Goal: Task Accomplishment & Management: Complete application form

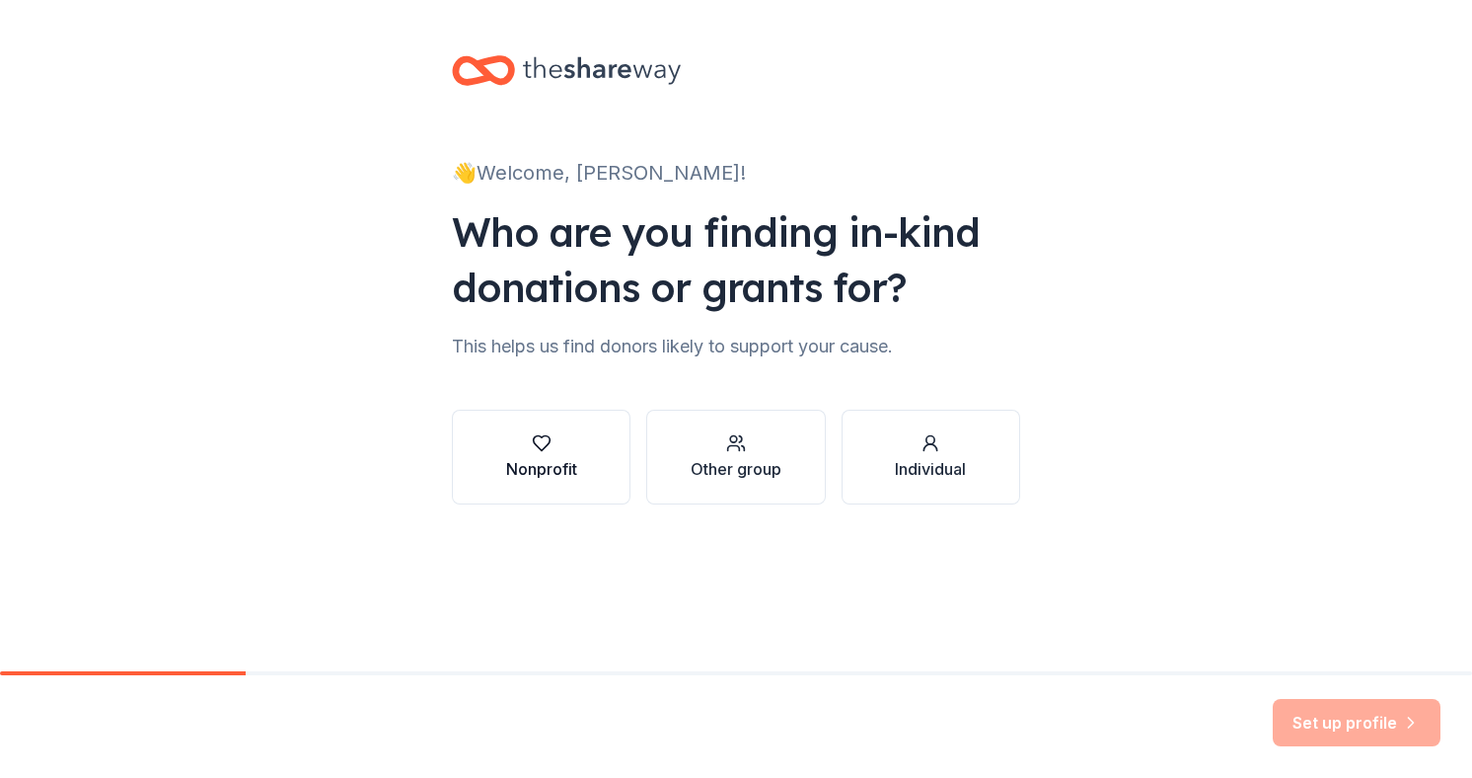
click at [550, 436] on icon "button" at bounding box center [542, 443] width 20 height 20
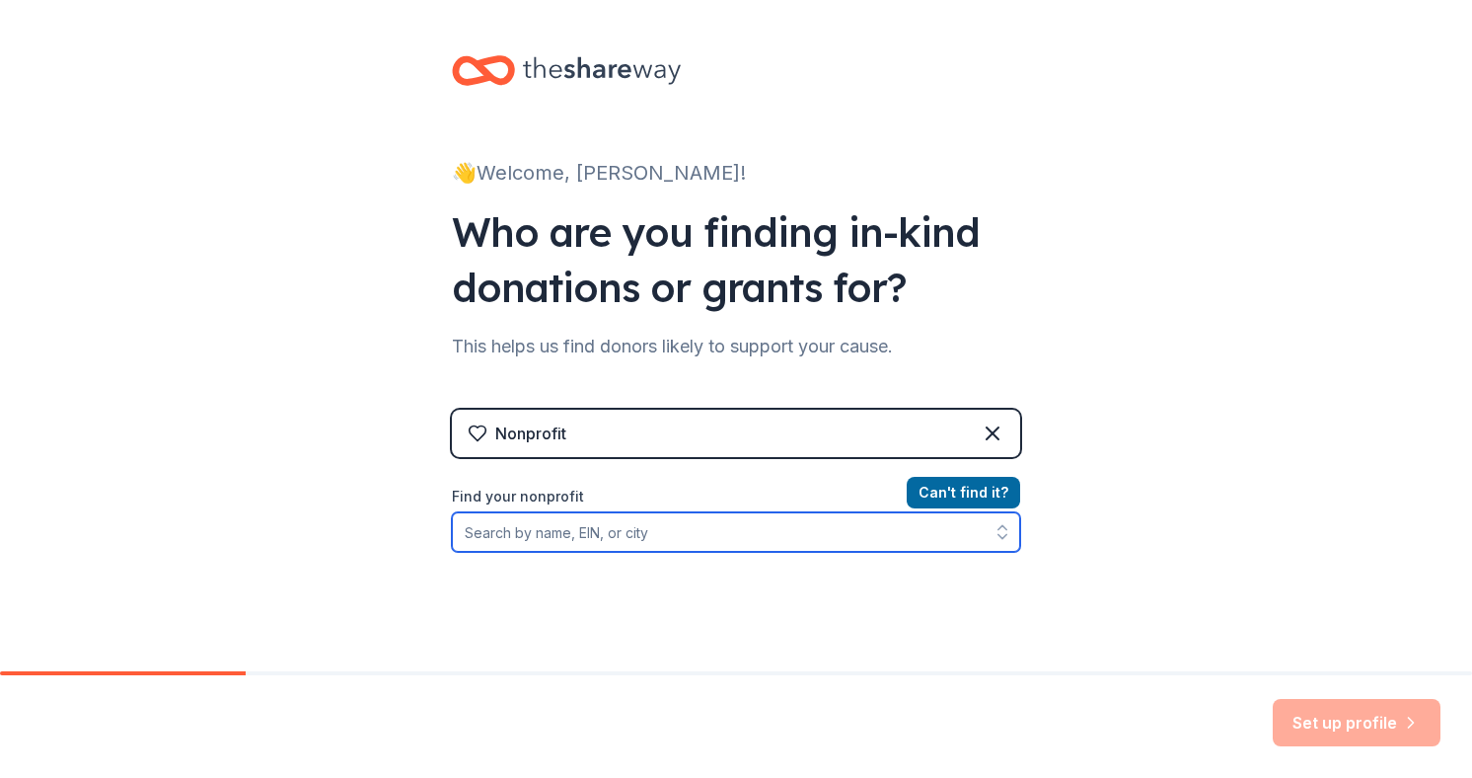
click at [559, 538] on input "Find your nonprofit" at bounding box center [736, 531] width 568 height 39
type input "True Vine Community"
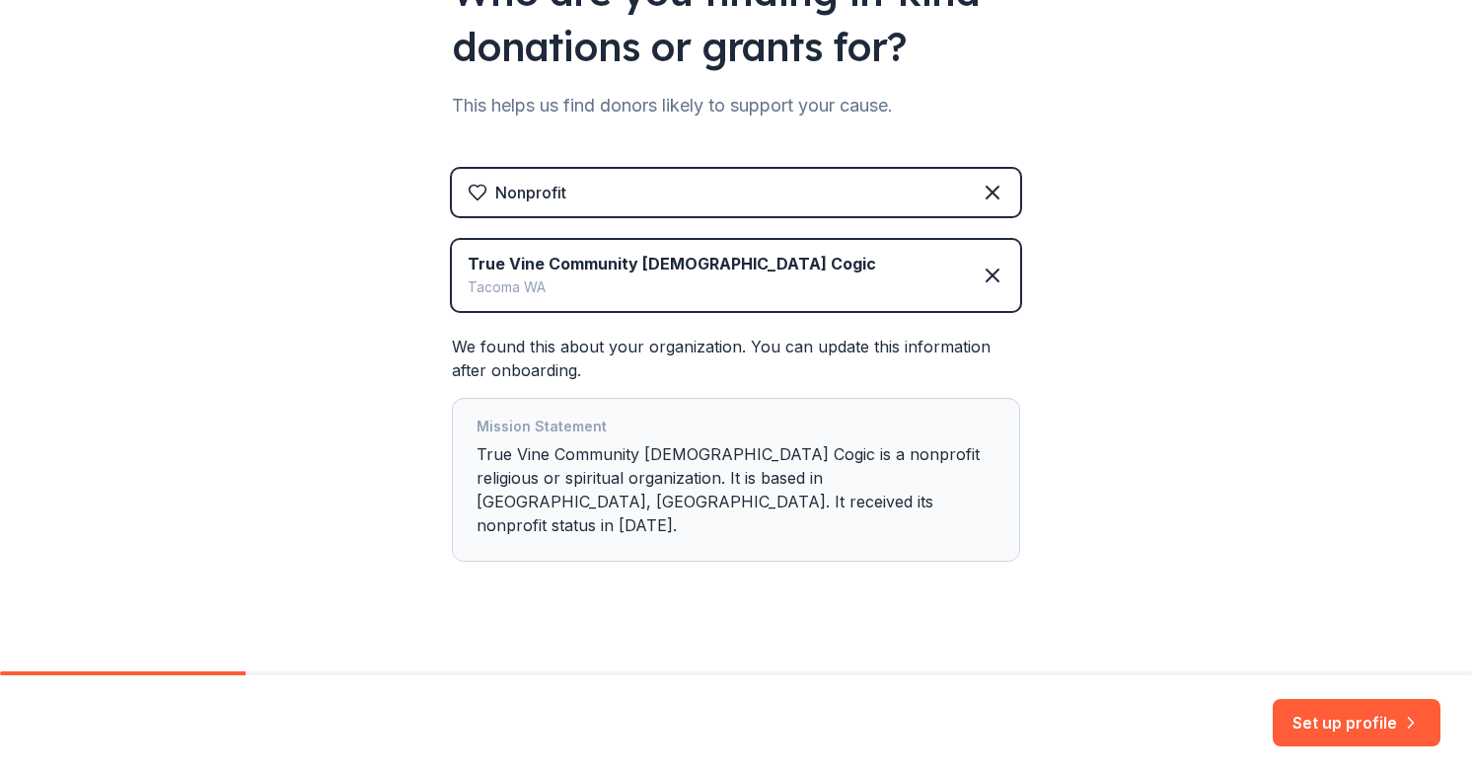
scroll to position [242, 0]
click at [1331, 739] on button "Set up profile" at bounding box center [1357, 722] width 168 height 47
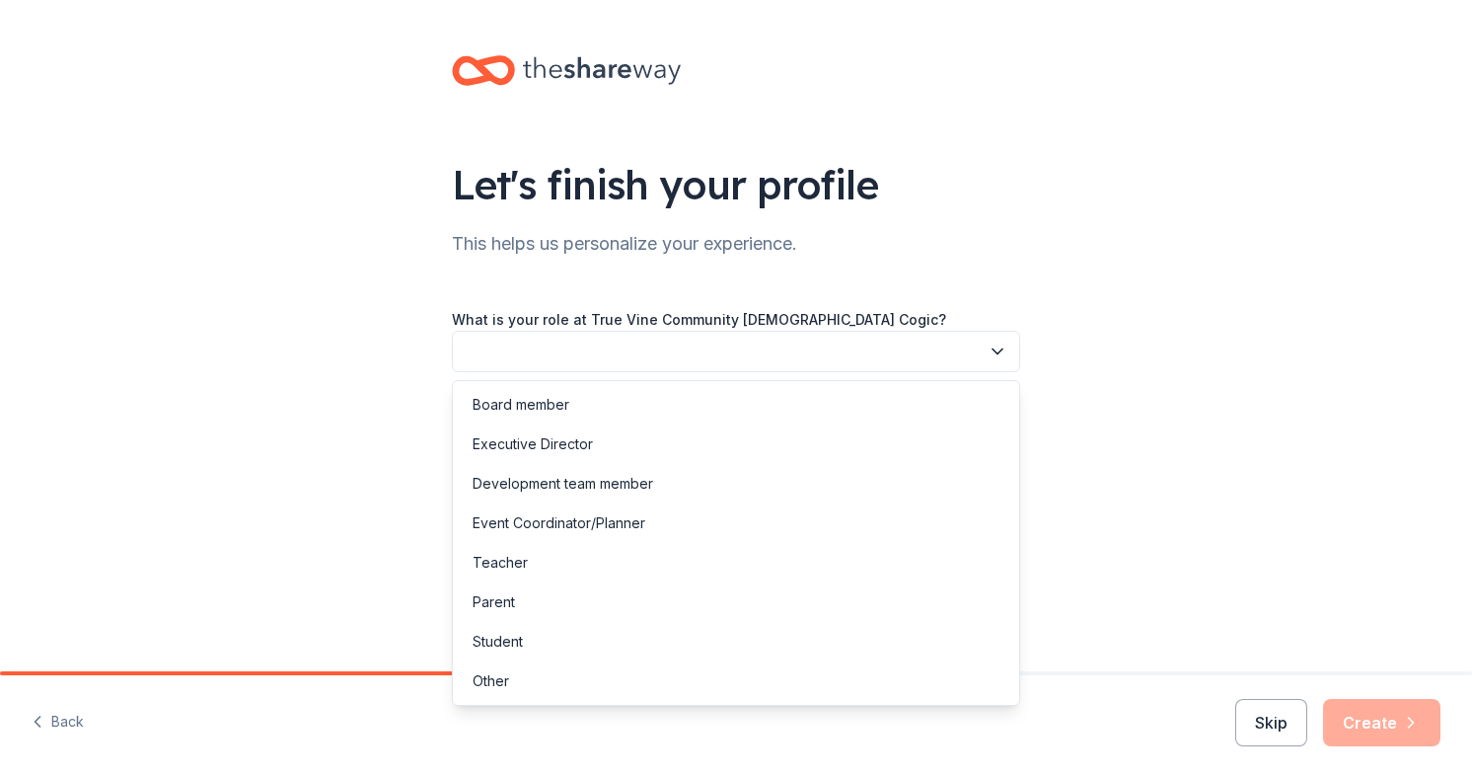
click at [848, 346] on button "button" at bounding box center [736, 351] width 568 height 41
click at [758, 453] on div "Executive Director" at bounding box center [736, 443] width 559 height 39
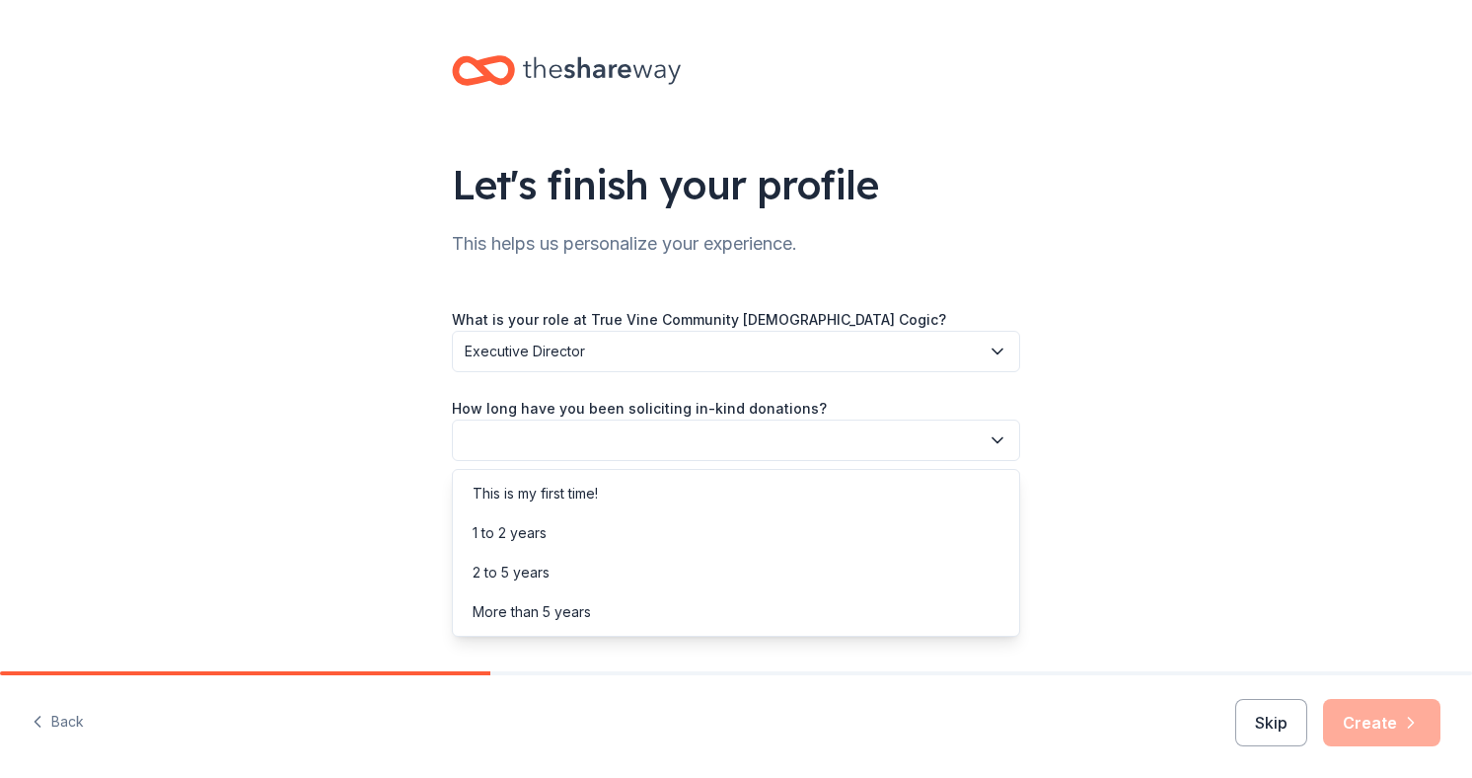
click at [757, 438] on button "button" at bounding box center [736, 439] width 568 height 41
click at [733, 495] on div "This is my first time!" at bounding box center [736, 493] width 559 height 39
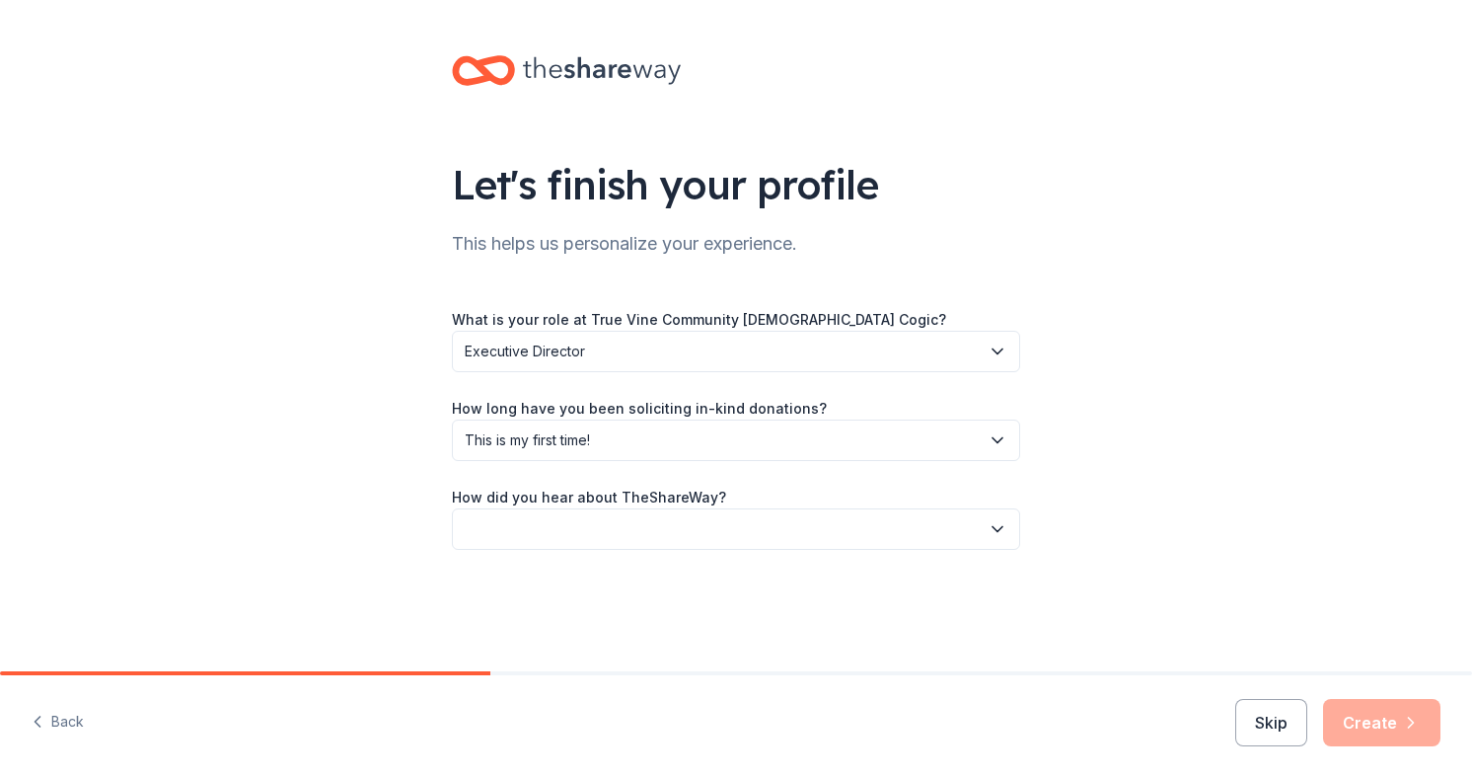
click at [718, 532] on button "button" at bounding box center [736, 528] width 568 height 41
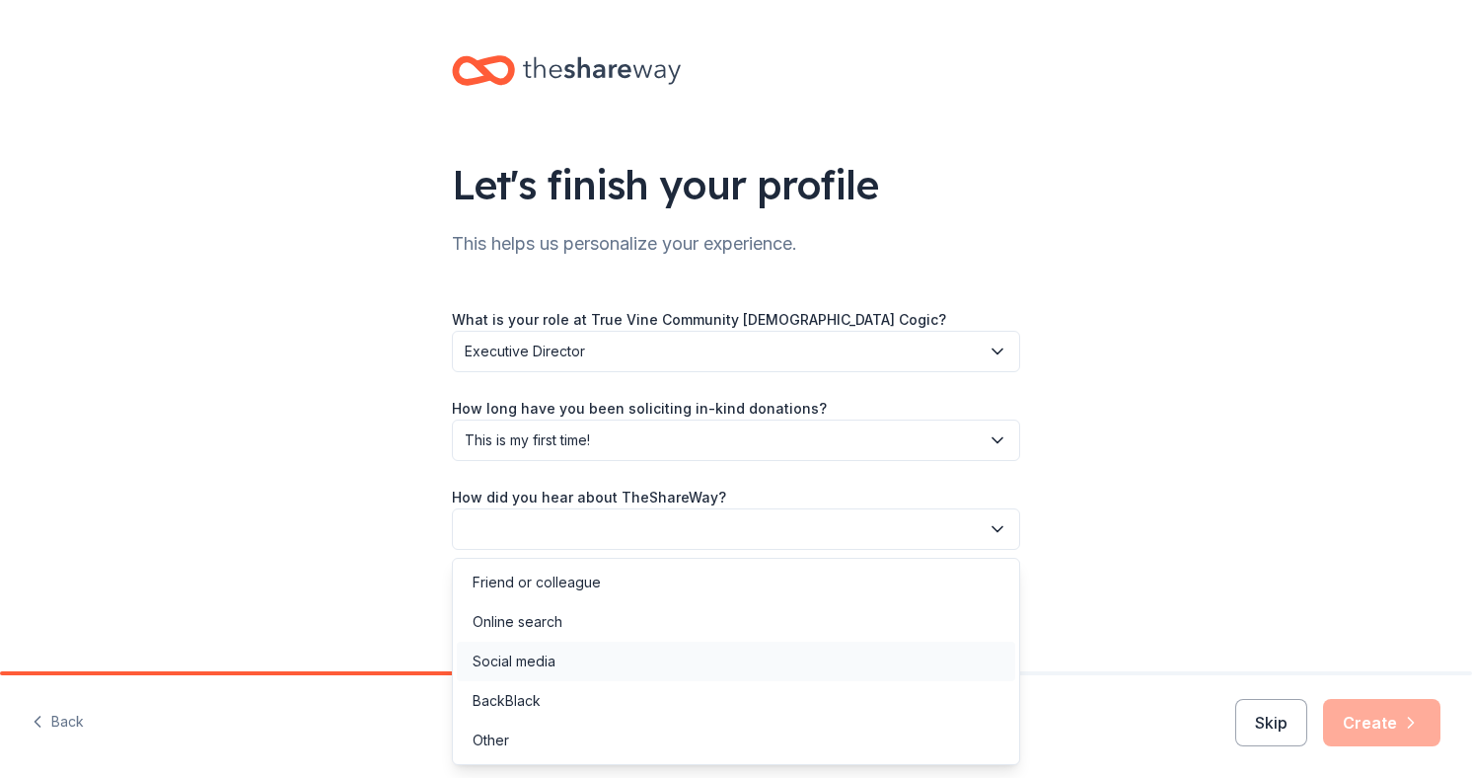
click at [665, 660] on div "Social media" at bounding box center [736, 660] width 559 height 39
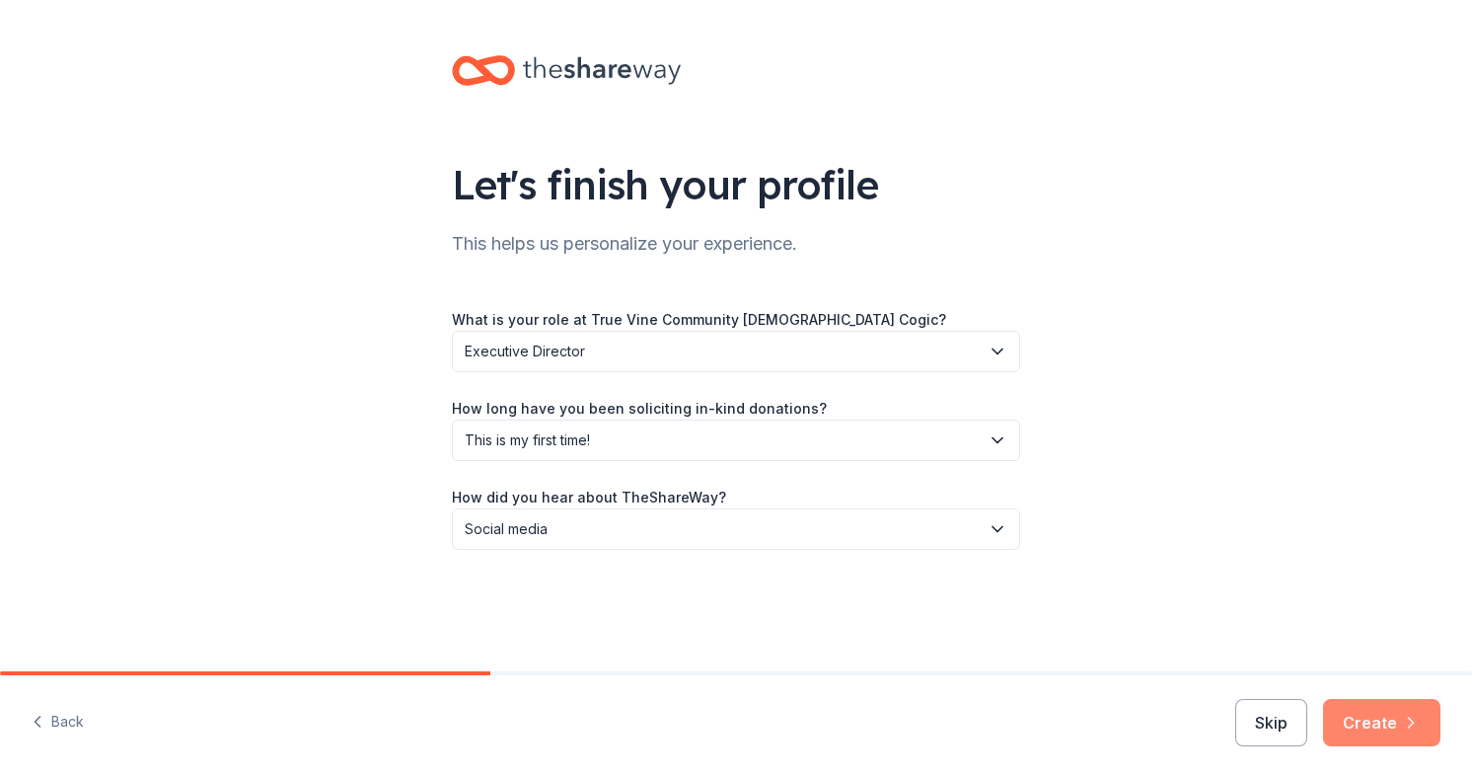
click at [1357, 715] on button "Create" at bounding box center [1381, 722] width 117 height 47
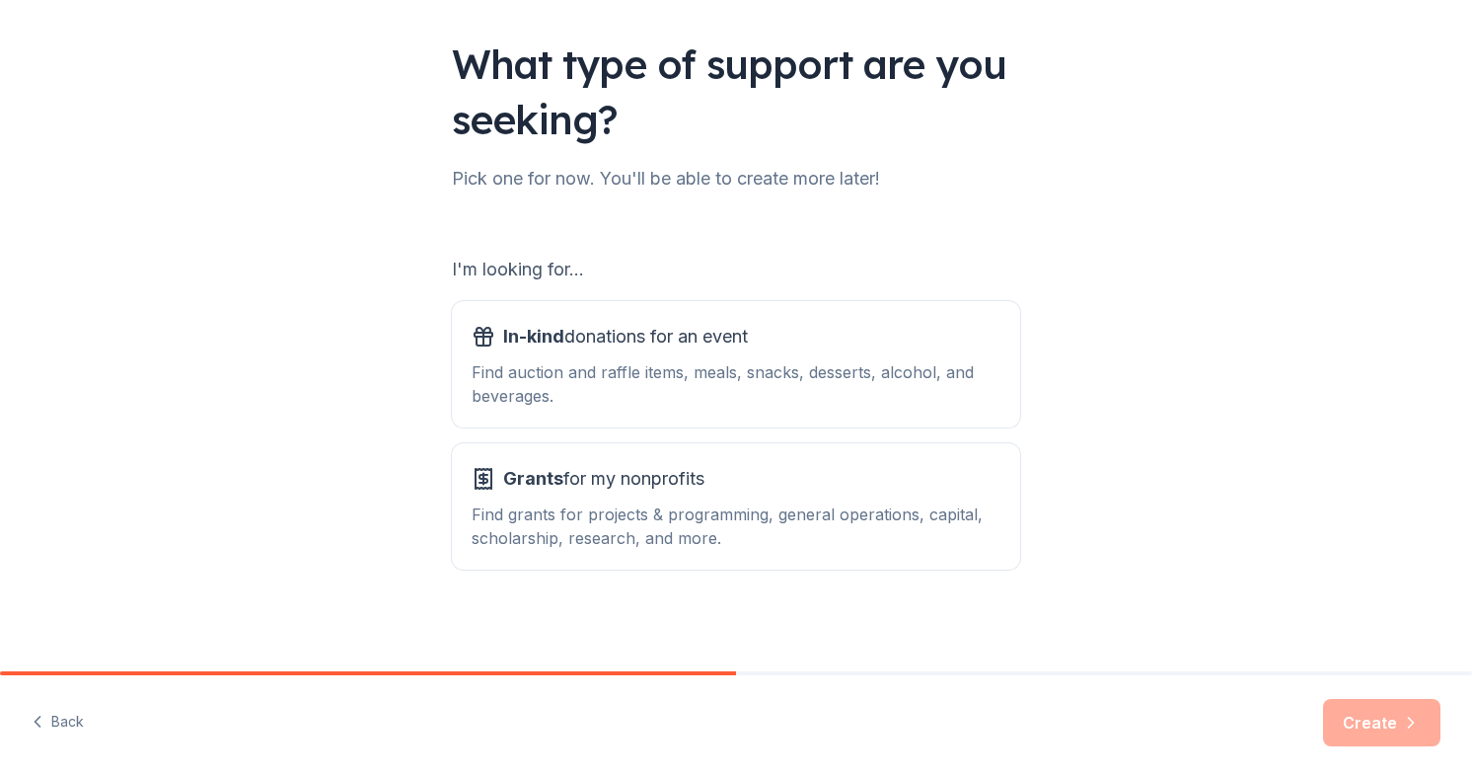
scroll to position [125, 0]
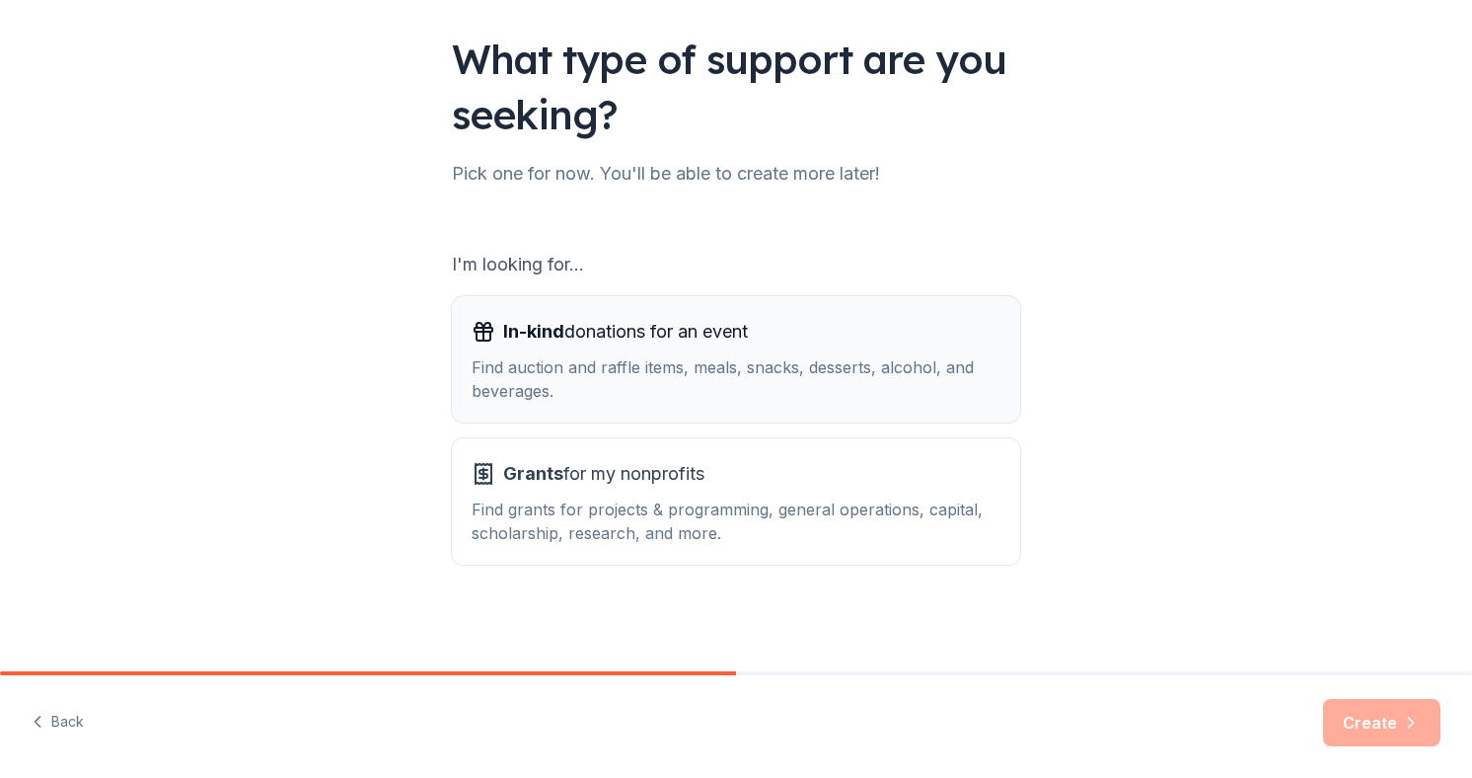
click at [875, 372] on div "Find auction and raffle items, meals, snacks, desserts, alcohol, and beverages." at bounding box center [736, 378] width 529 height 47
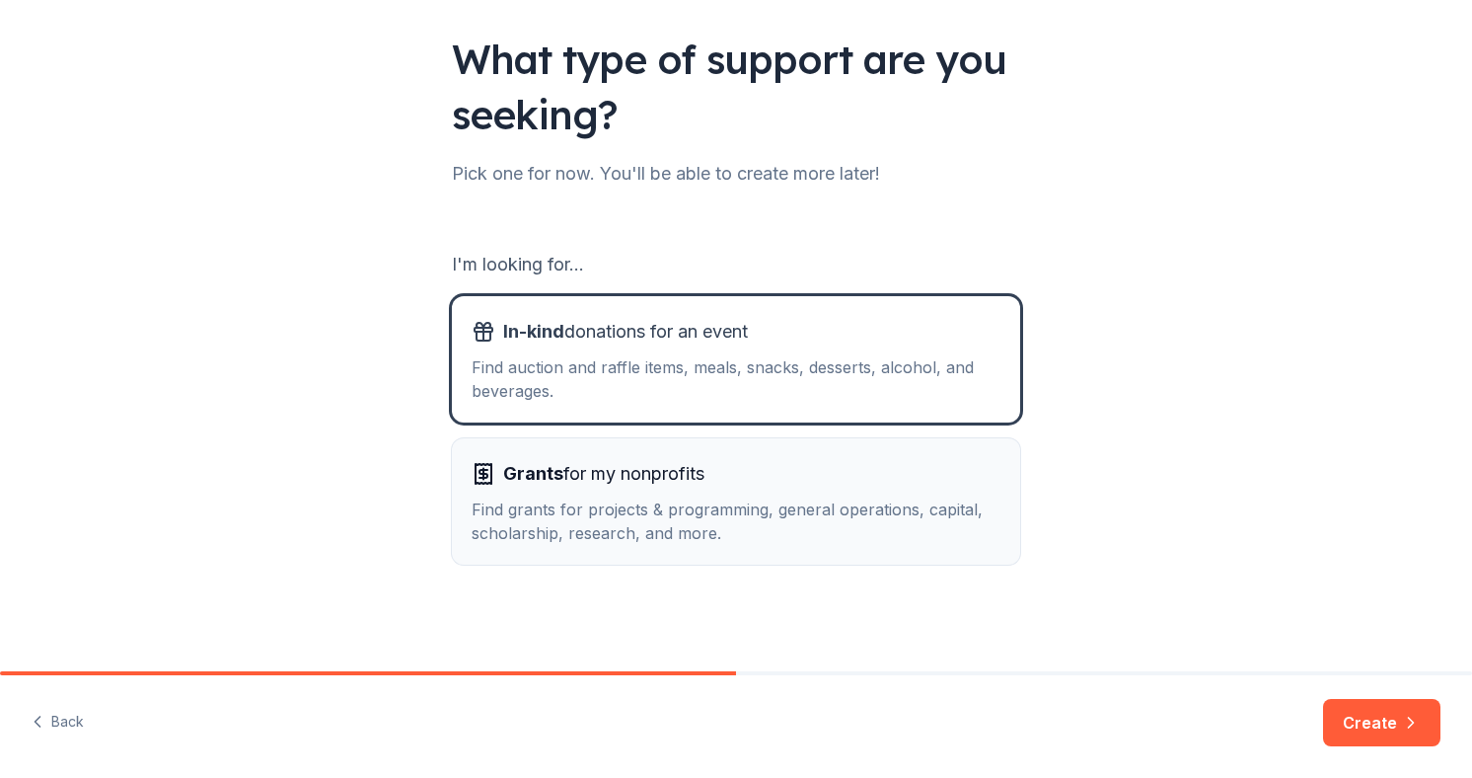
click at [820, 472] on div "Grants for my nonprofits" at bounding box center [736, 474] width 529 height 32
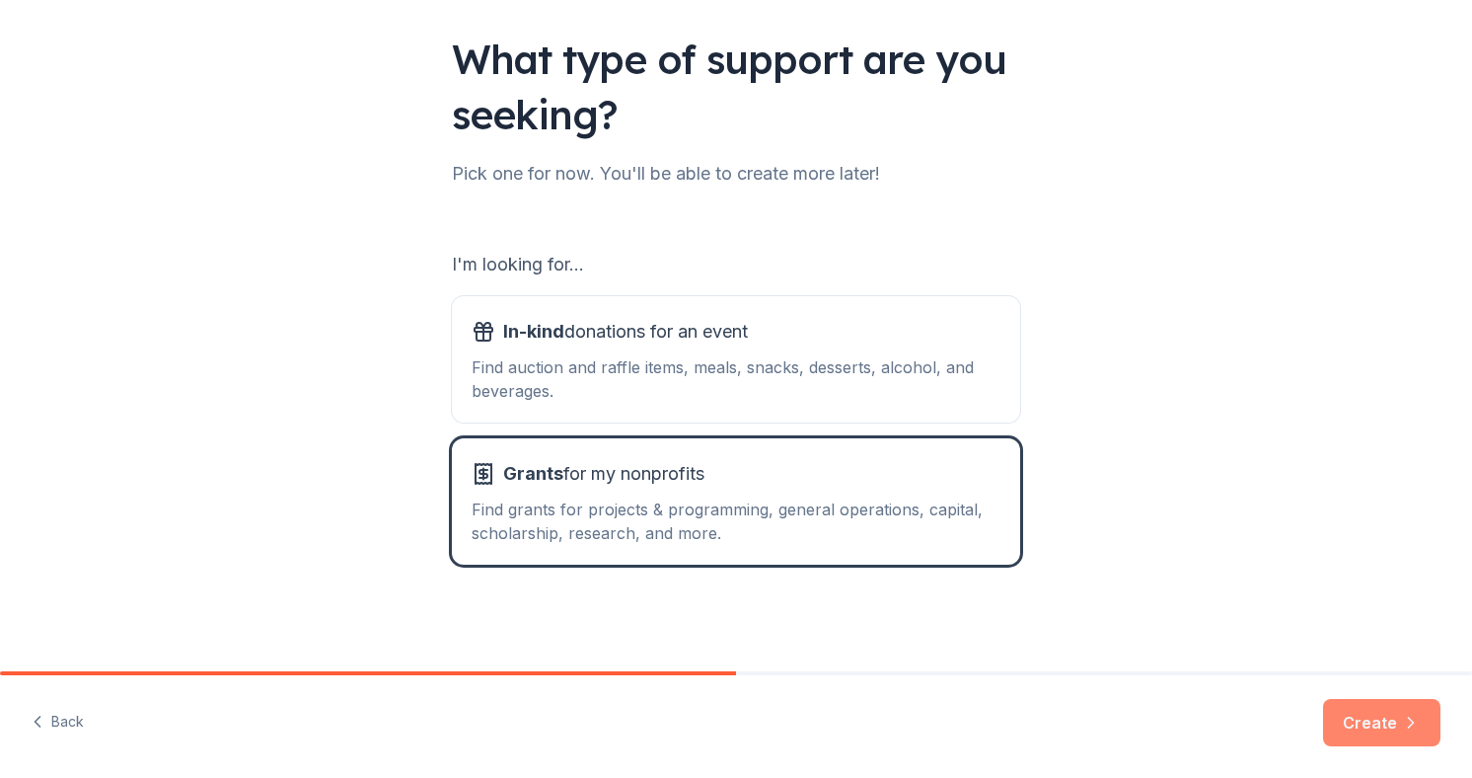
click at [1396, 718] on button "Create" at bounding box center [1381, 722] width 117 height 47
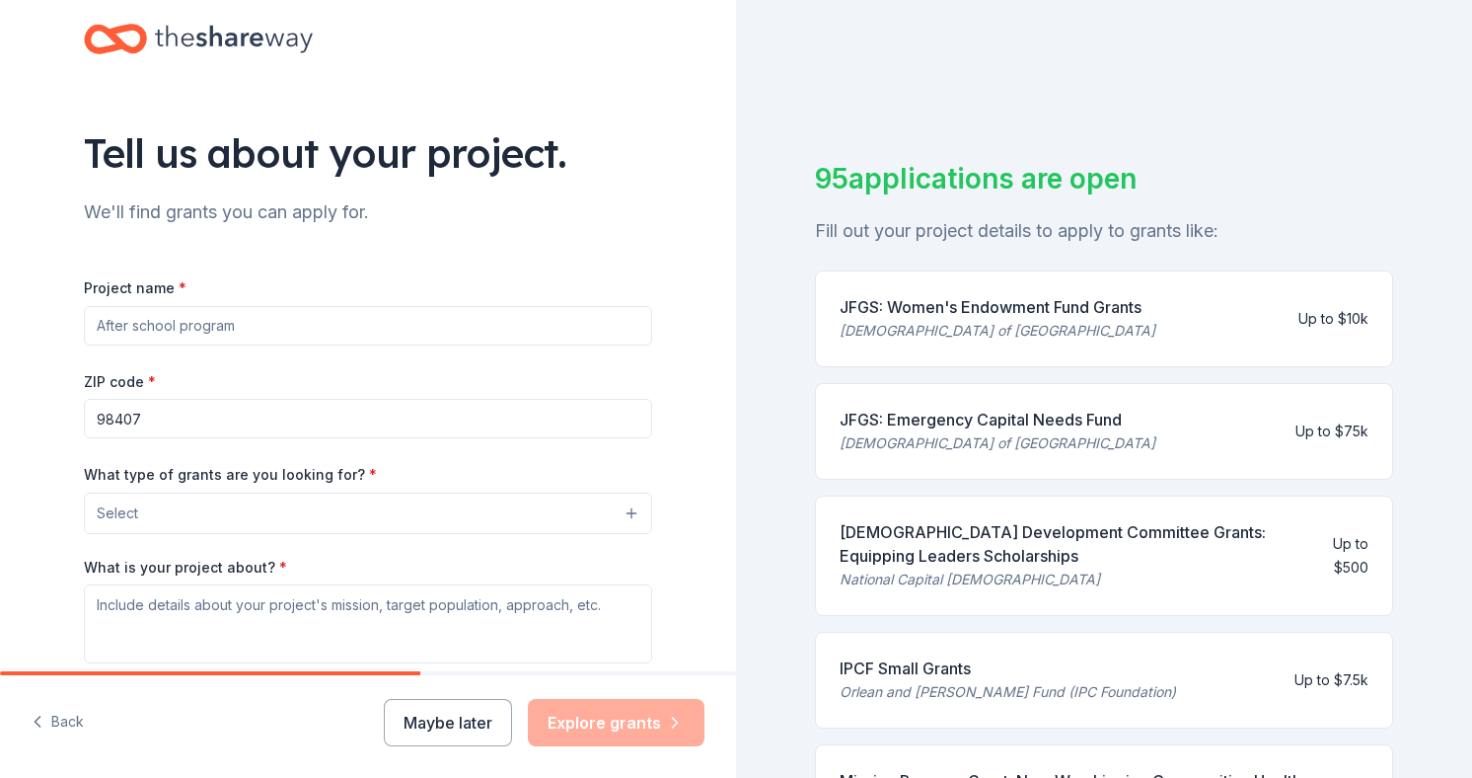
scroll to position [35, 0]
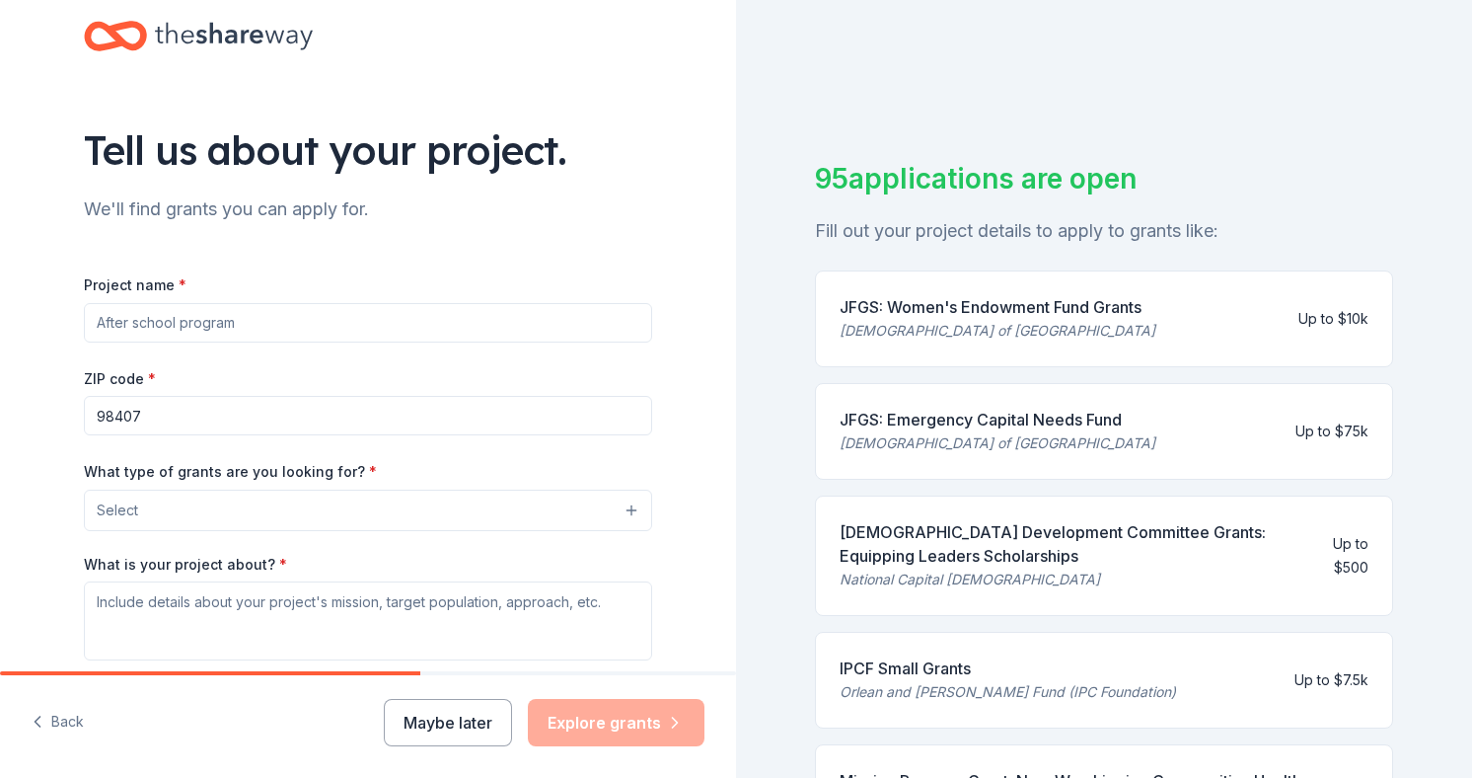
click at [536, 326] on input "Project name *" at bounding box center [368, 322] width 568 height 39
click at [529, 313] on input "Project name *" at bounding box center [368, 322] width 568 height 39
paste input "Community Unity Celebration"
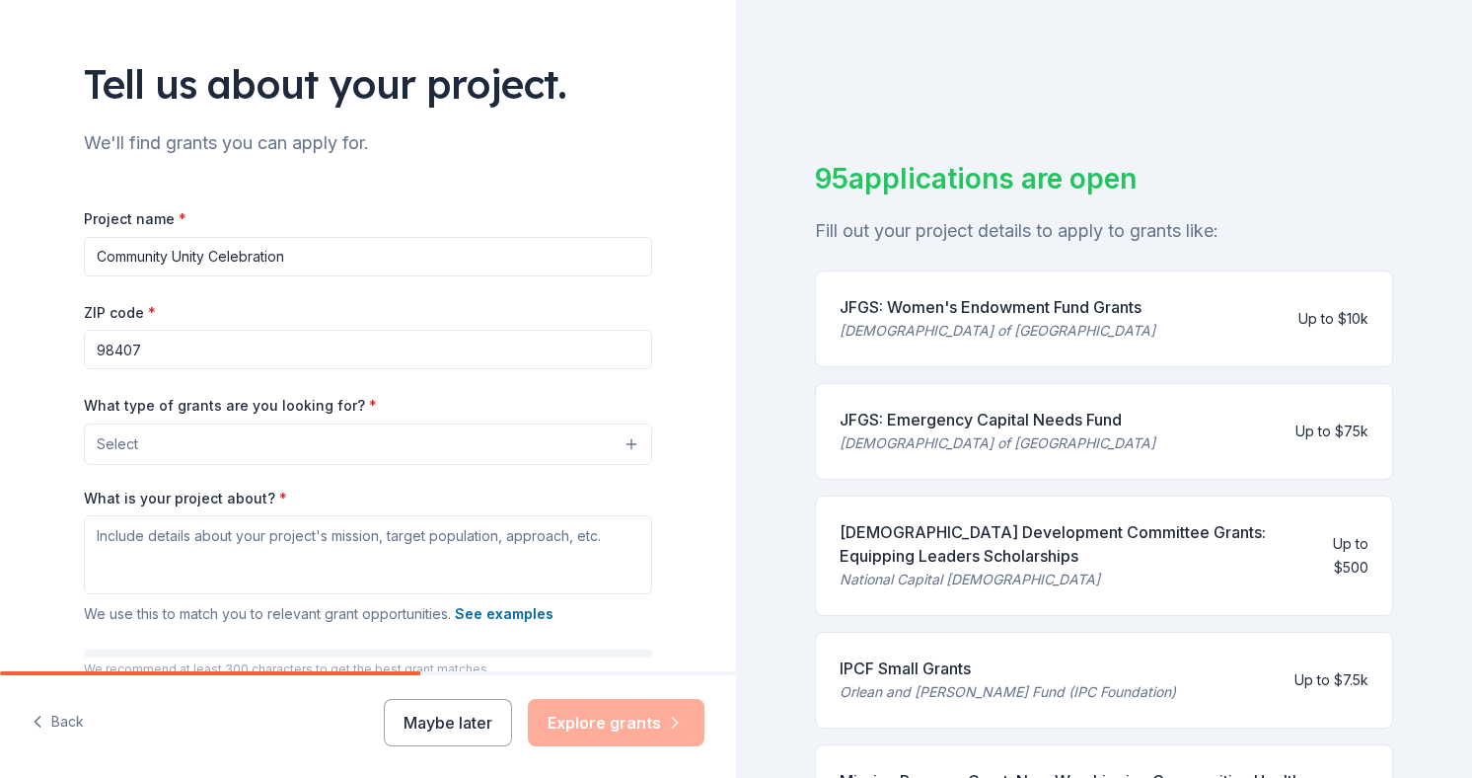
scroll to position [108, 0]
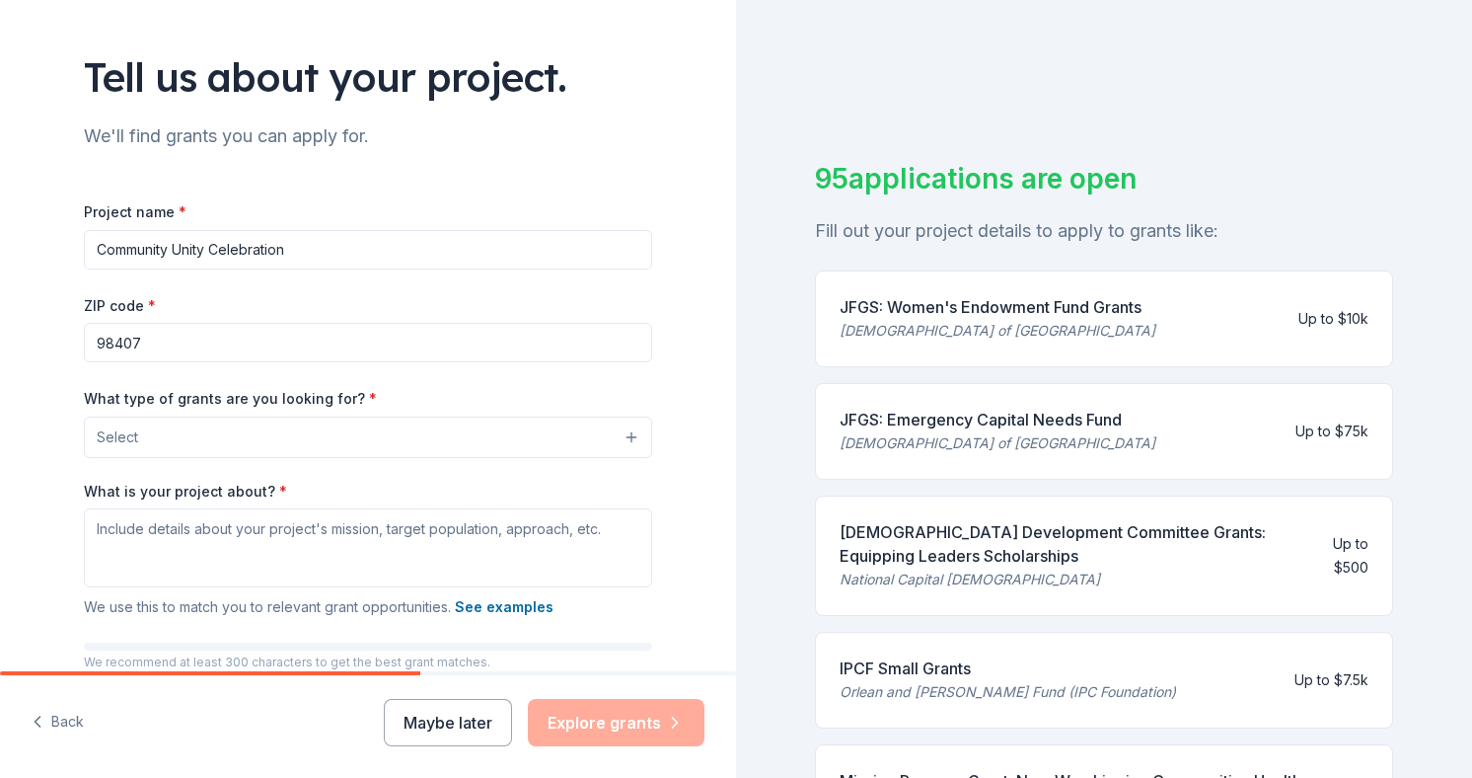
type input "Community Unity Celebration"
click at [370, 436] on button "Select" at bounding box center [368, 436] width 568 height 41
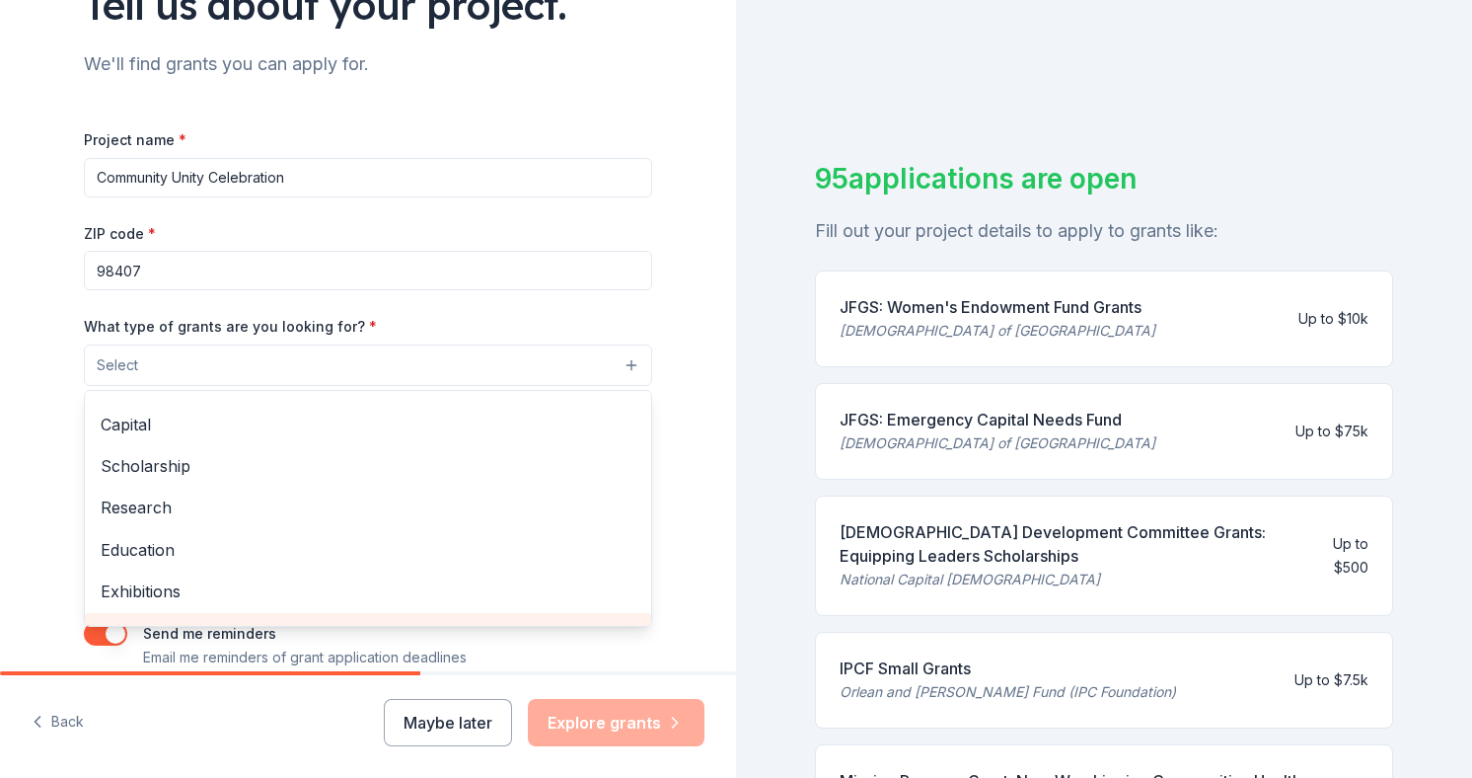
scroll to position [0, 0]
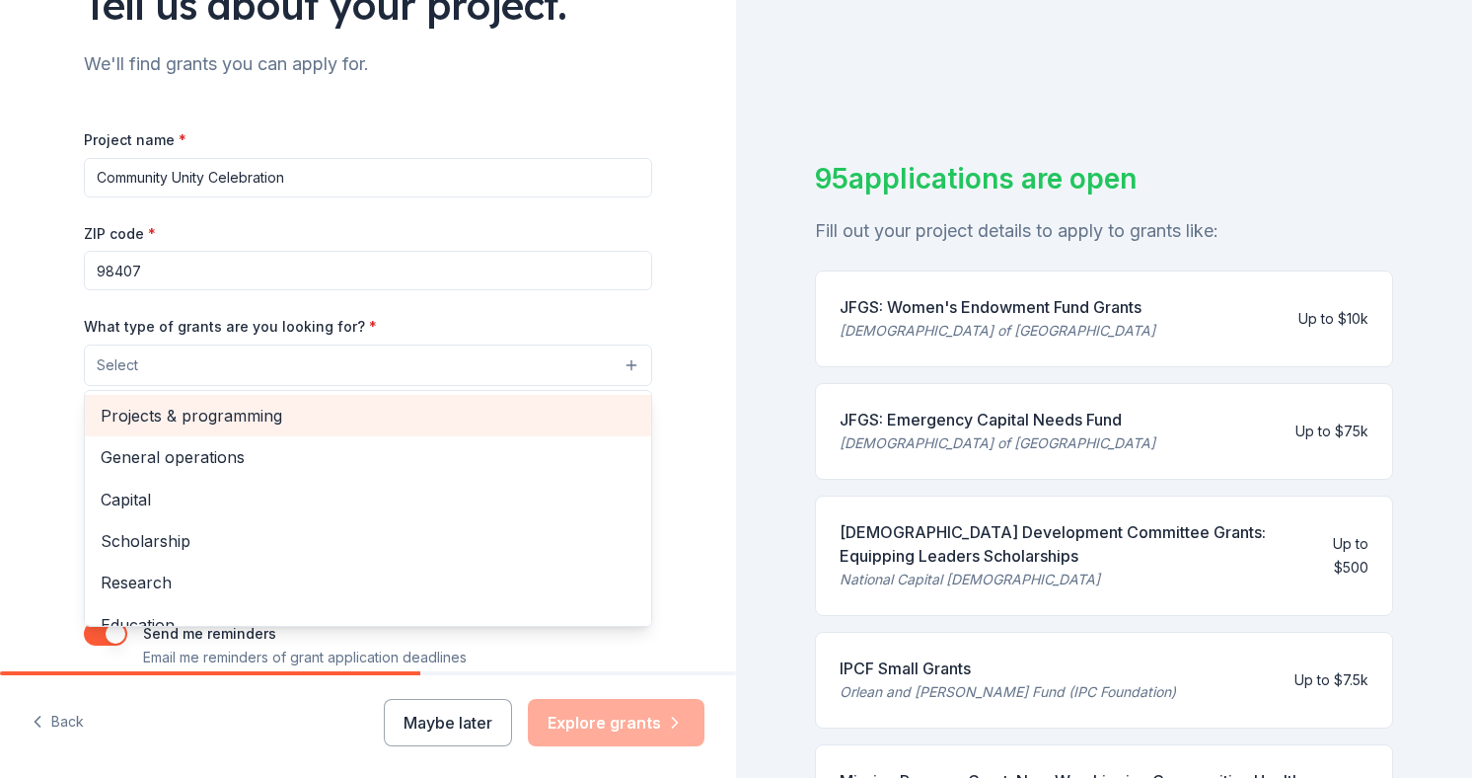
click at [342, 420] on span "Projects & programming" at bounding box center [368, 416] width 535 height 26
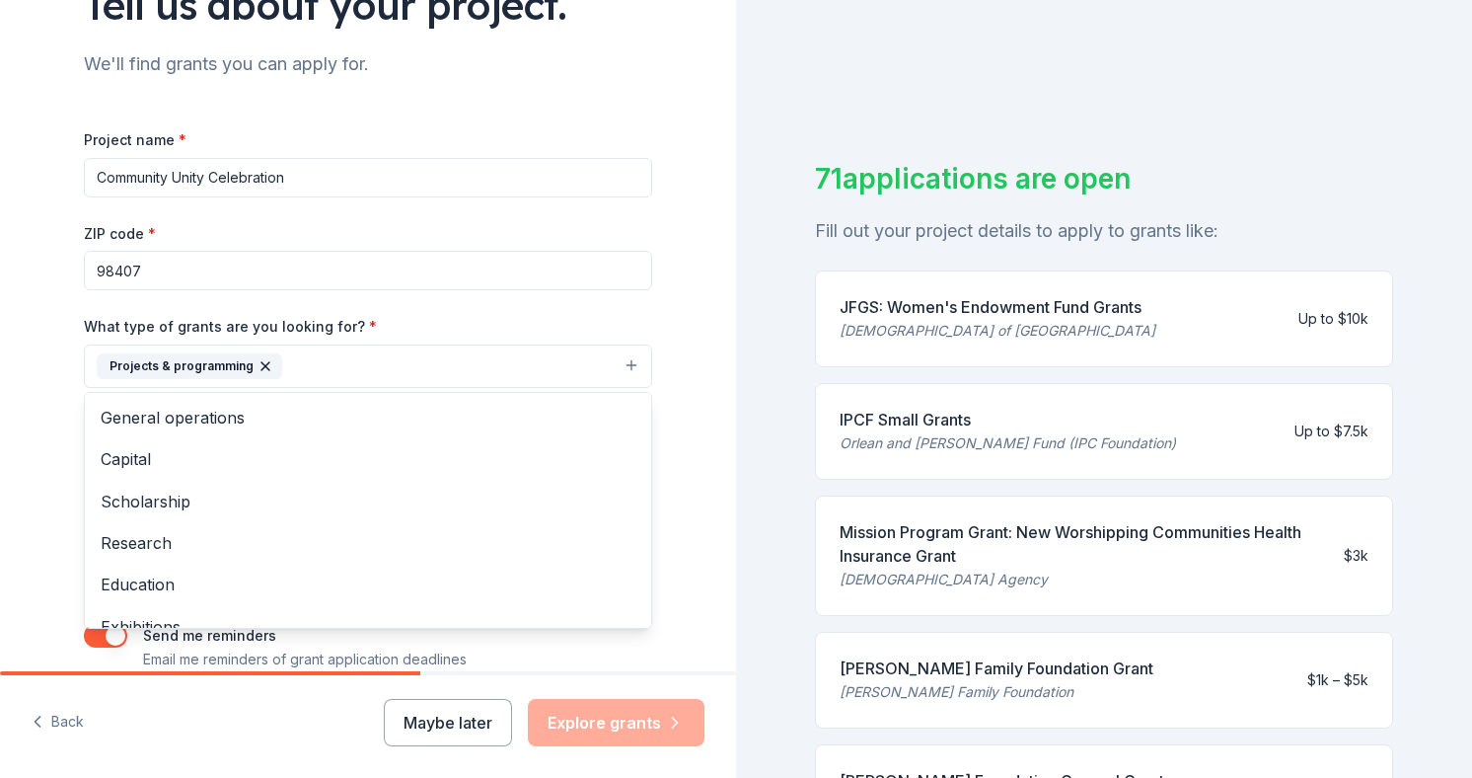
click at [59, 485] on div "Tell us about your project. We'll find grants you can apply for. Project name *…" at bounding box center [368, 292] width 632 height 945
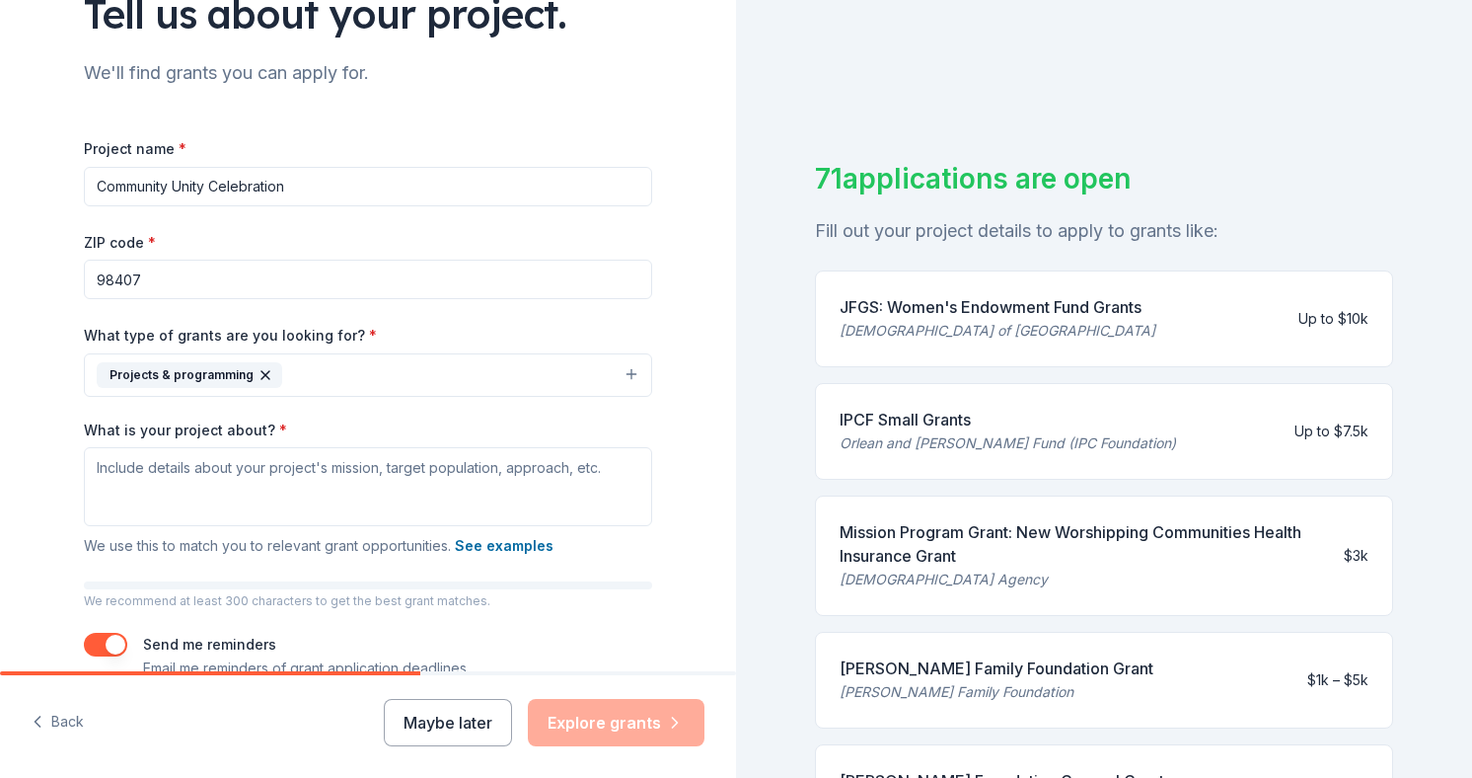
scroll to position [274, 0]
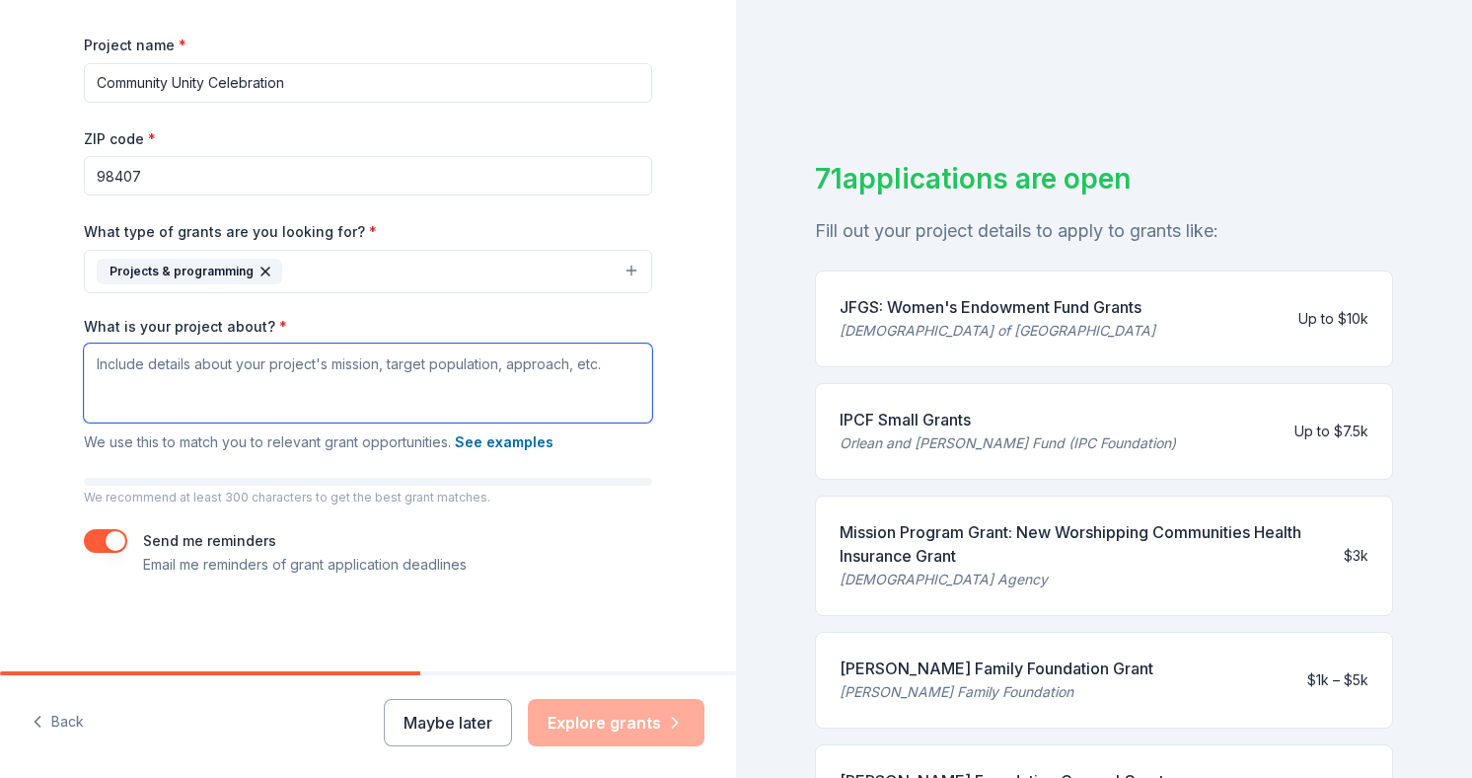
click at [404, 366] on textarea "What is your project about? *" at bounding box center [368, 382] width 568 height 79
drag, startPoint x: 617, startPoint y: 360, endPoint x: 172, endPoint y: 362, distance: 445.1
click at [172, 362] on textarea "What is your project about? *" at bounding box center [368, 382] width 568 height 79
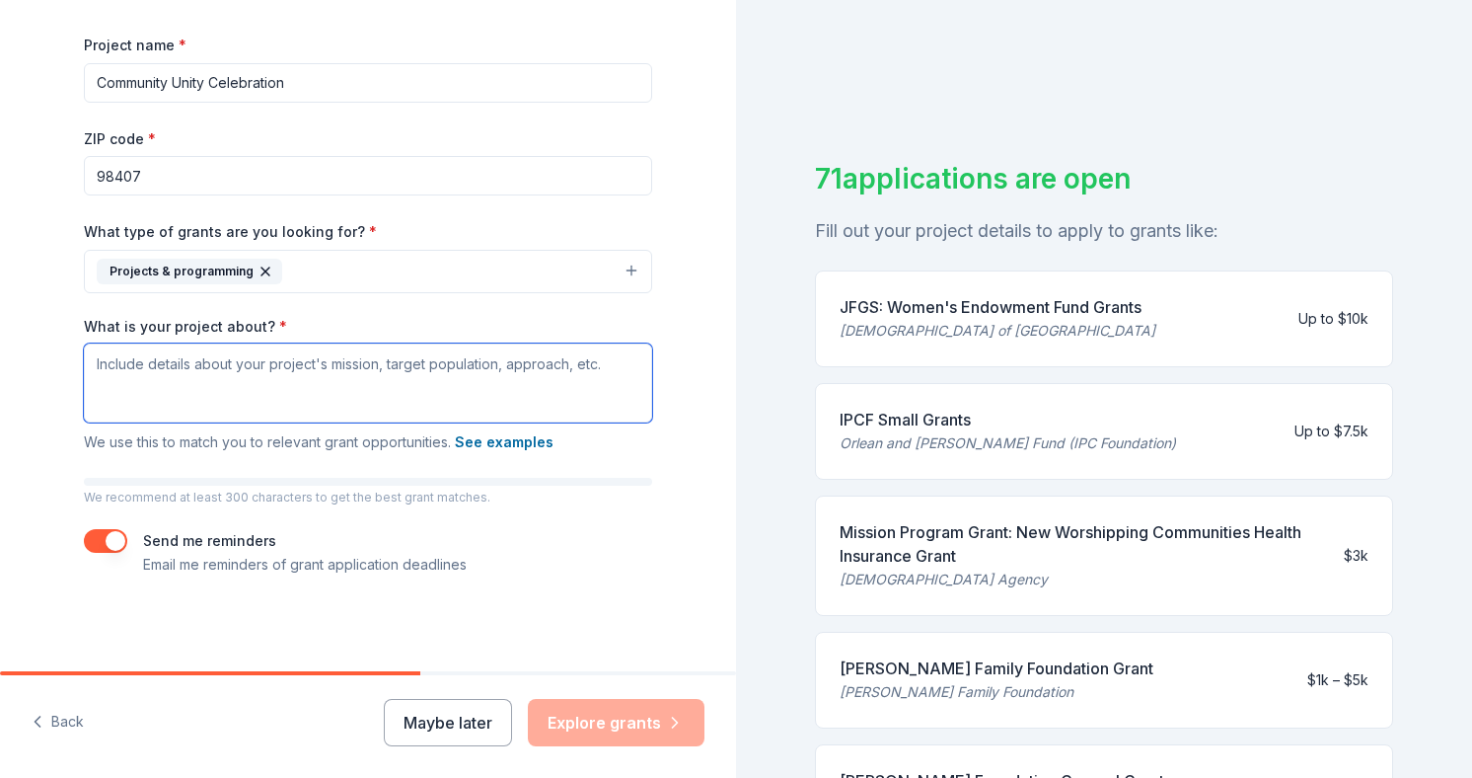
click at [143, 359] on textarea "What is your project about? *" at bounding box center [368, 382] width 568 height 79
click at [291, 369] on textarea "What is your project about? *" at bounding box center [368, 382] width 568 height 79
paste textarea "The Community Unity Celebration is True Vine’s annual initiative that brings fa…"
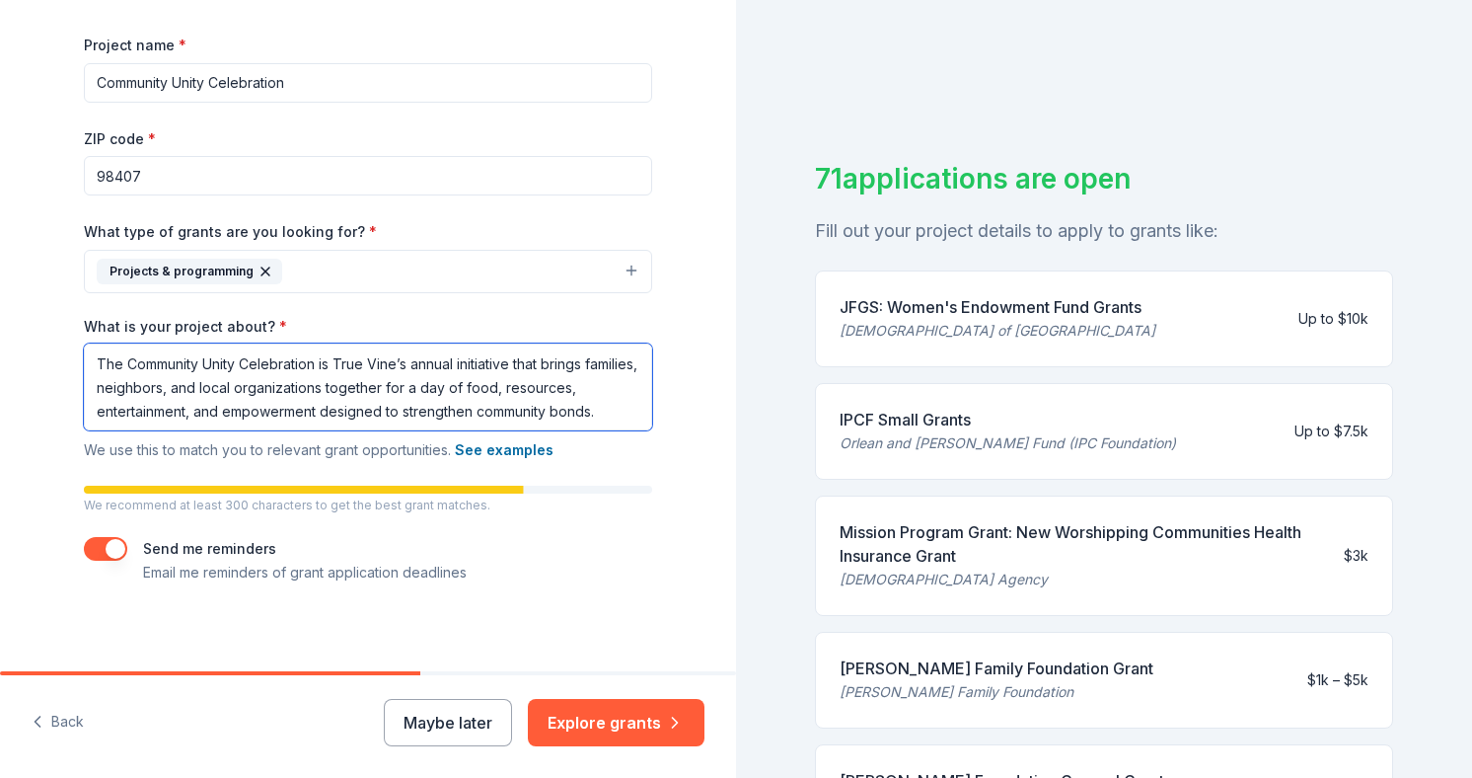
paste textarea "Our primary target audience includes children, youth, families, and seniors in …"
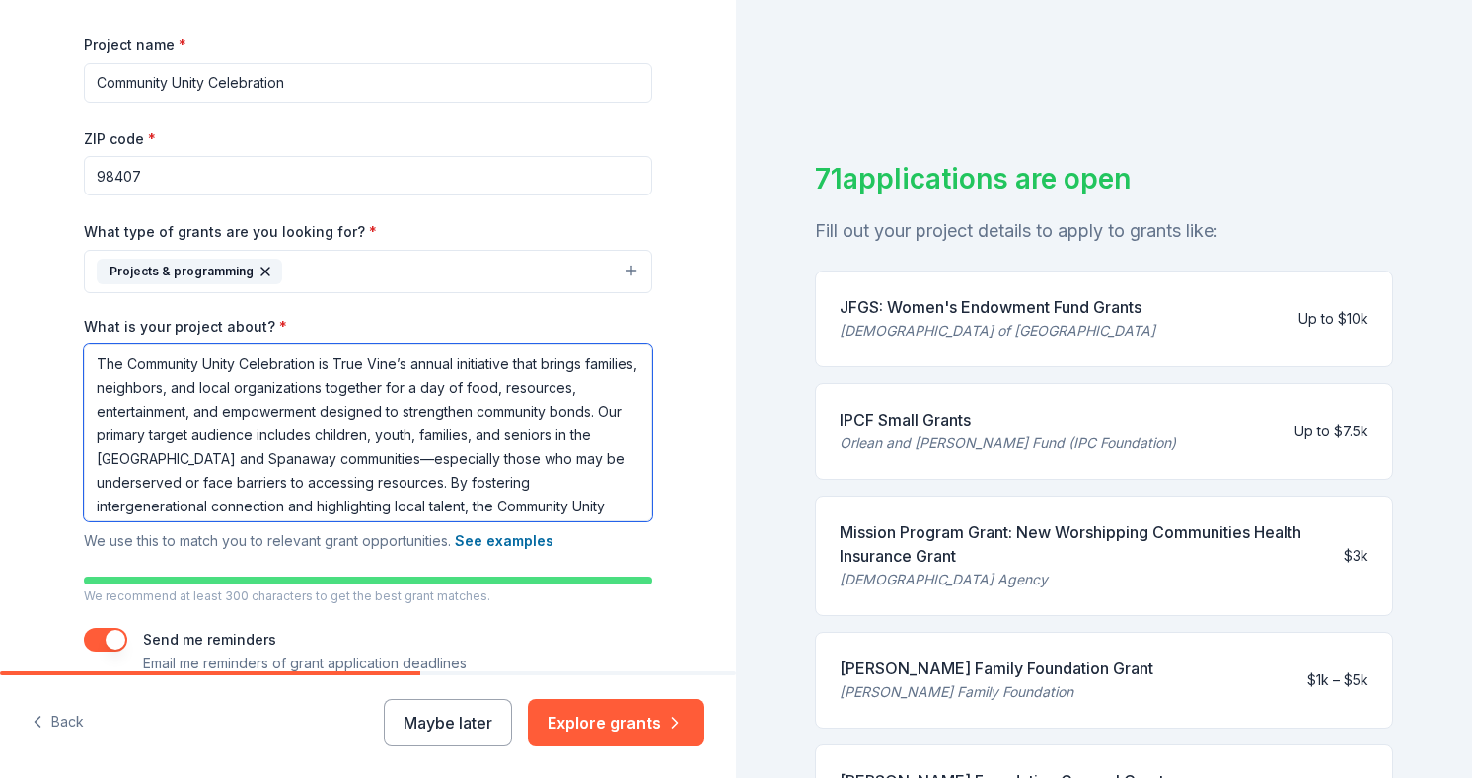
scroll to position [41, 0]
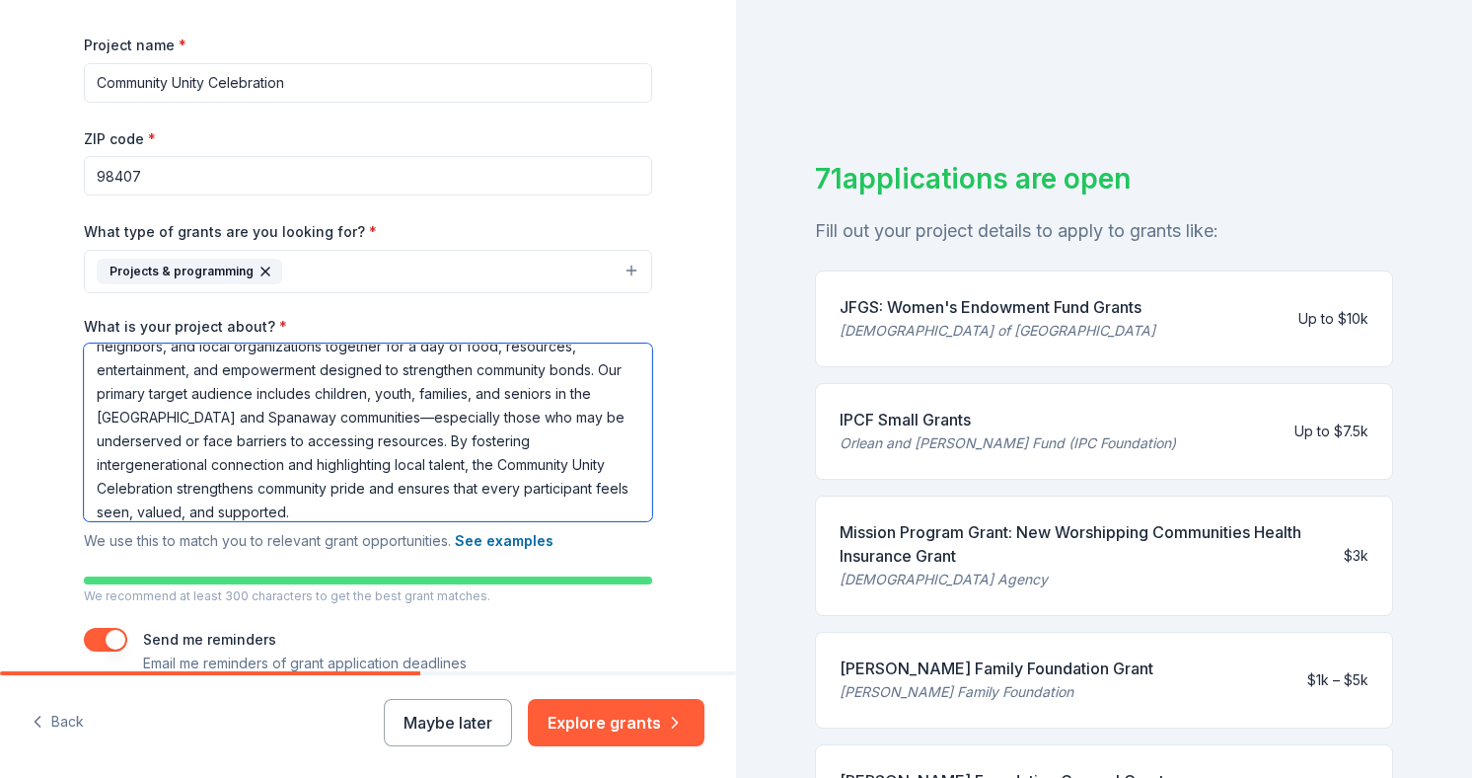
click at [608, 369] on textarea "The Community Unity Celebration is True Vine’s annual initiative that brings fa…" at bounding box center [368, 432] width 568 height 178
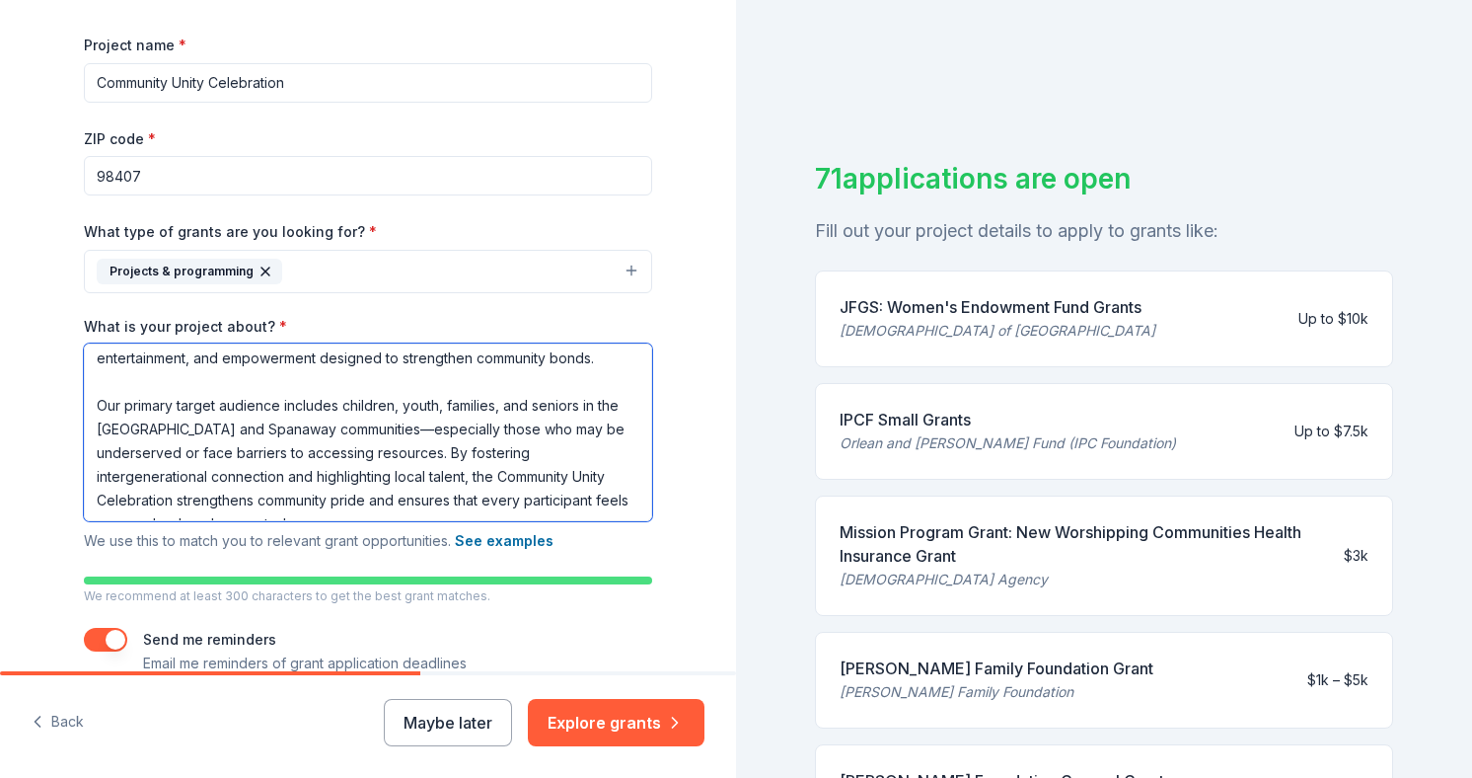
click at [292, 380] on textarea "The Community Unity Celebration is True Vine’s annual initiative that brings fa…" at bounding box center [368, 432] width 568 height 178
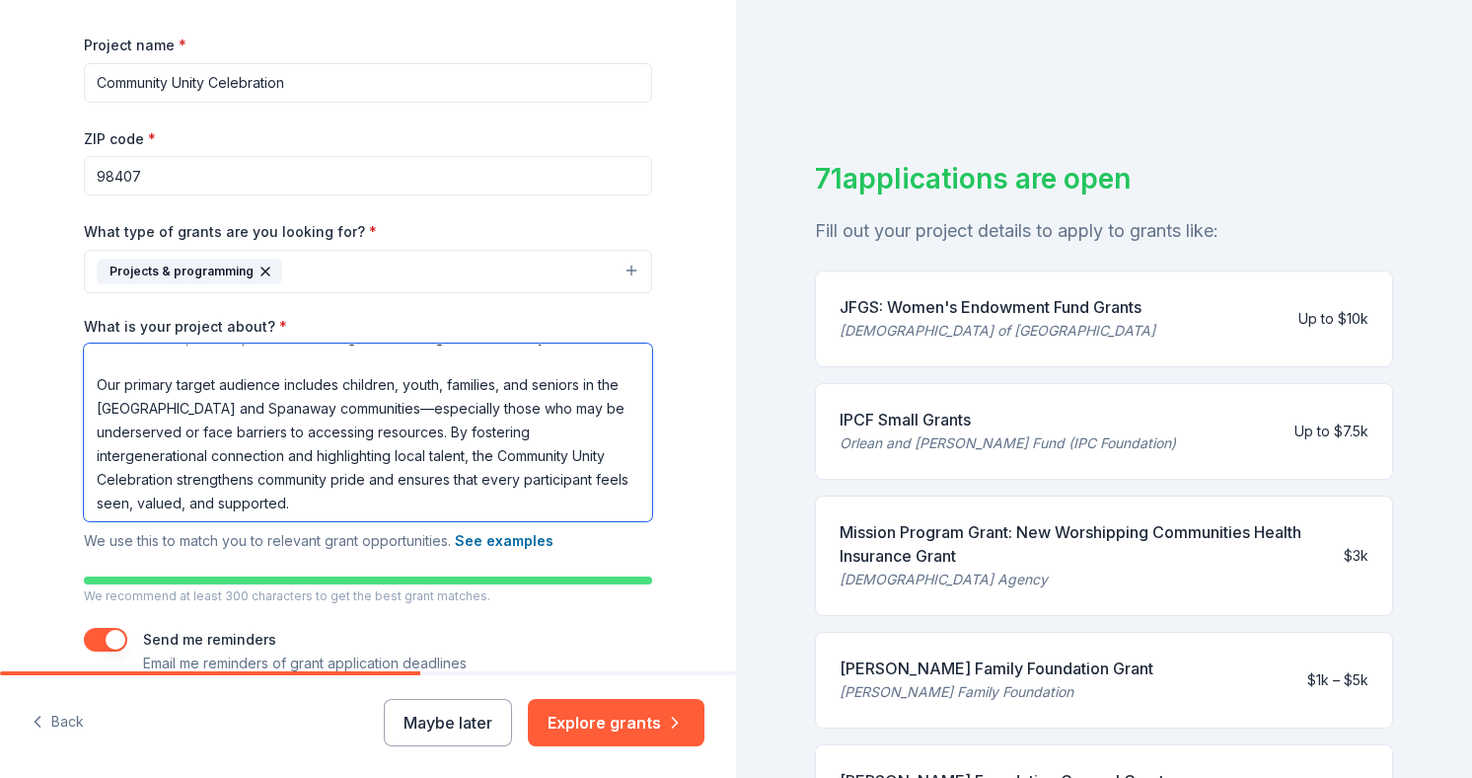
scroll to position [77, 0]
click at [348, 410] on textarea "The Community Unity Celebration is True Vine’s annual initiative that brings fa…" at bounding box center [368, 432] width 568 height 178
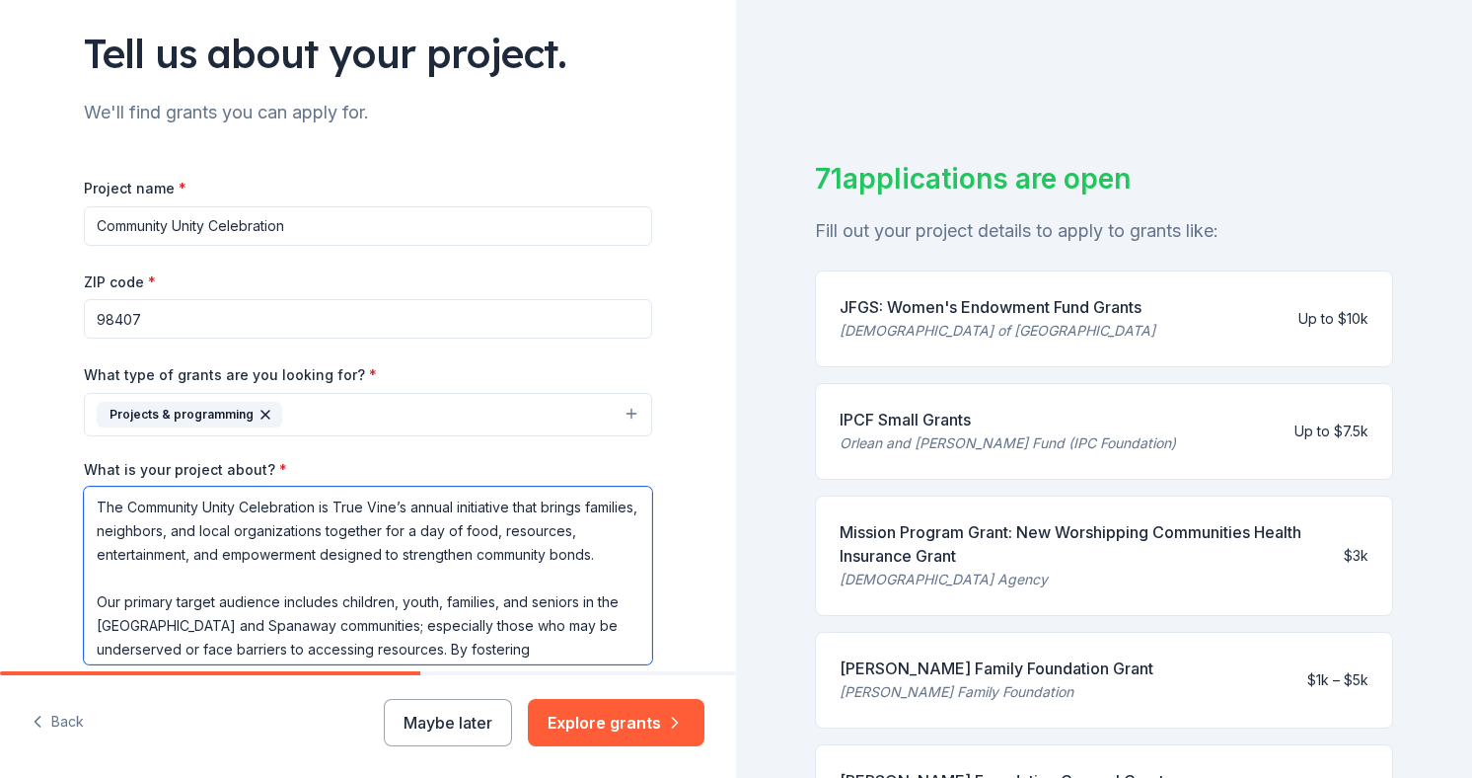
scroll to position [143, 0]
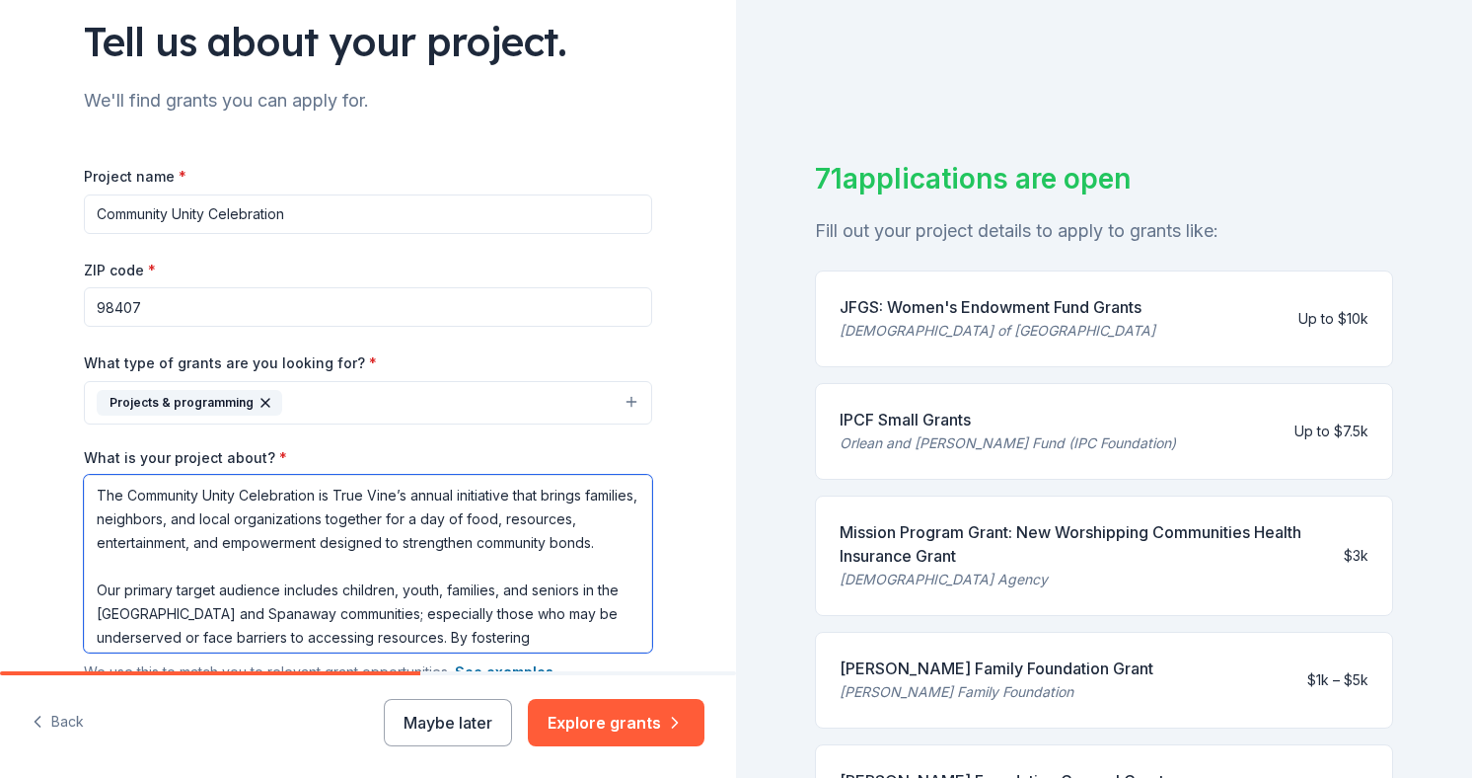
click at [588, 562] on textarea "The Community Unity Celebration is True Vine’s annual initiative that brings fa…" at bounding box center [368, 564] width 568 height 178
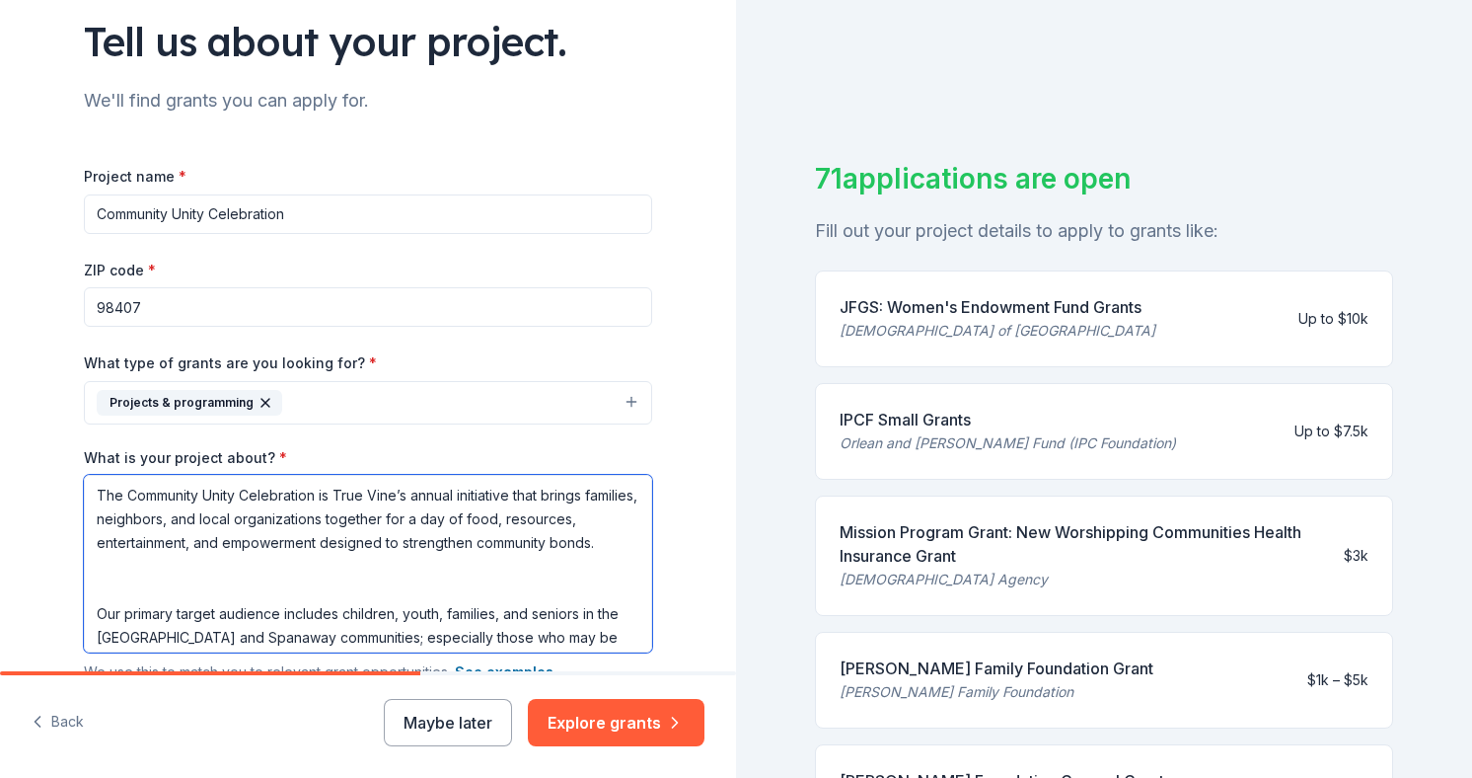
paste textarea "This celebration combines fun and practical support by offering hot meals from …"
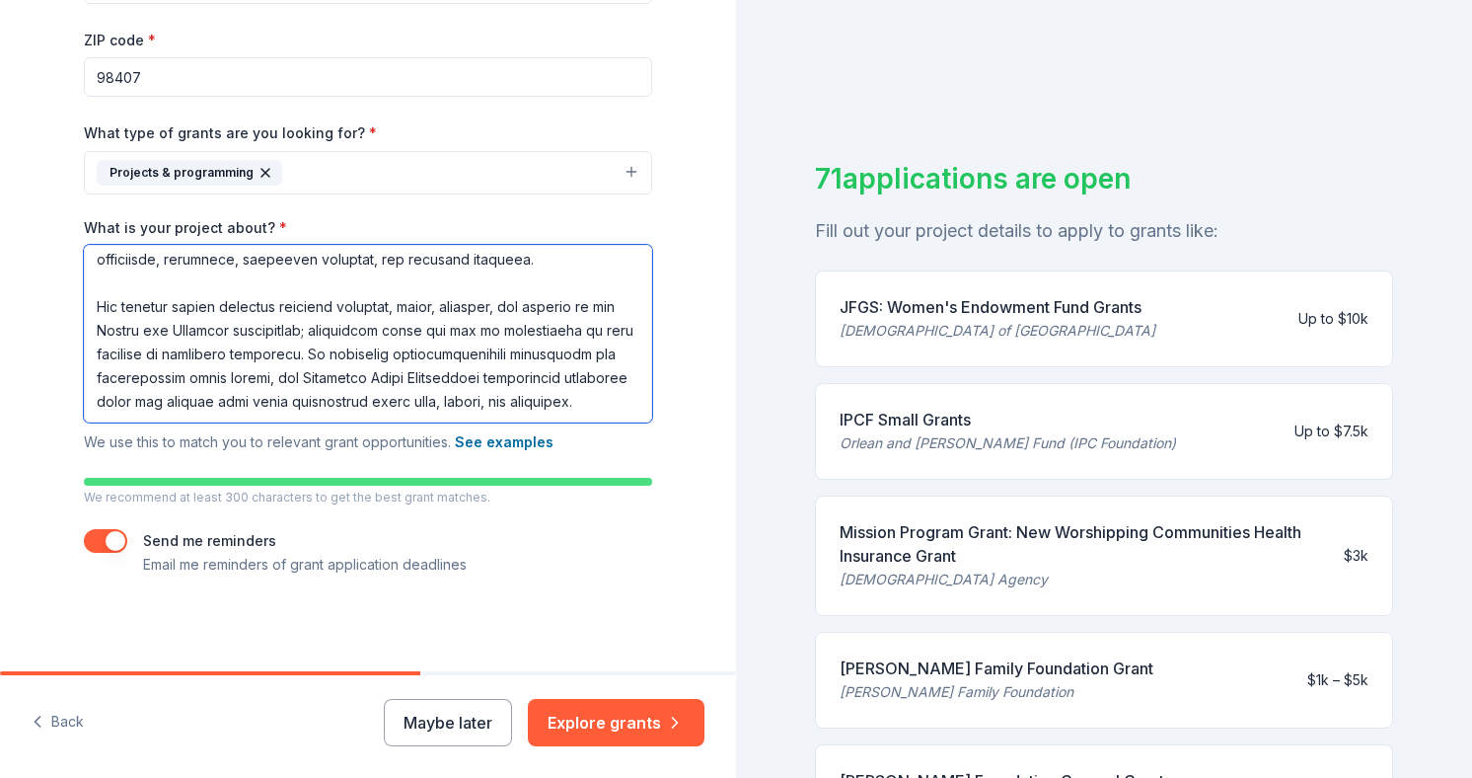
scroll to position [24, 0]
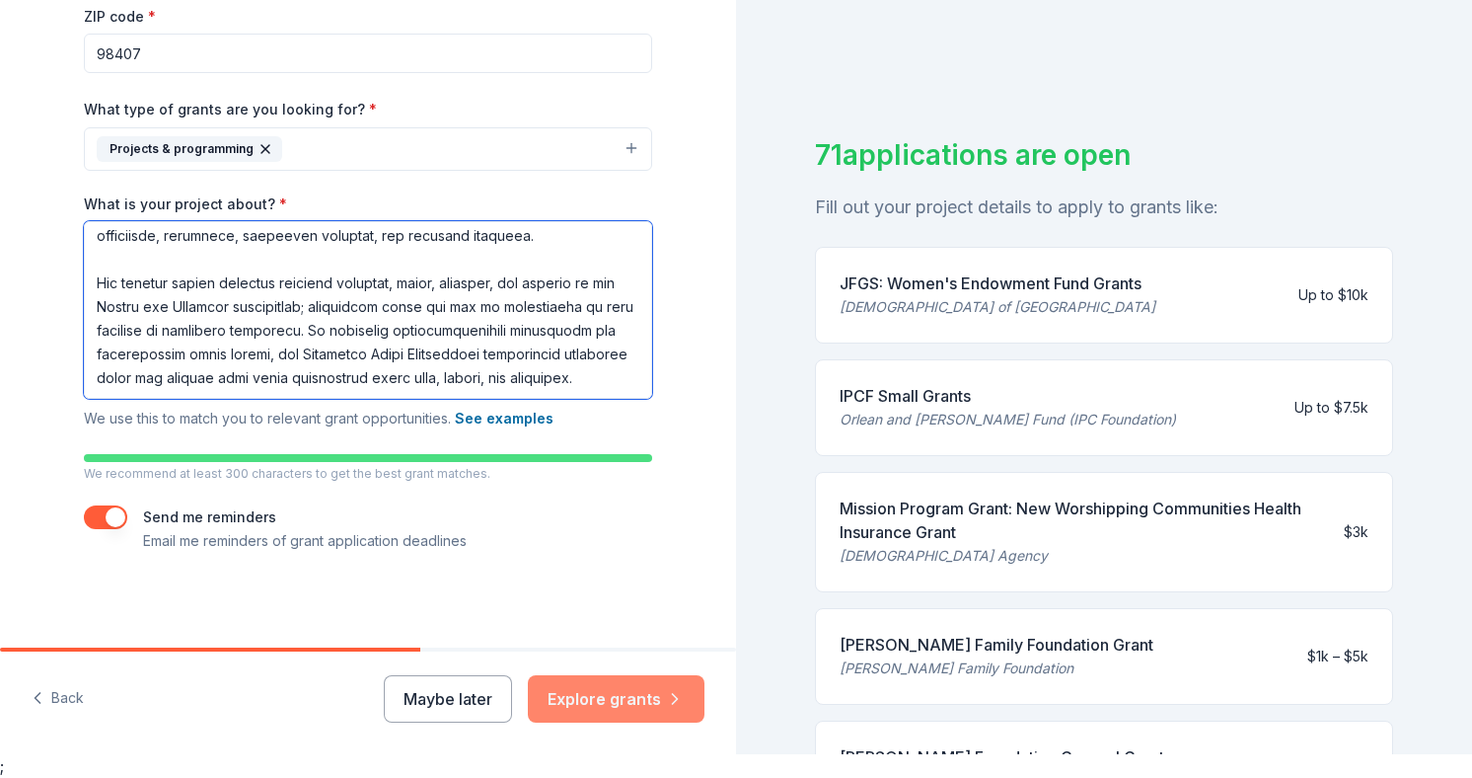
type textarea "The Community Unity Celebration is True Vine’s annual initiative that brings fa…"
click at [633, 704] on button "Explore grants" at bounding box center [616, 698] width 177 height 47
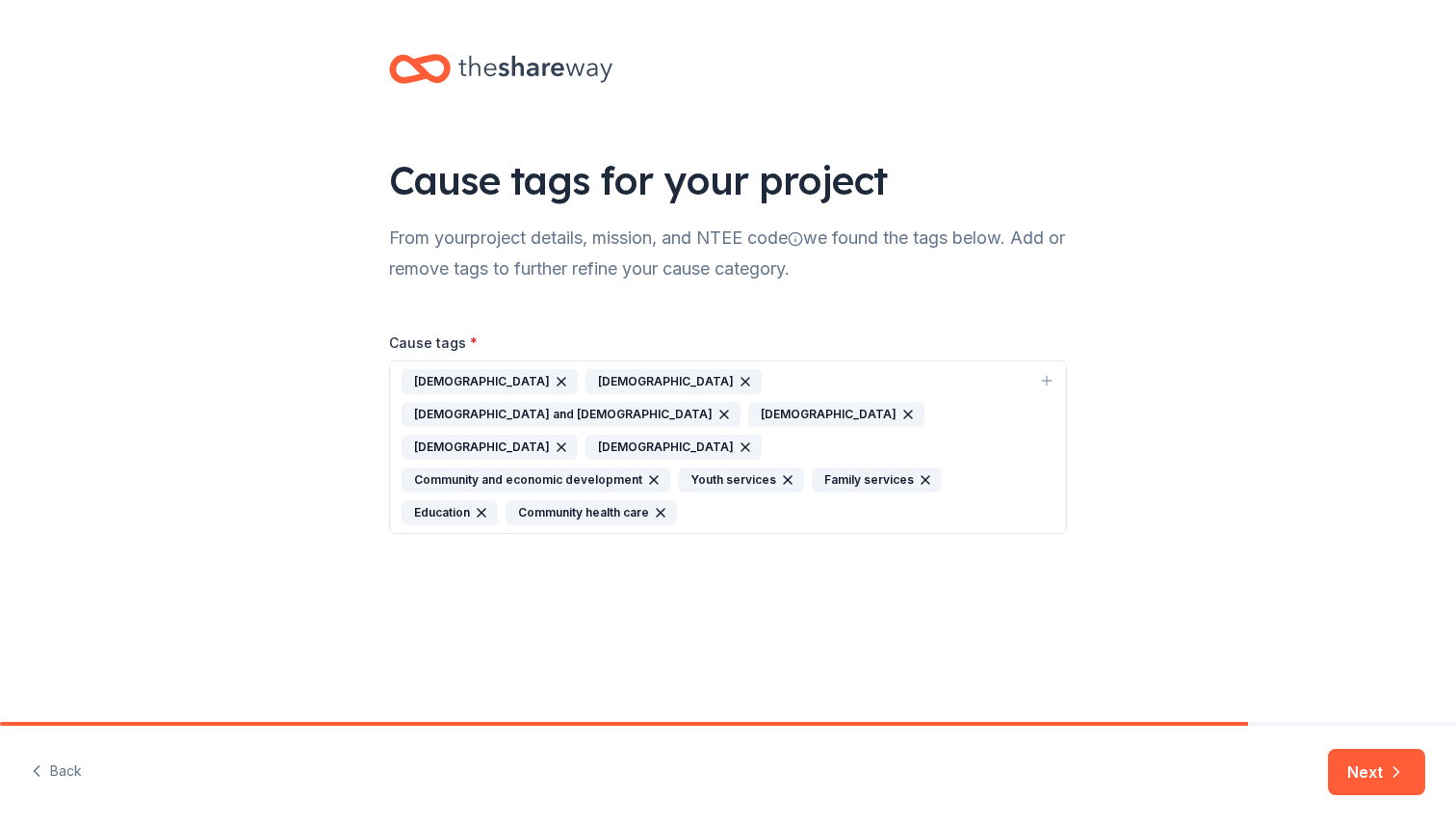
click at [557, 380] on icon "button" at bounding box center [561, 382] width 8 height 8
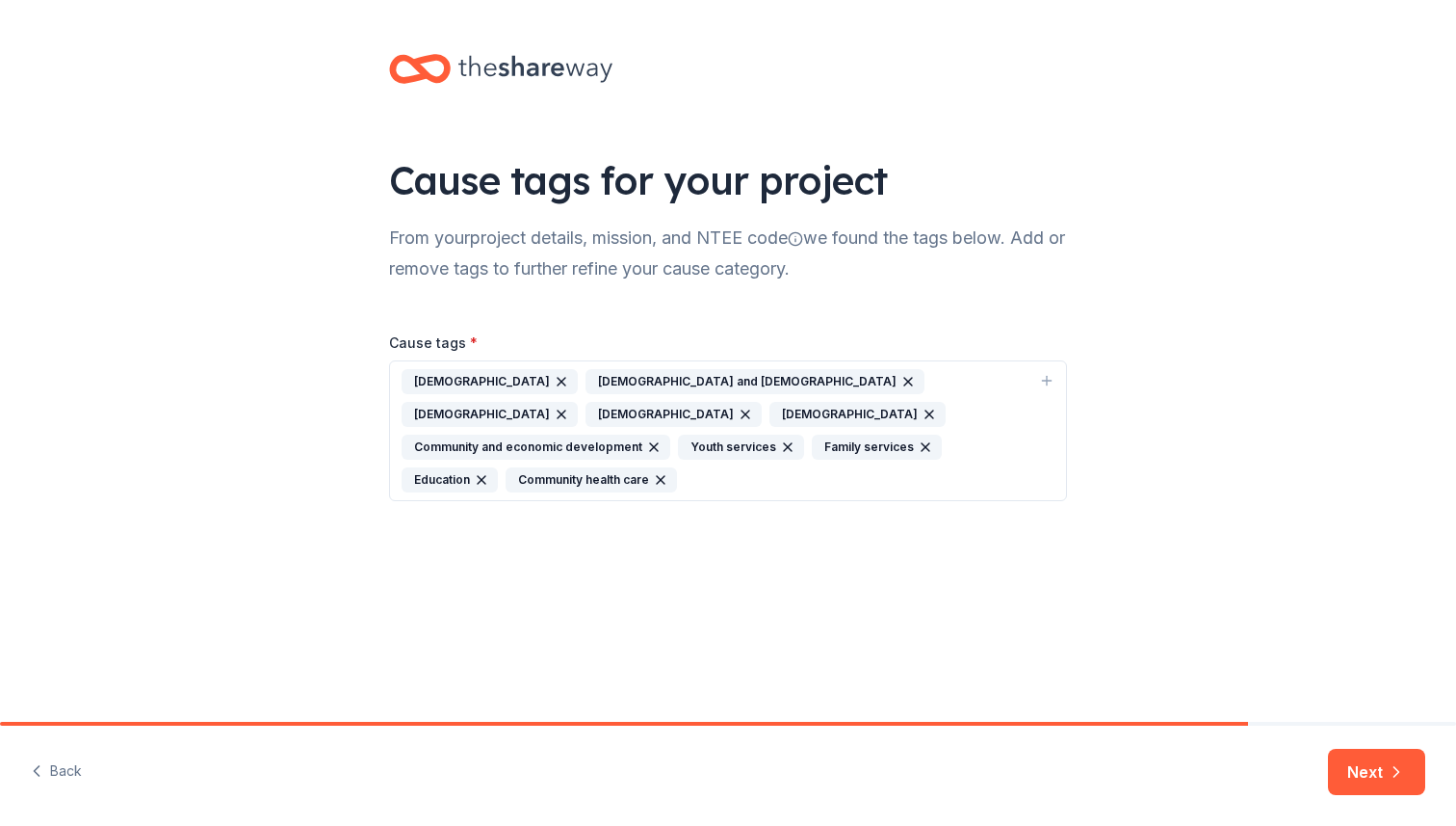
click at [557, 383] on icon "button" at bounding box center [561, 382] width 8 height 8
click at [716, 380] on icon "button" at bounding box center [724, 382] width 16 height 16
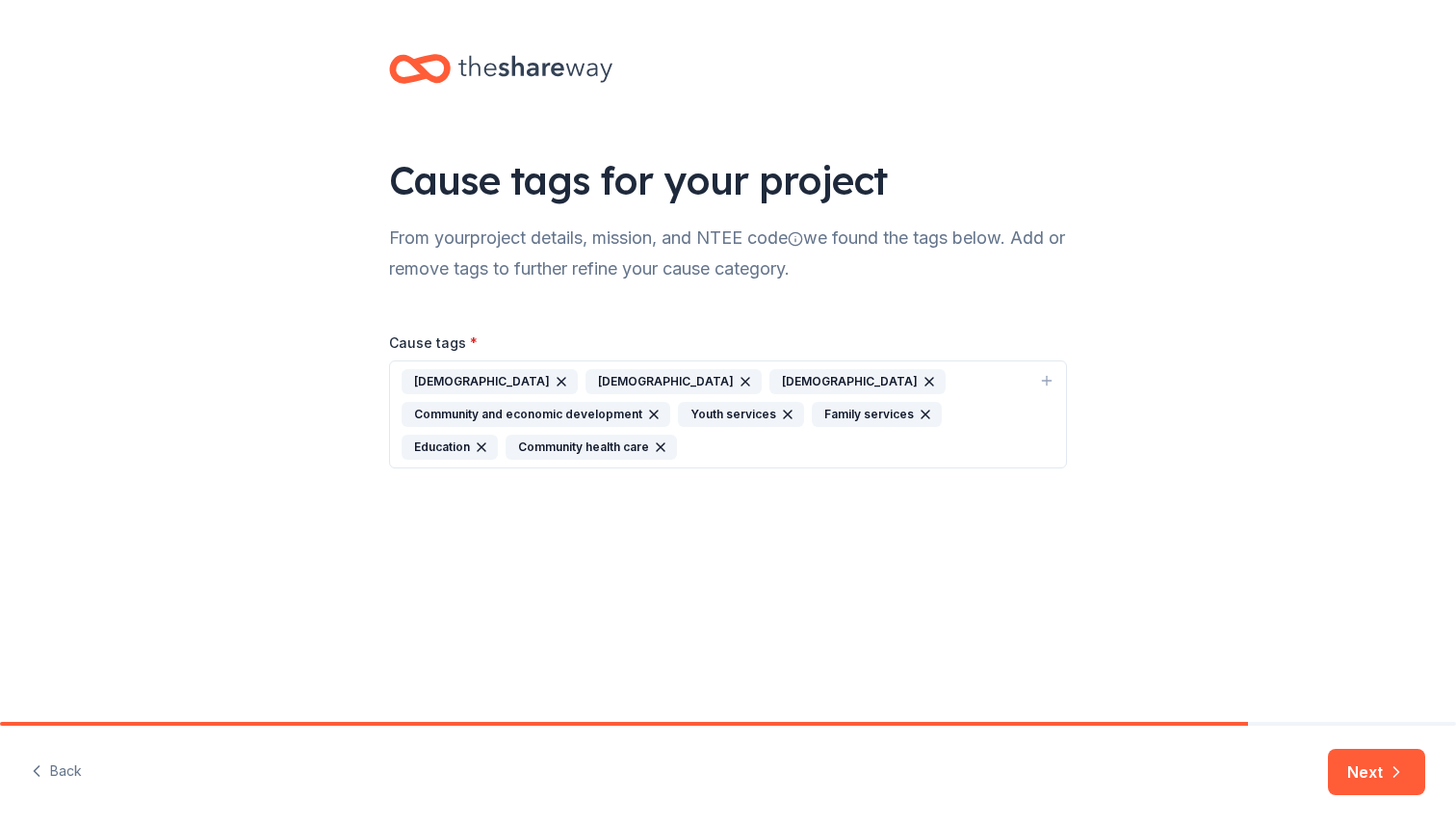
click at [614, 380] on div "Methodism" at bounding box center [673, 382] width 177 height 25
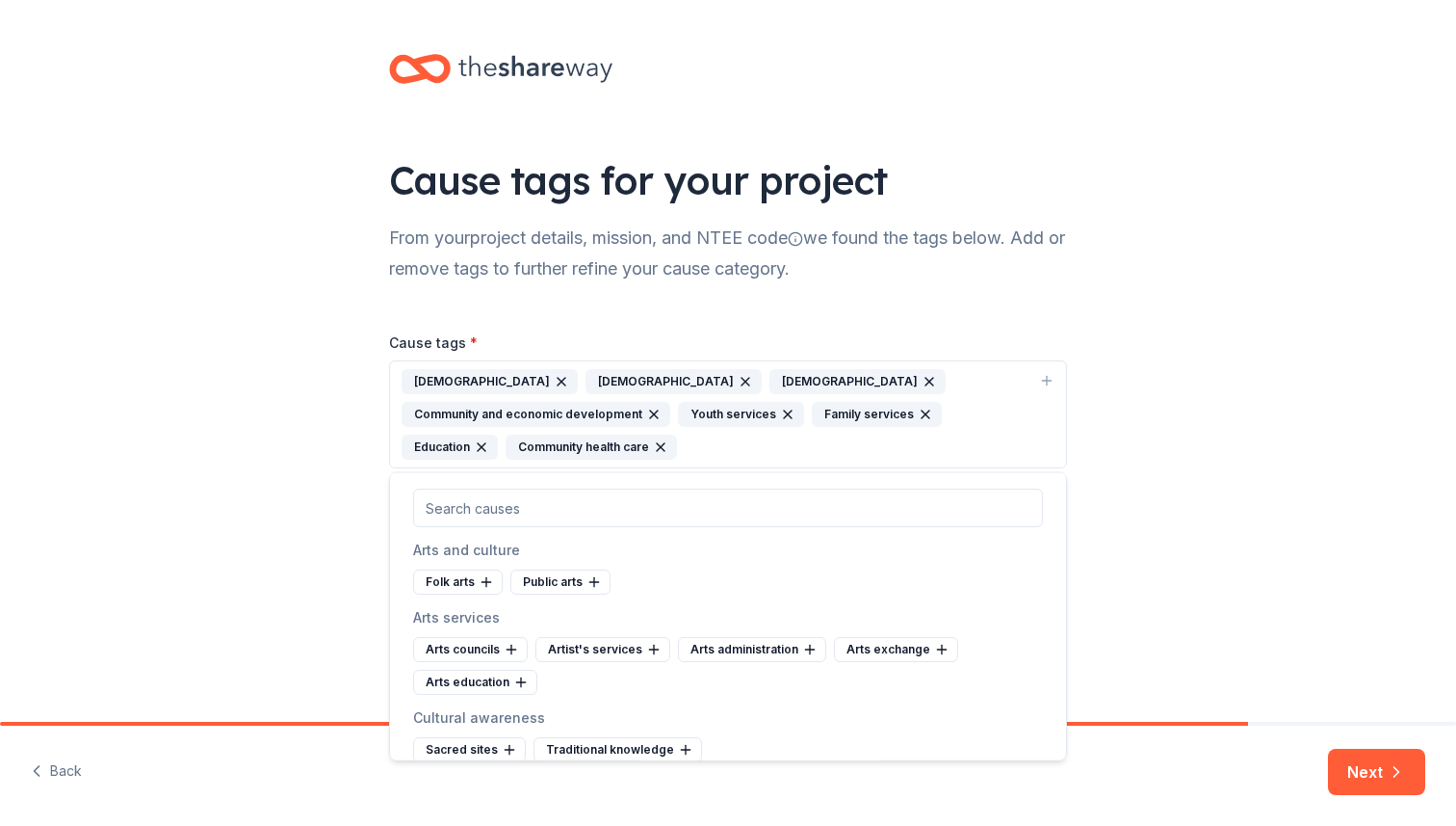
click at [738, 379] on icon "button" at bounding box center [746, 382] width 16 height 16
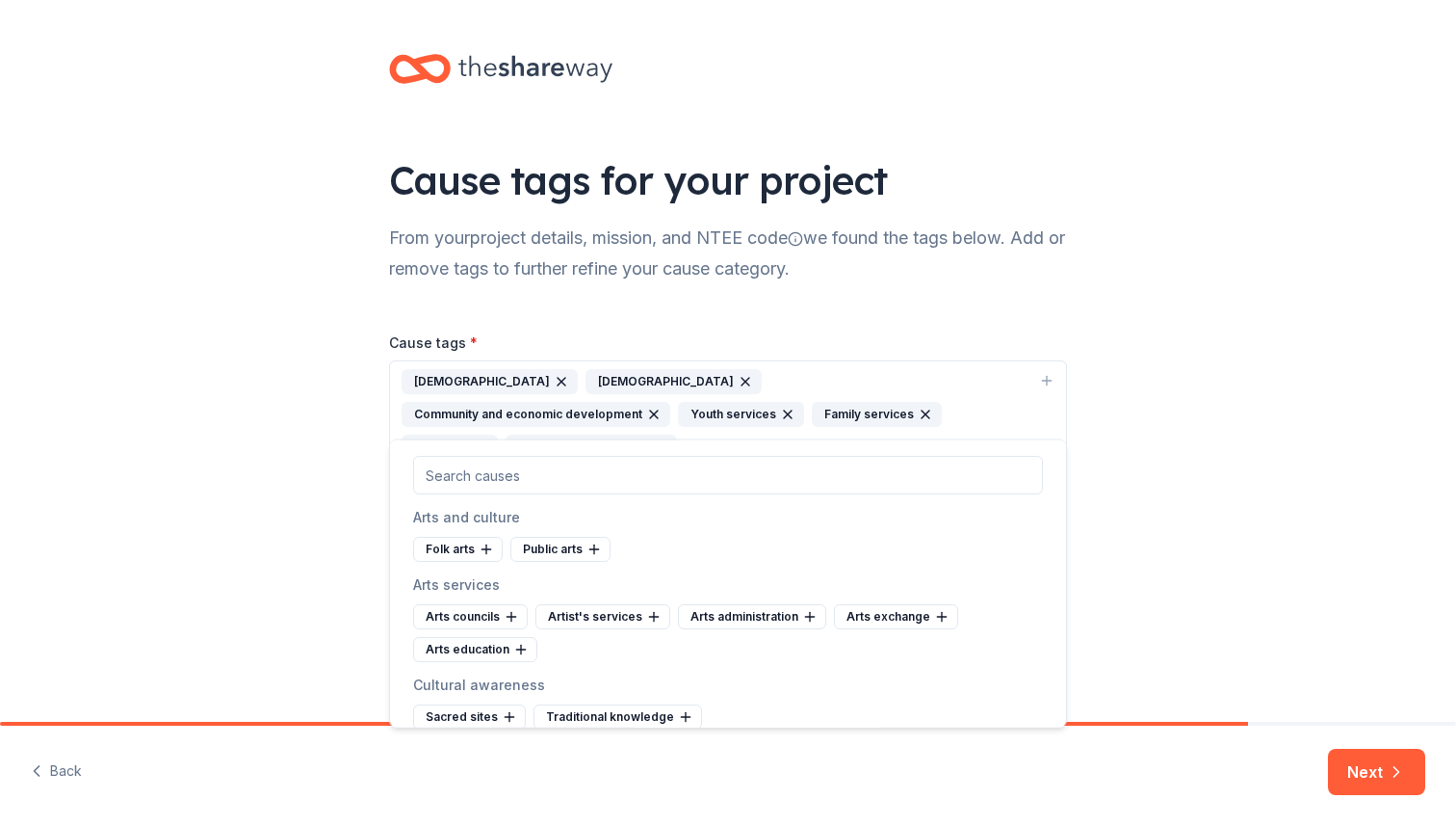
click at [738, 379] on icon "button" at bounding box center [746, 382] width 16 height 16
click at [553, 381] on icon "button" at bounding box center [561, 382] width 16 height 16
click at [679, 332] on div "Cause tags * Community and economic development Youth services Family services …" at bounding box center [728, 383] width 678 height 105
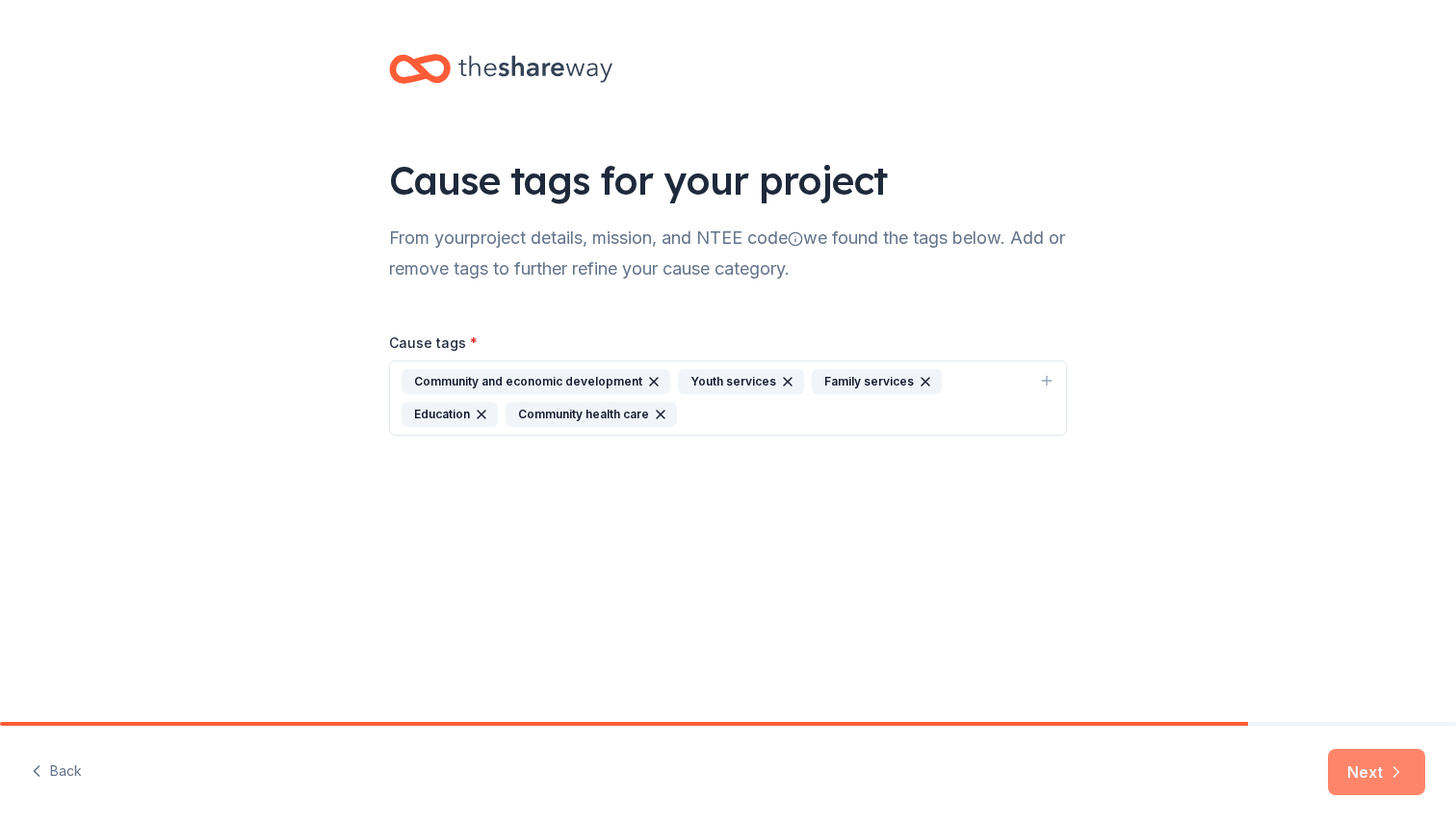
click at [1368, 759] on button "Next" at bounding box center [1377, 771] width 98 height 46
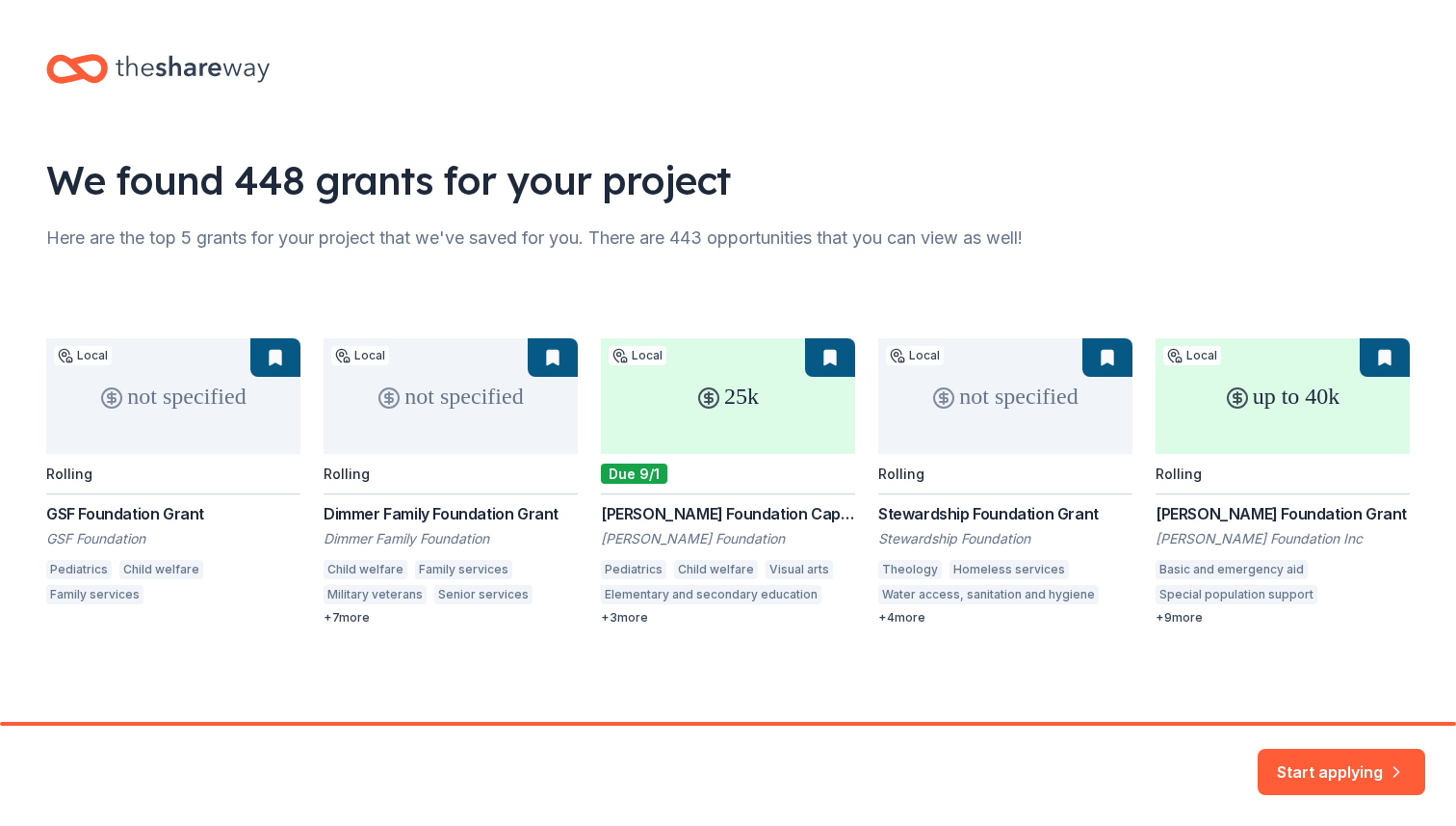
click at [725, 377] on div "not specified Local Rolling GSF Foundation Grant GSF Foundation Pediatrics Chil…" at bounding box center [727, 481] width 1363 height 287
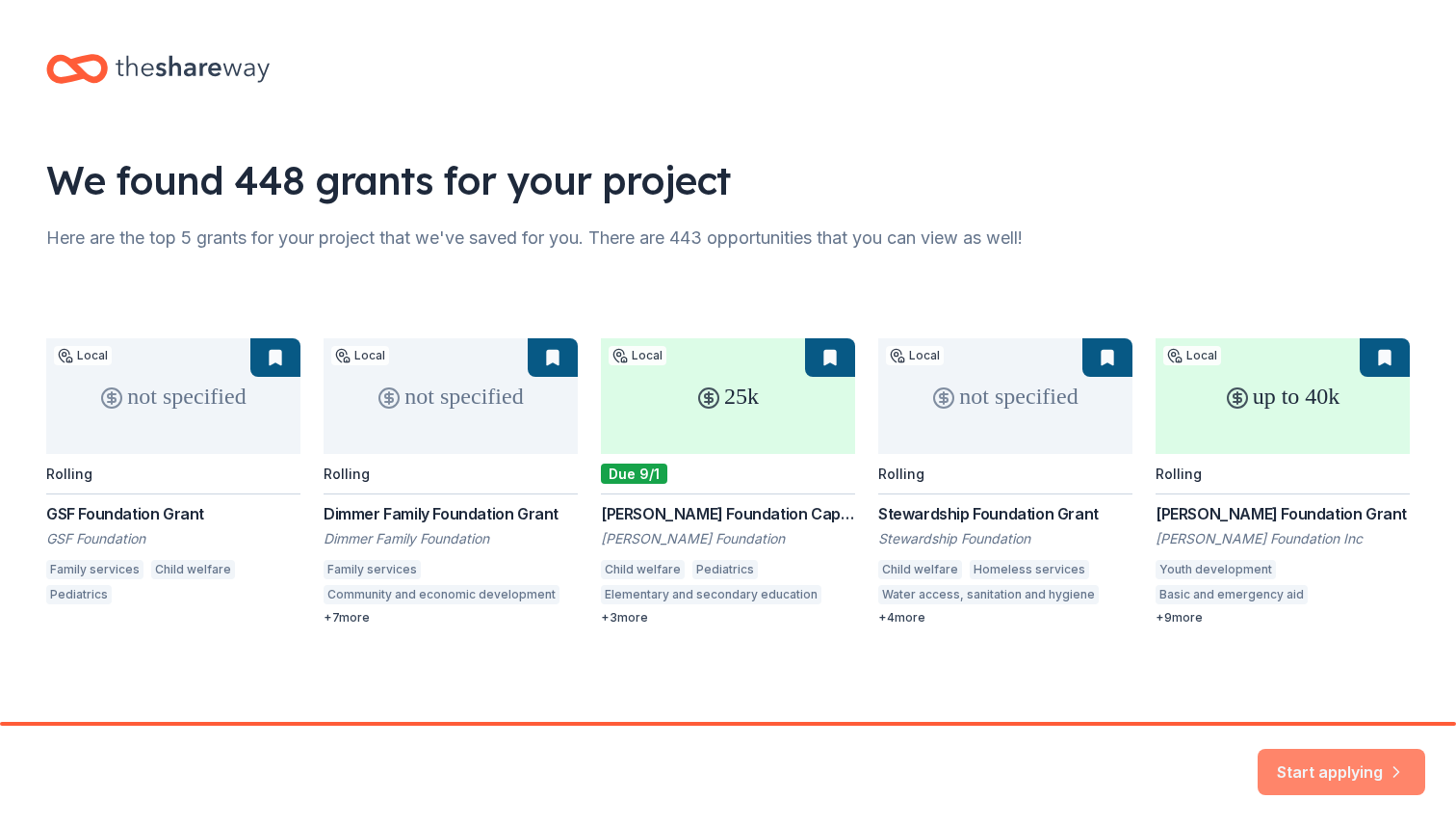
click at [1322, 759] on button "Start applying" at bounding box center [1342, 760] width 168 height 46
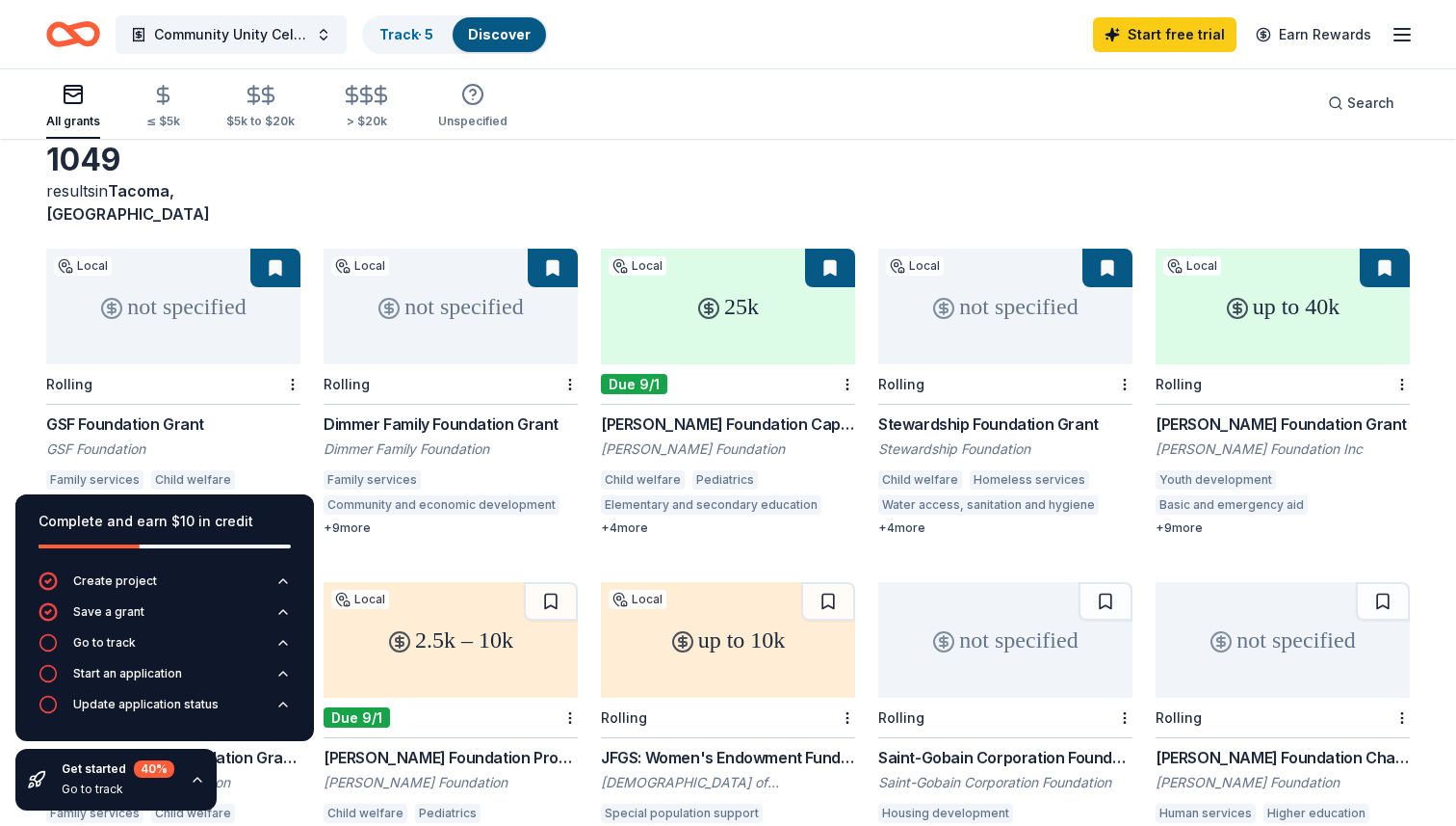
scroll to position [89, 0]
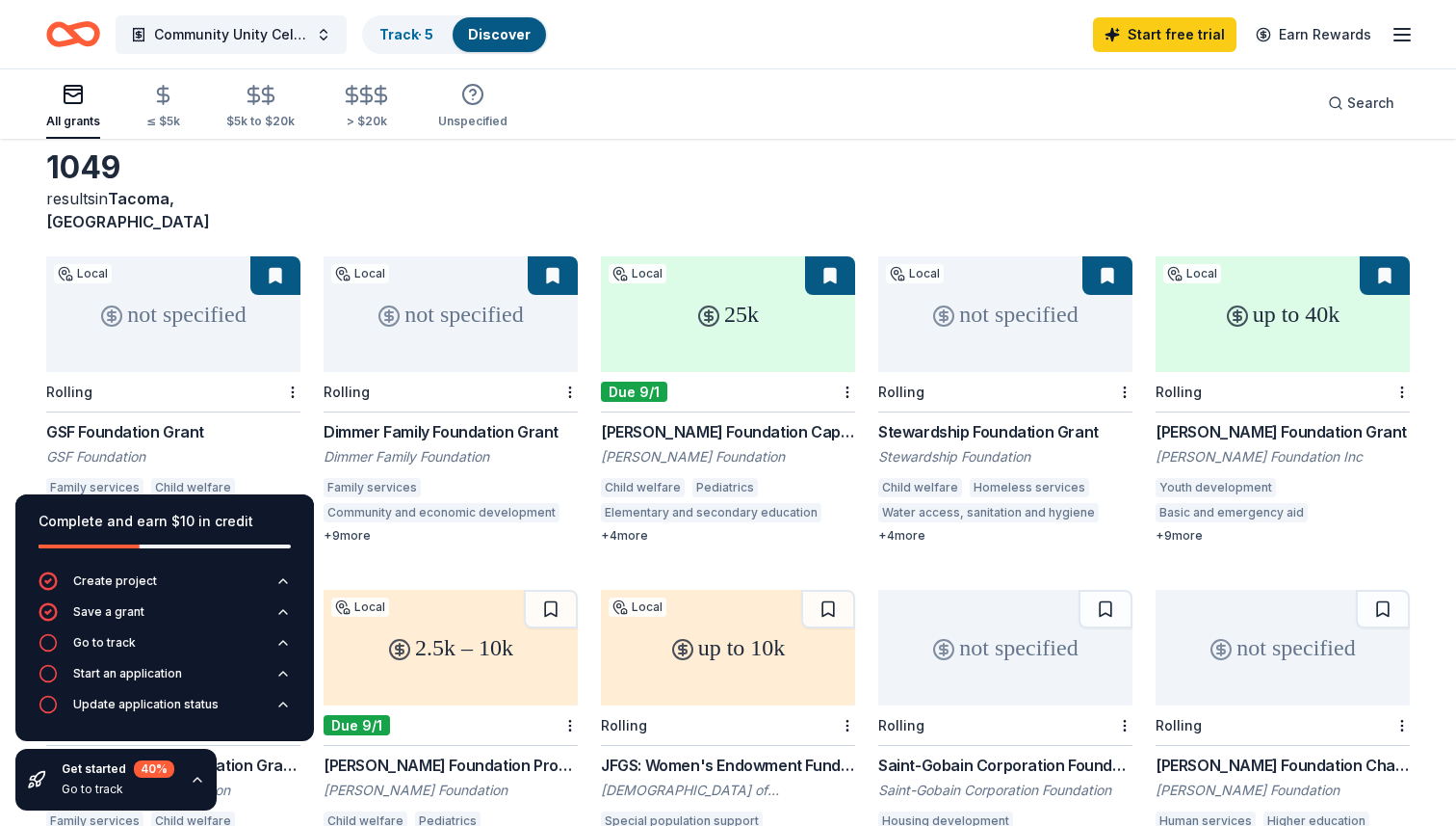
click at [749, 328] on div "25k" at bounding box center [728, 314] width 255 height 115
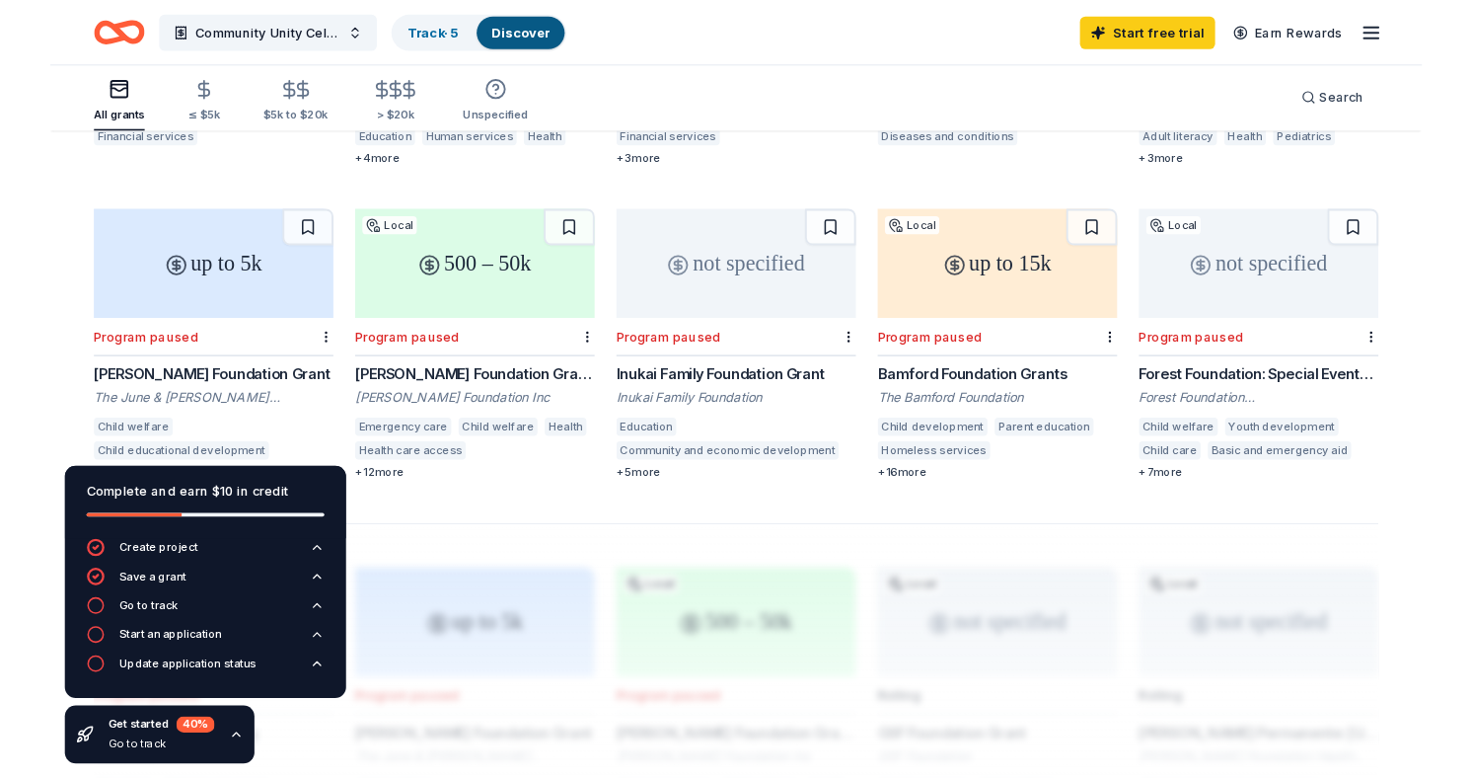
scroll to position [1170, 0]
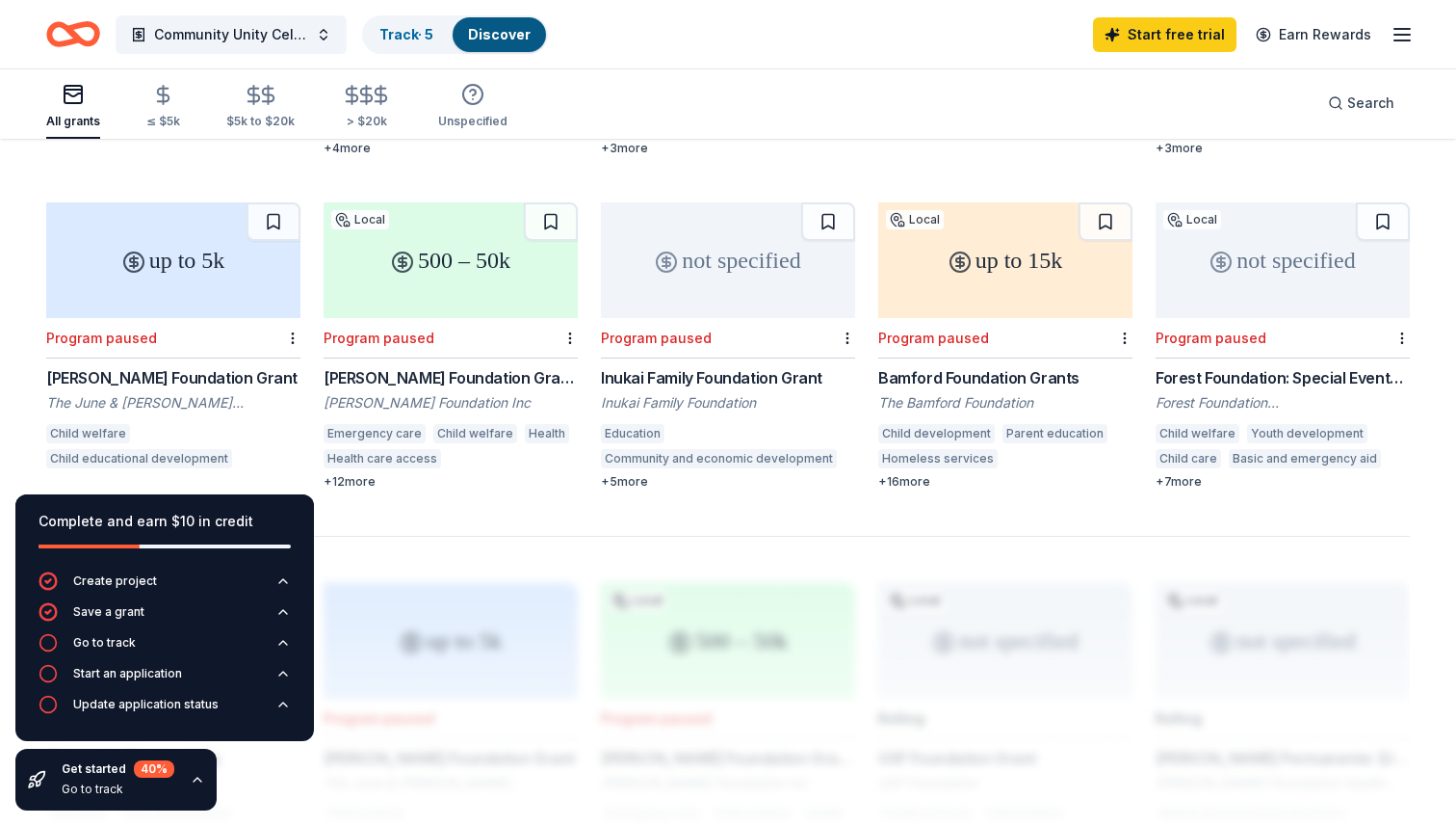
click at [509, 293] on div "500 – 50k" at bounding box center [451, 260] width 255 height 115
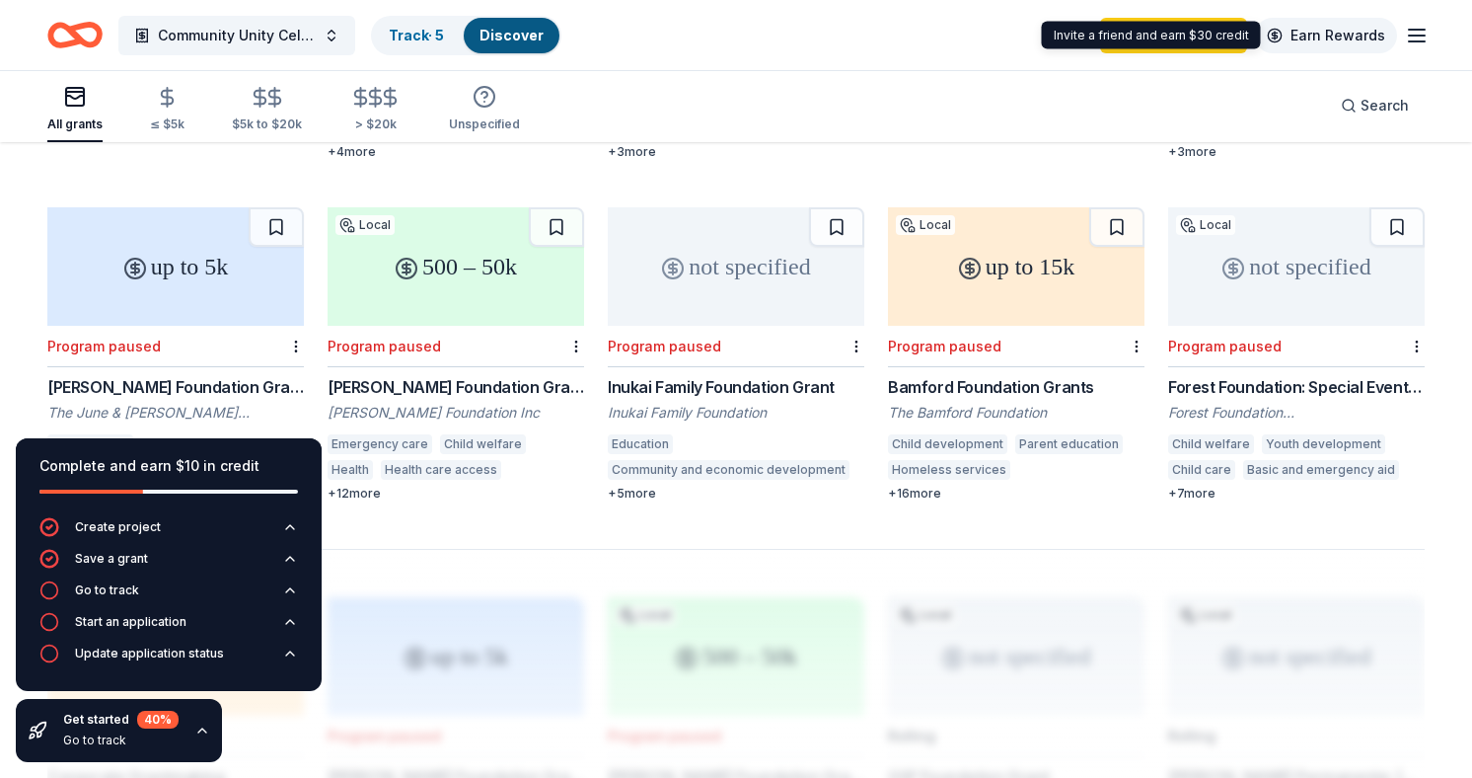
click at [1323, 39] on link "Earn Rewards" at bounding box center [1326, 36] width 142 height 36
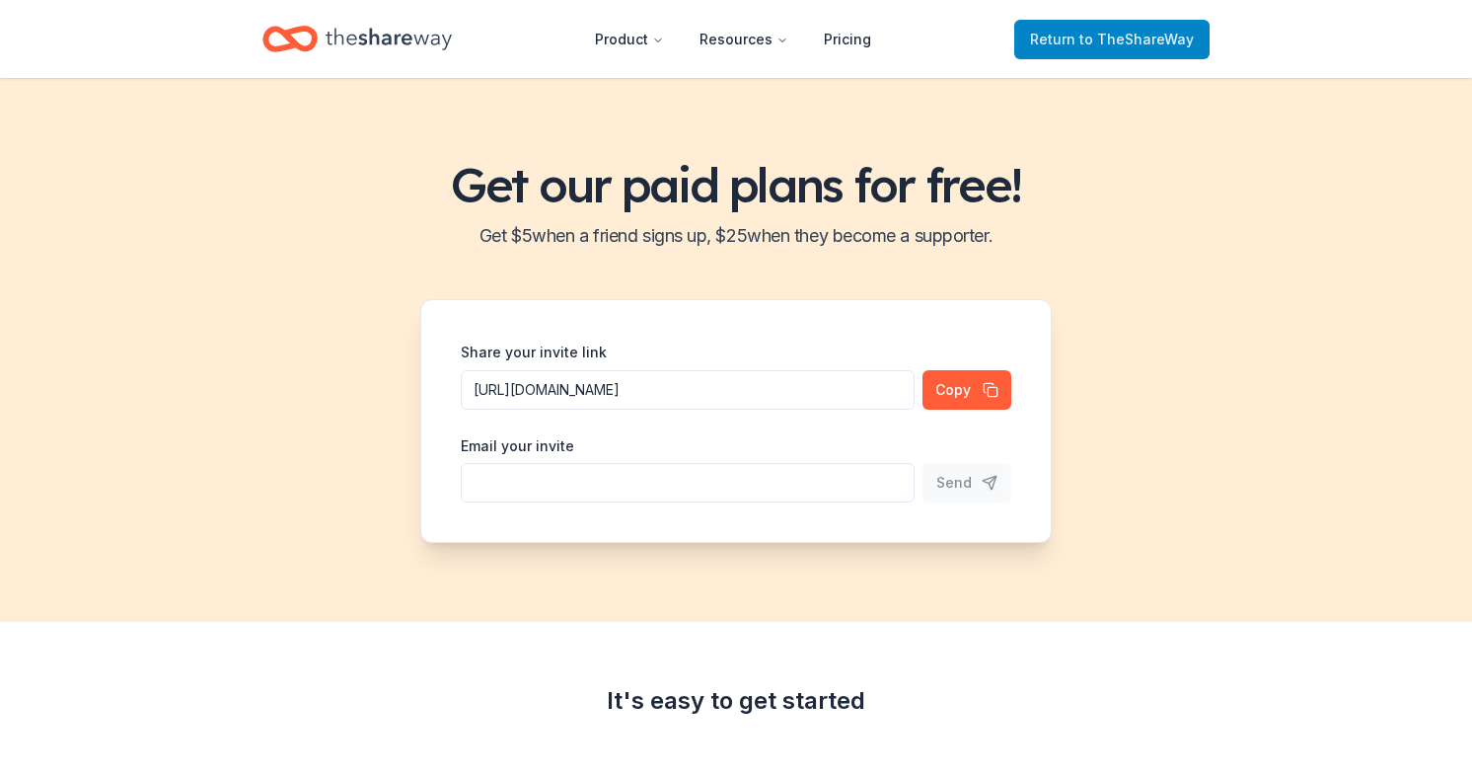
click at [1105, 38] on span "to TheShareWay" at bounding box center [1137, 39] width 114 height 17
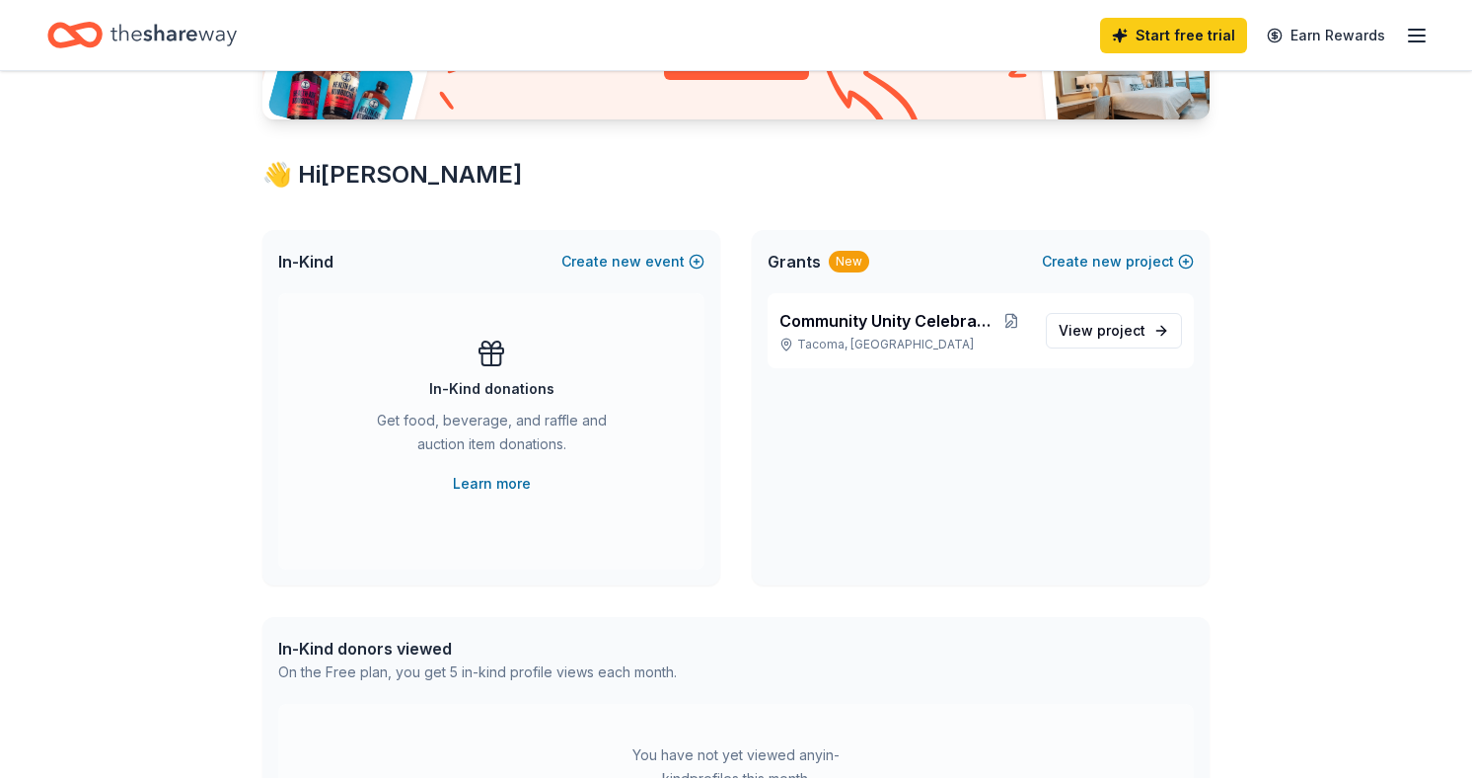
scroll to position [313, 0]
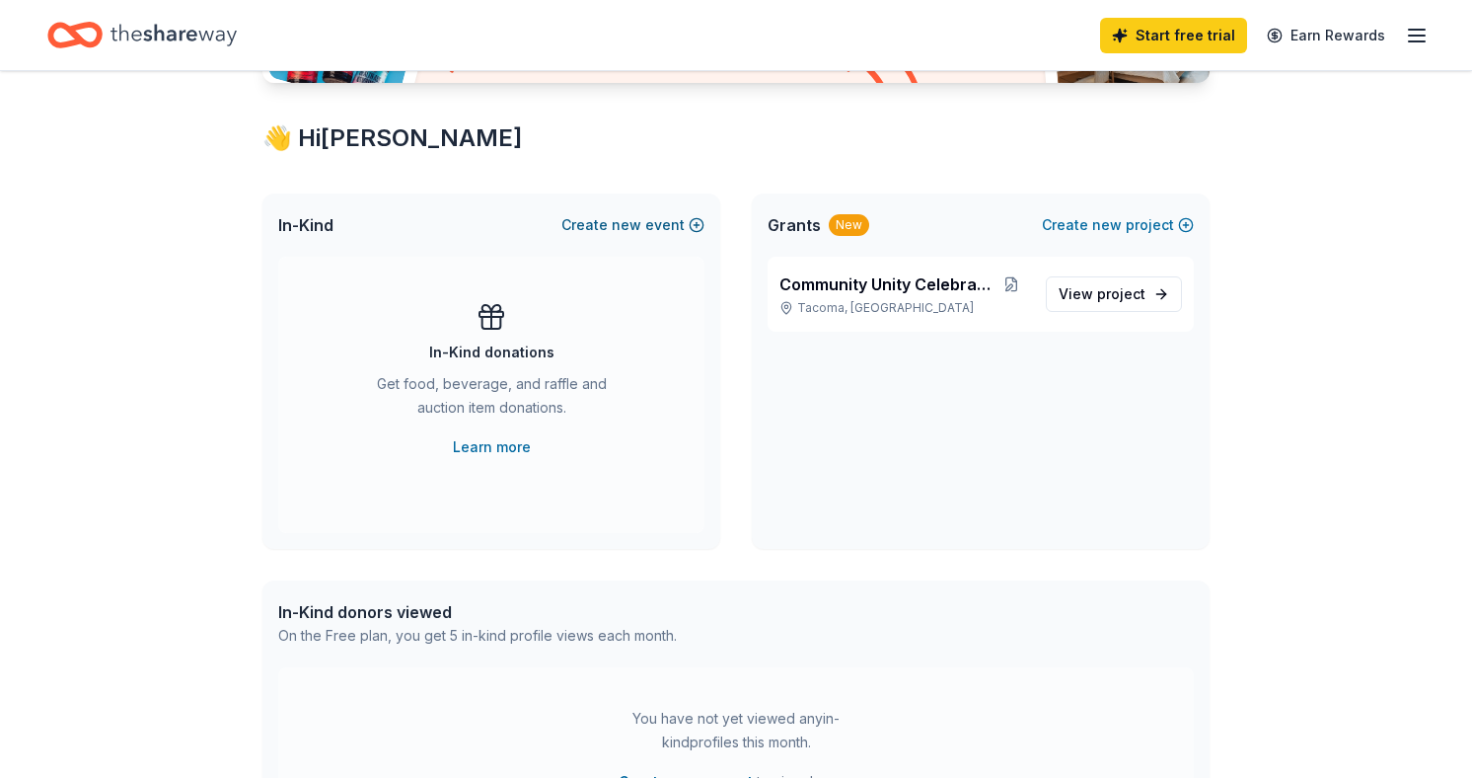
click at [641, 232] on span "new" at bounding box center [627, 225] width 30 height 24
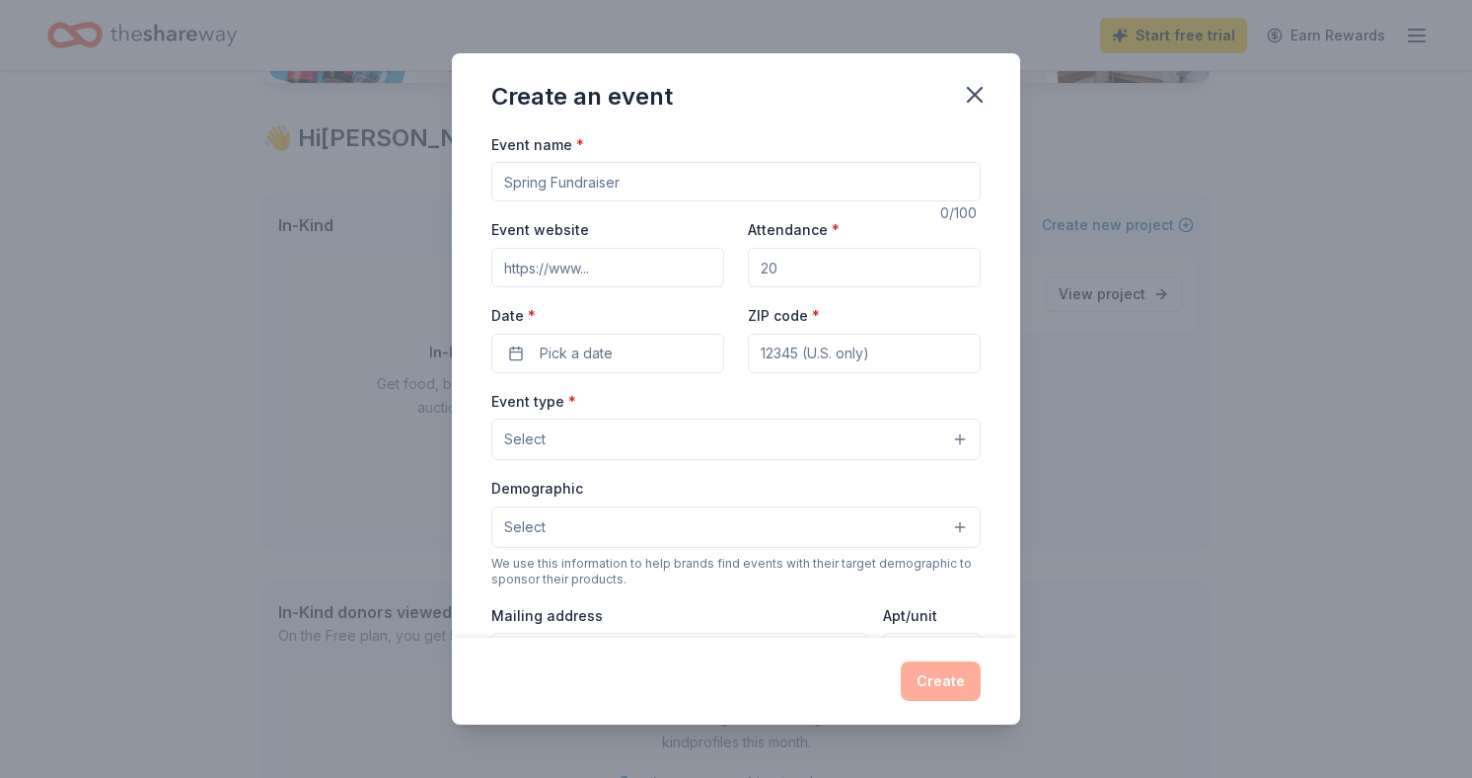
click at [647, 179] on input "Event name *" at bounding box center [735, 181] width 489 height 39
click at [612, 187] on input "Event name *" at bounding box center [735, 181] width 489 height 39
paste input "Community Fall Festival"
type input "Community Fall Festival"
drag, startPoint x: 853, startPoint y: 264, endPoint x: 682, endPoint y: 264, distance: 170.7
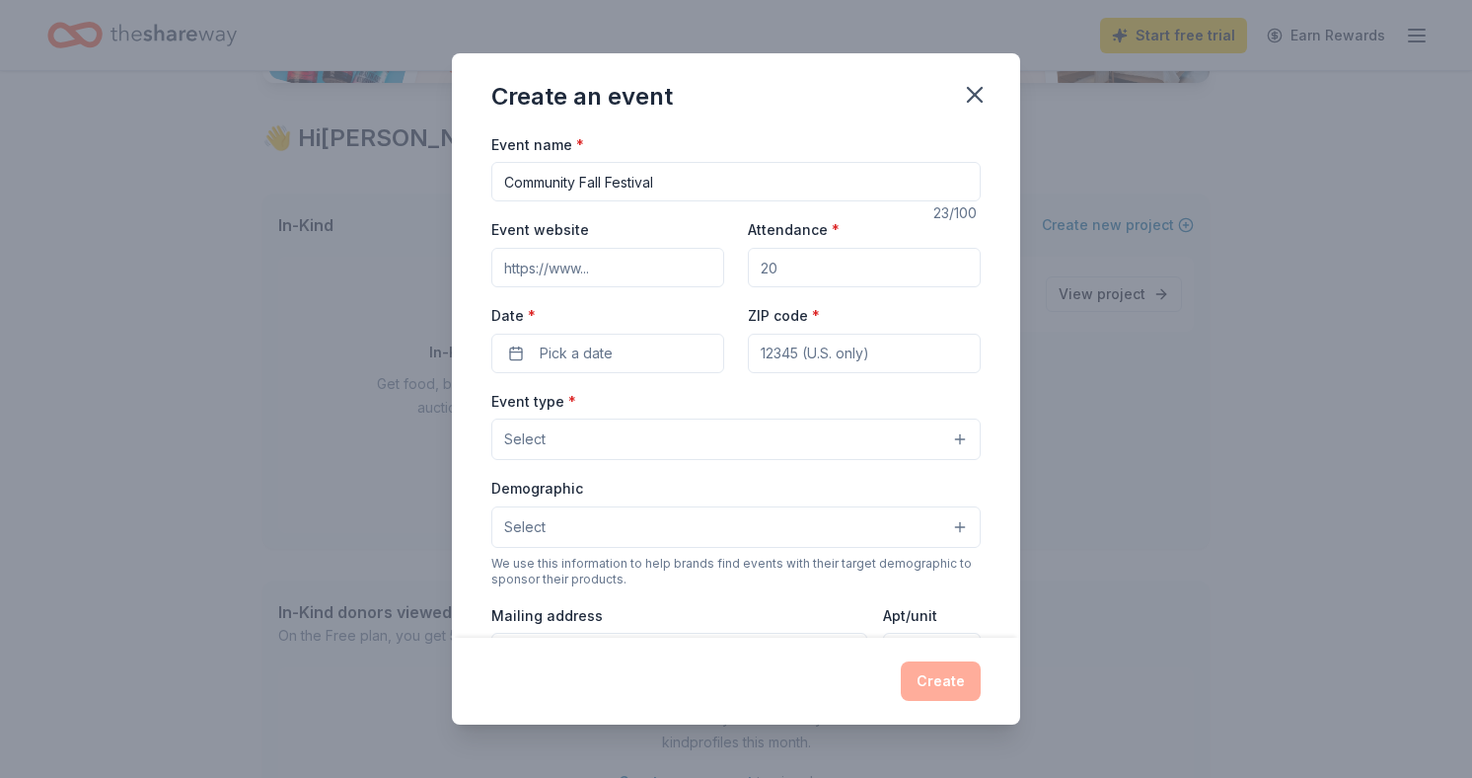
click at [682, 264] on div "Event website Attendance * Date * Pick a date ZIP code *" at bounding box center [735, 294] width 489 height 155
type input "100"
click at [637, 352] on button "Pick a date" at bounding box center [607, 353] width 233 height 39
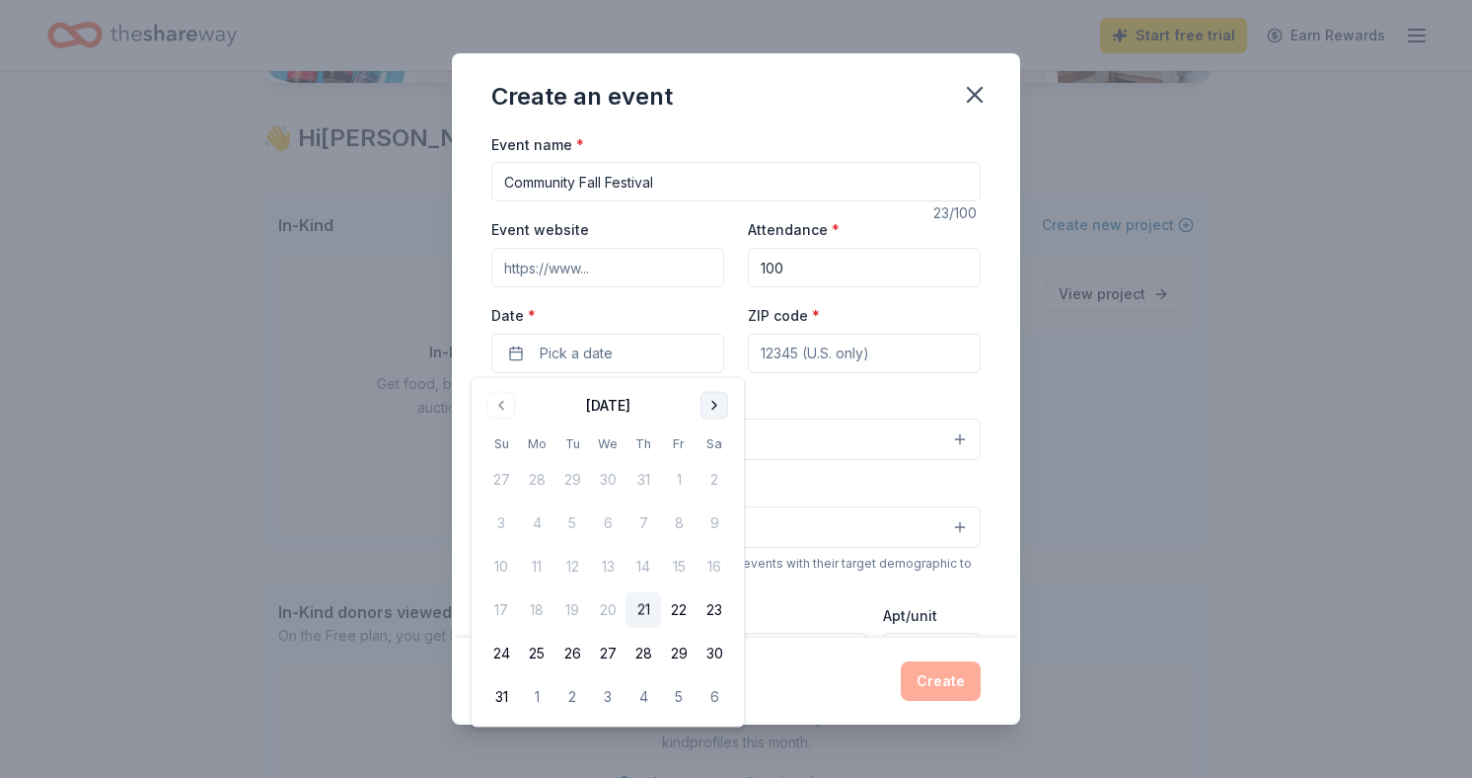
click at [713, 410] on button "Go to next month" at bounding box center [715, 406] width 28 height 28
click at [672, 661] on button "31" at bounding box center [679, 654] width 36 height 36
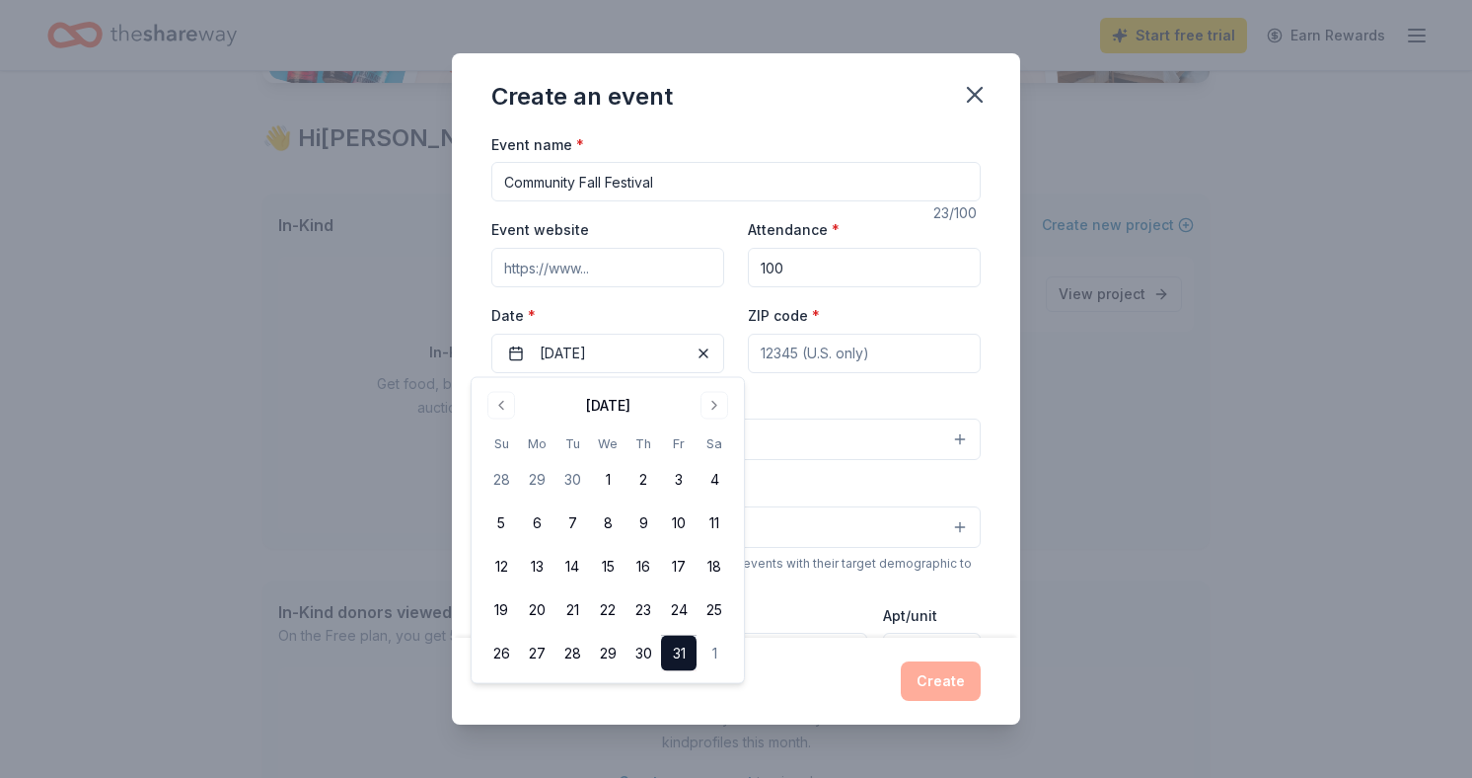
click at [841, 370] on input "ZIP code *" at bounding box center [864, 353] width 233 height 39
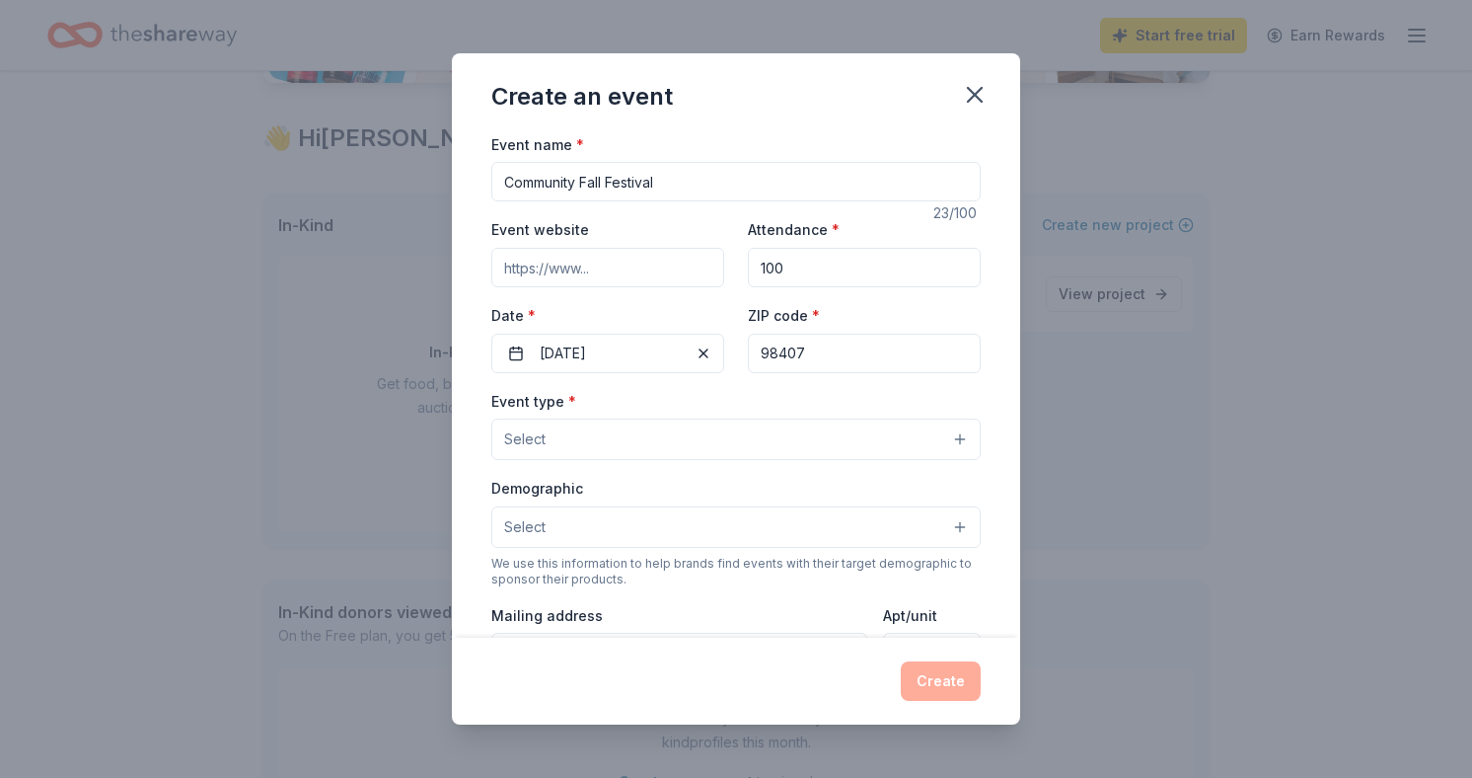
type input "98407"
click at [800, 439] on button "Select" at bounding box center [735, 438] width 489 height 41
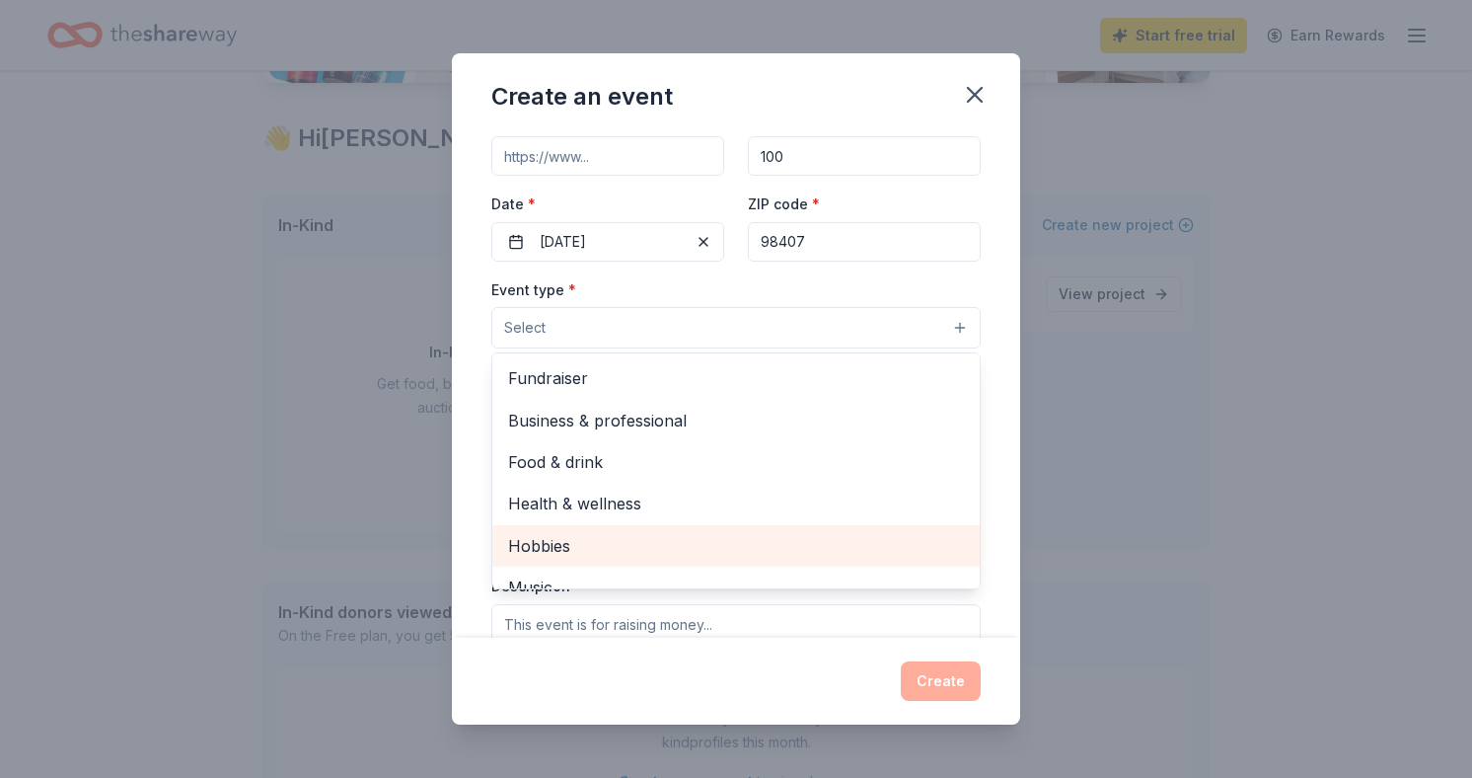
scroll to position [96, 0]
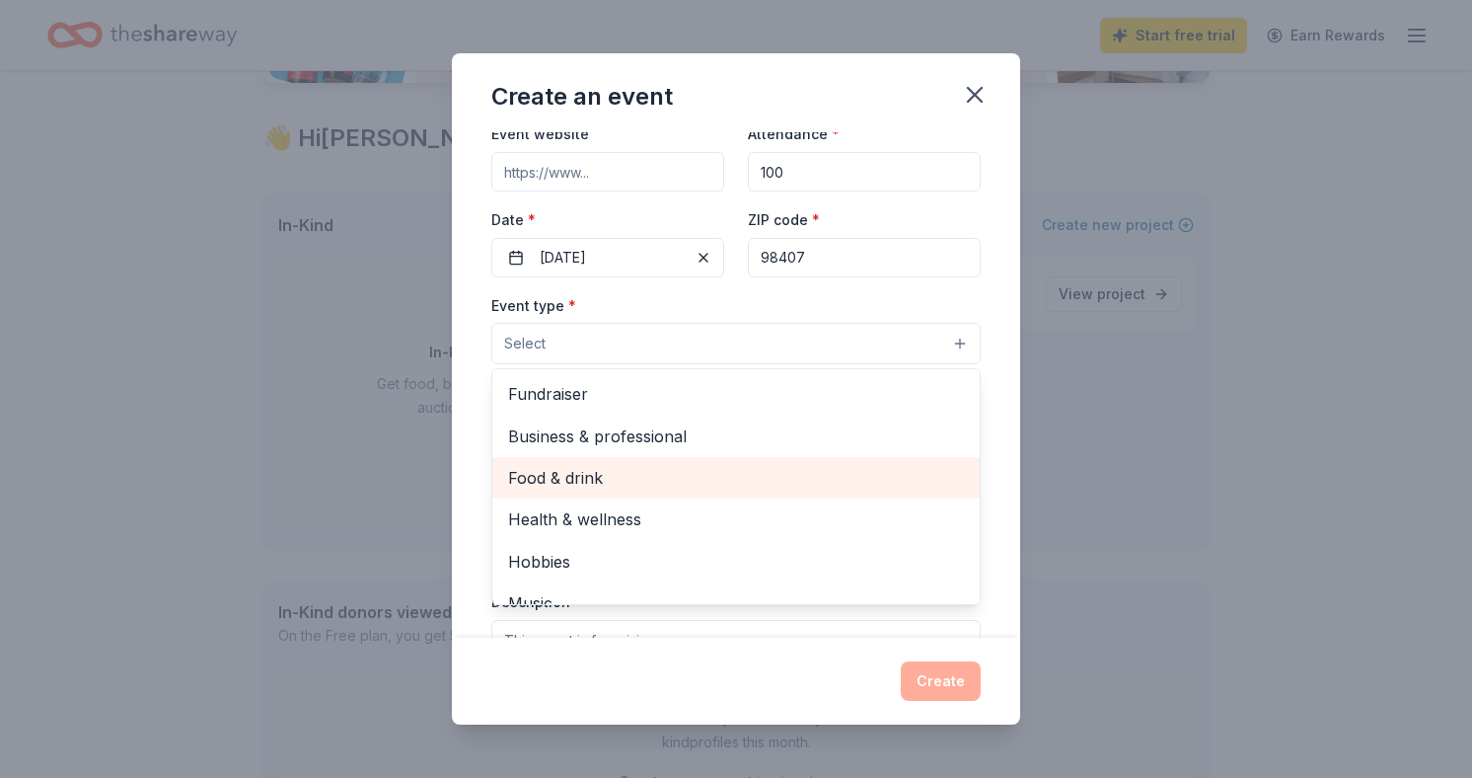
click at [738, 481] on span "Food & drink" at bounding box center [736, 478] width 456 height 26
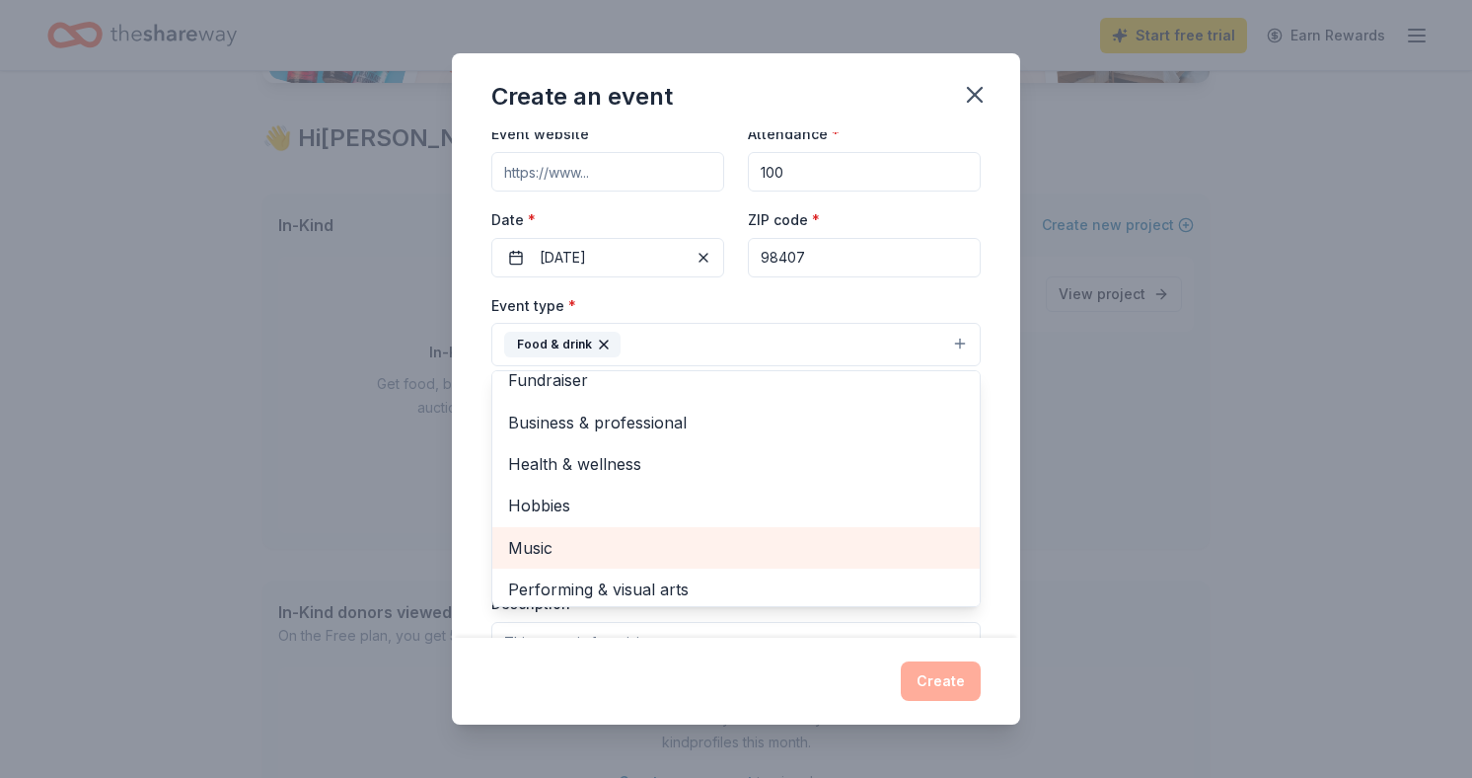
scroll to position [24, 0]
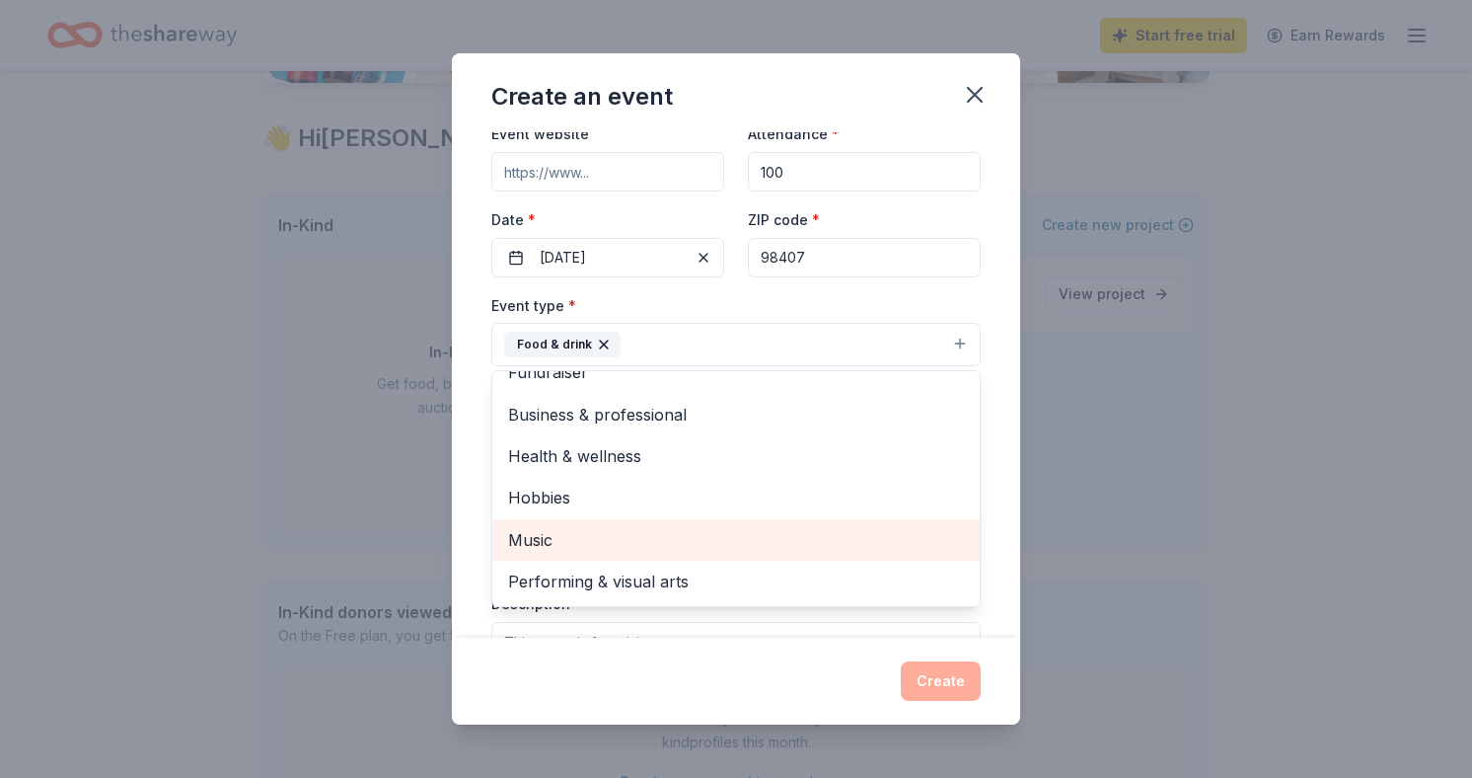
click at [721, 543] on span "Music" at bounding box center [736, 540] width 456 height 26
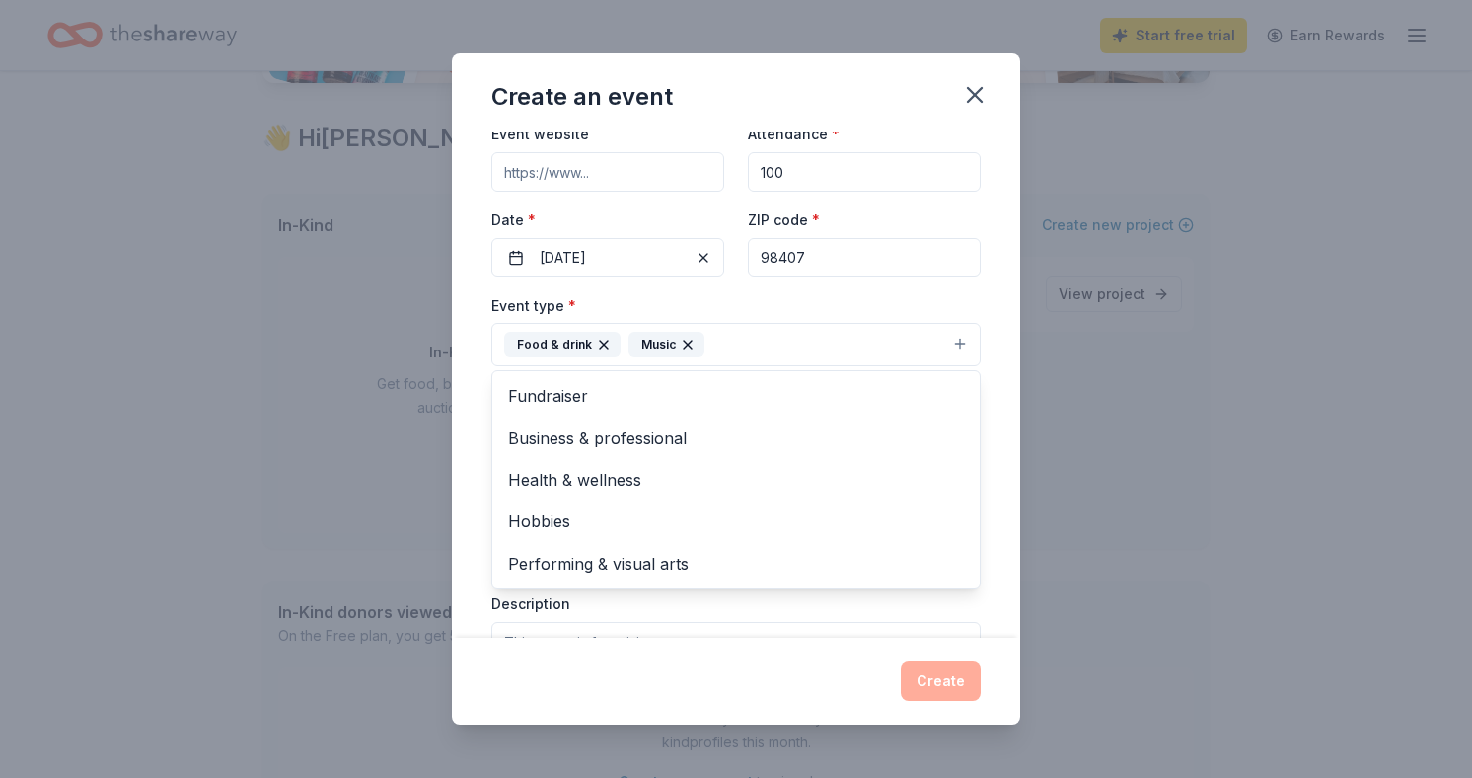
click at [811, 303] on div "Event type * Food & drink Music Fundraiser Business & professional Health & wel…" at bounding box center [735, 330] width 489 height 74
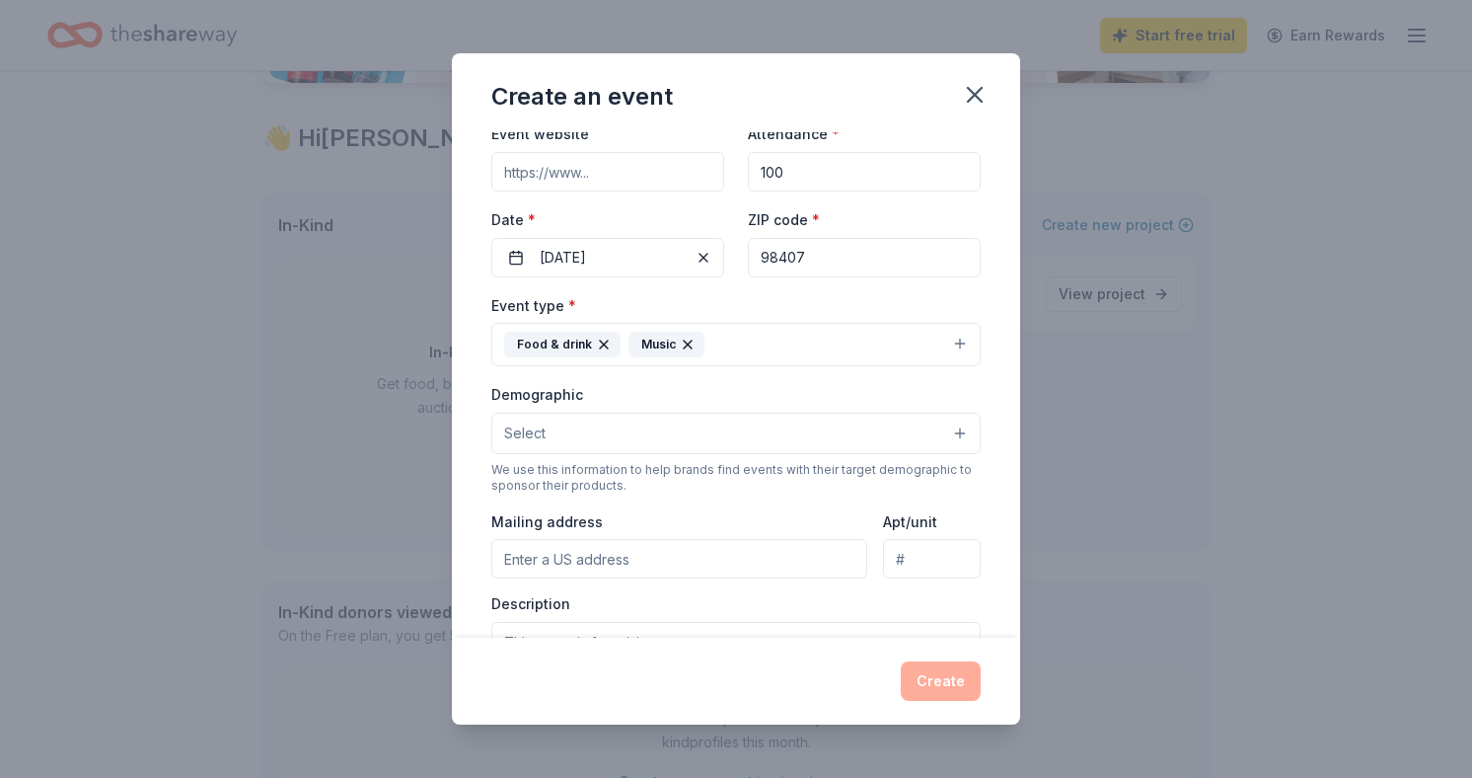
click at [723, 437] on button "Select" at bounding box center [735, 433] width 489 height 41
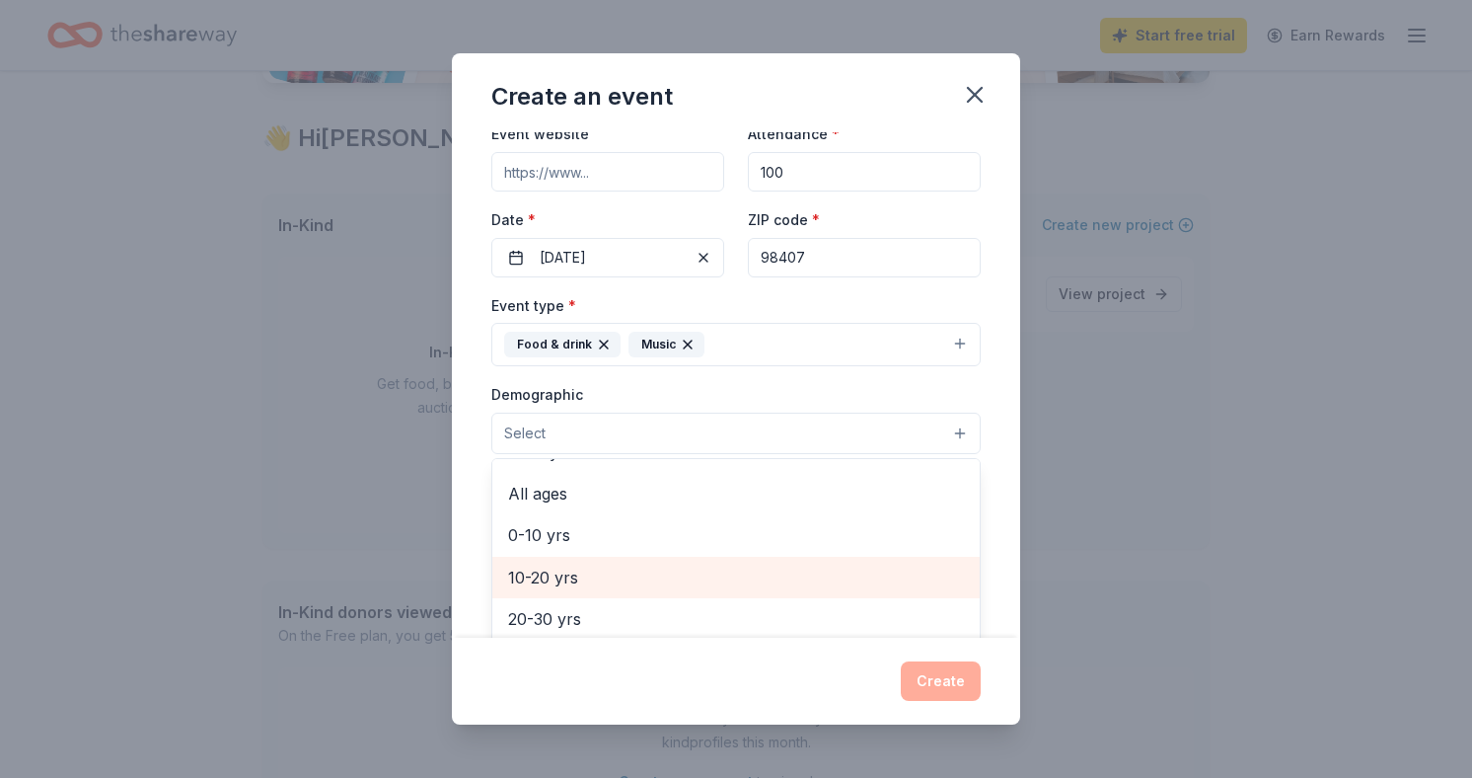
scroll to position [113, 0]
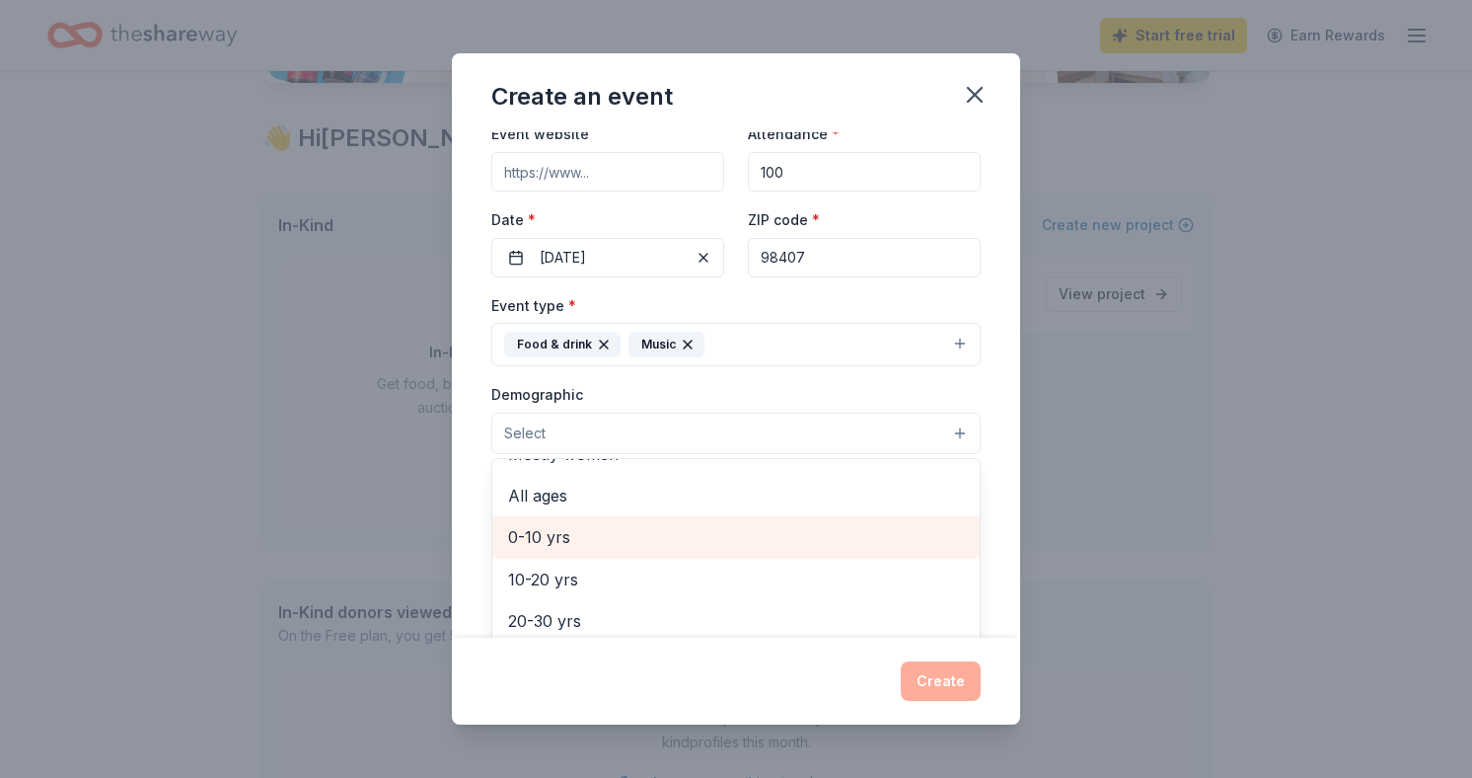
click at [689, 536] on span "0-10 yrs" at bounding box center [736, 537] width 456 height 26
click at [675, 546] on span "10-20 yrs" at bounding box center [736, 539] width 456 height 26
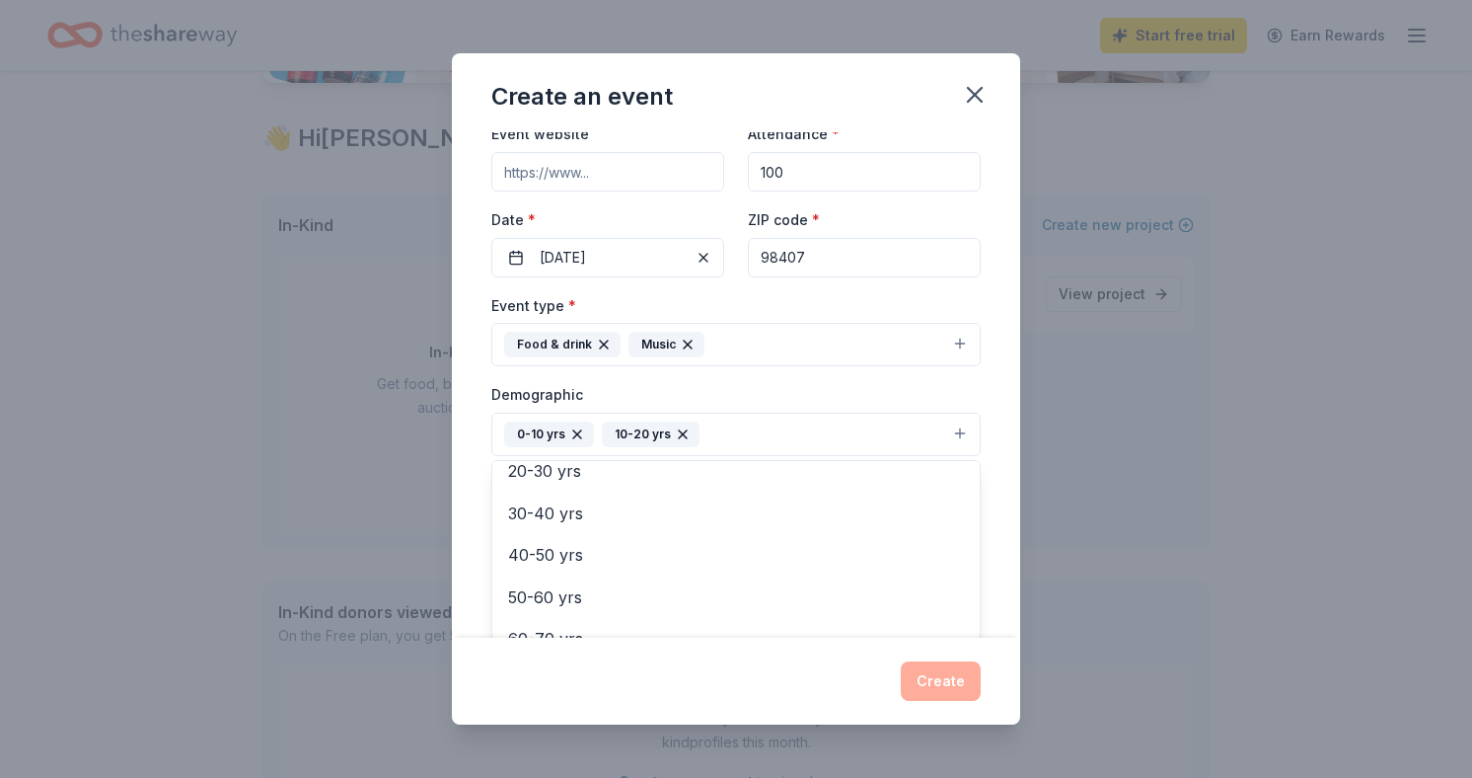
scroll to position [0, 0]
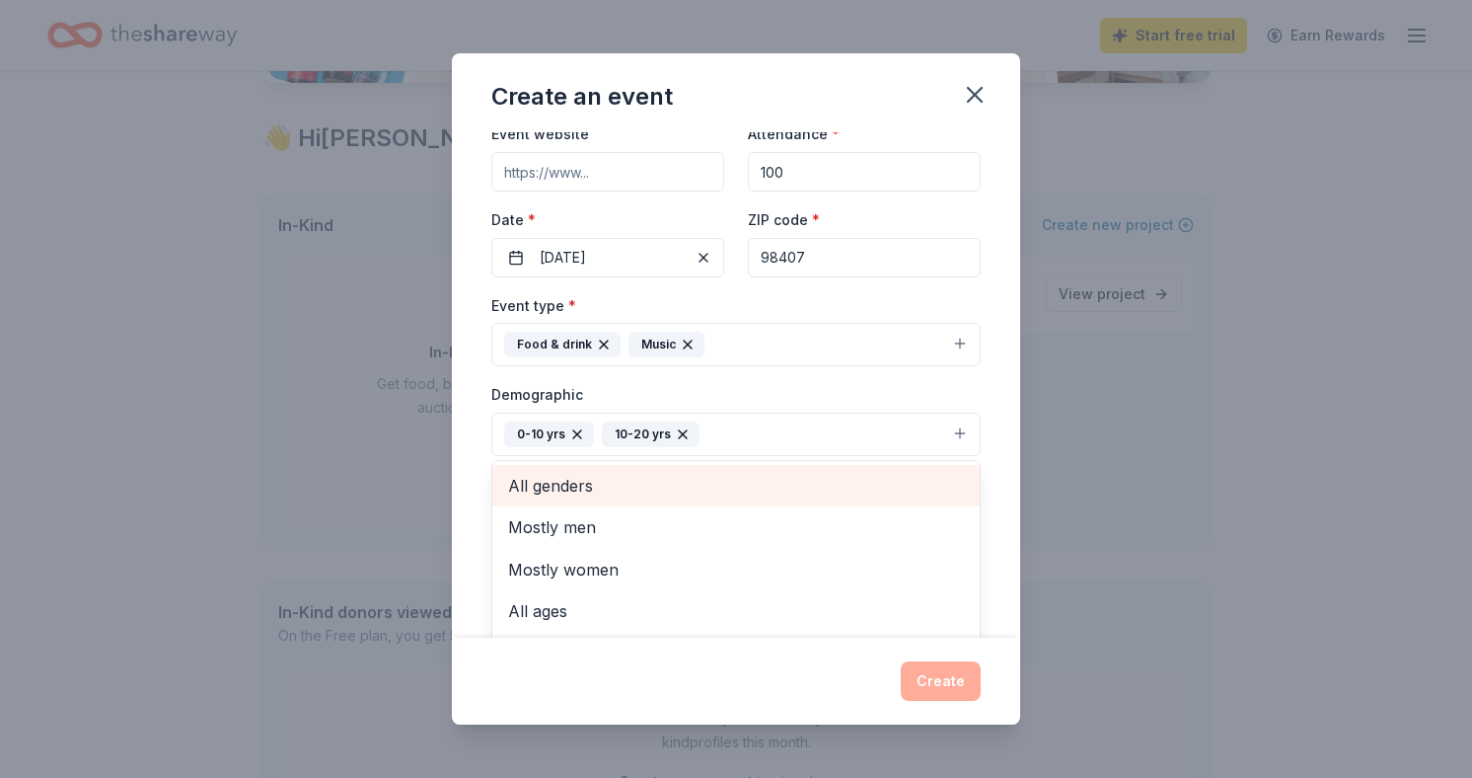
click at [670, 499] on div "All genders" at bounding box center [736, 485] width 488 height 41
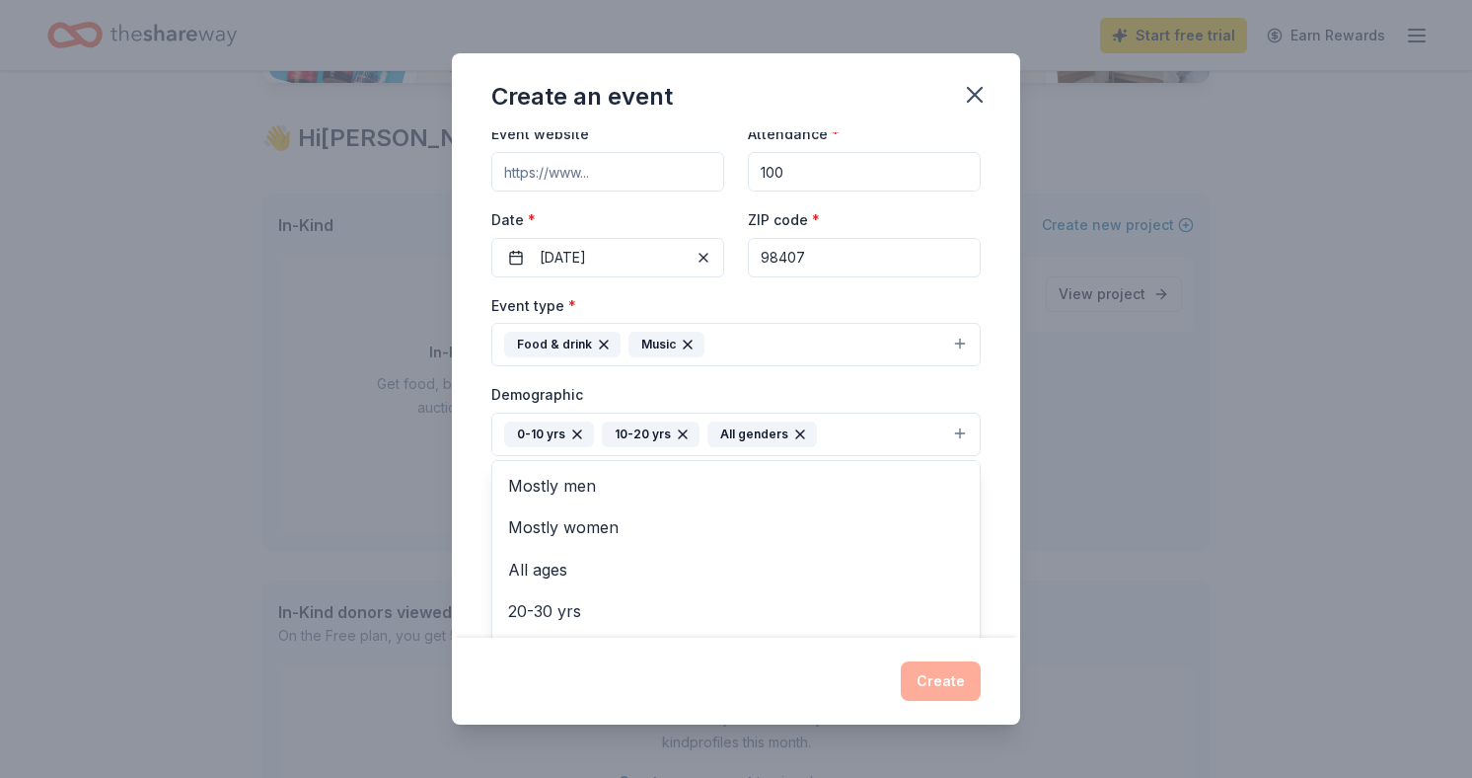
click at [835, 382] on div "Demographic 0-10 yrs 10-20 yrs All genders Mostly men Mostly women All ages 20-…" at bounding box center [735, 419] width 489 height 74
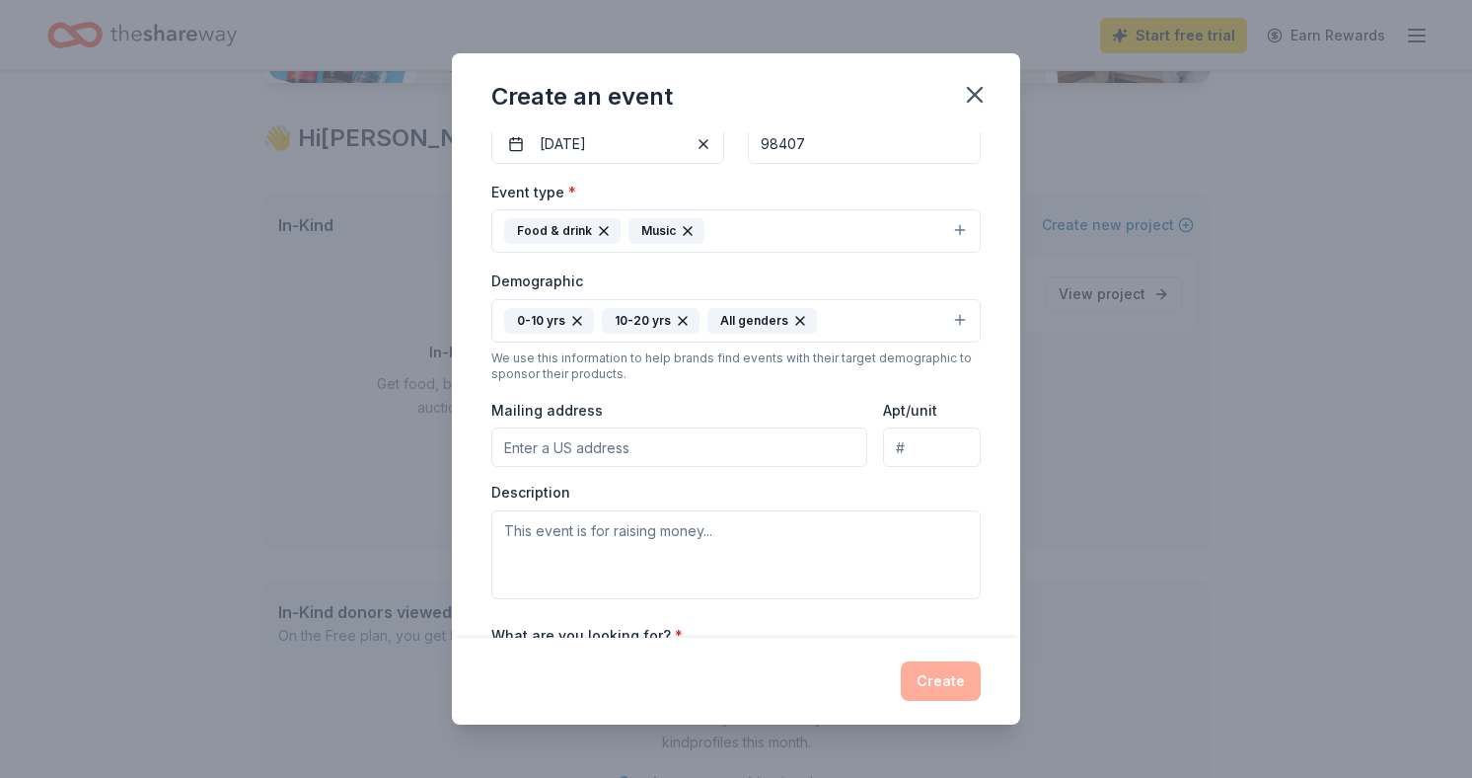
scroll to position [231, 0]
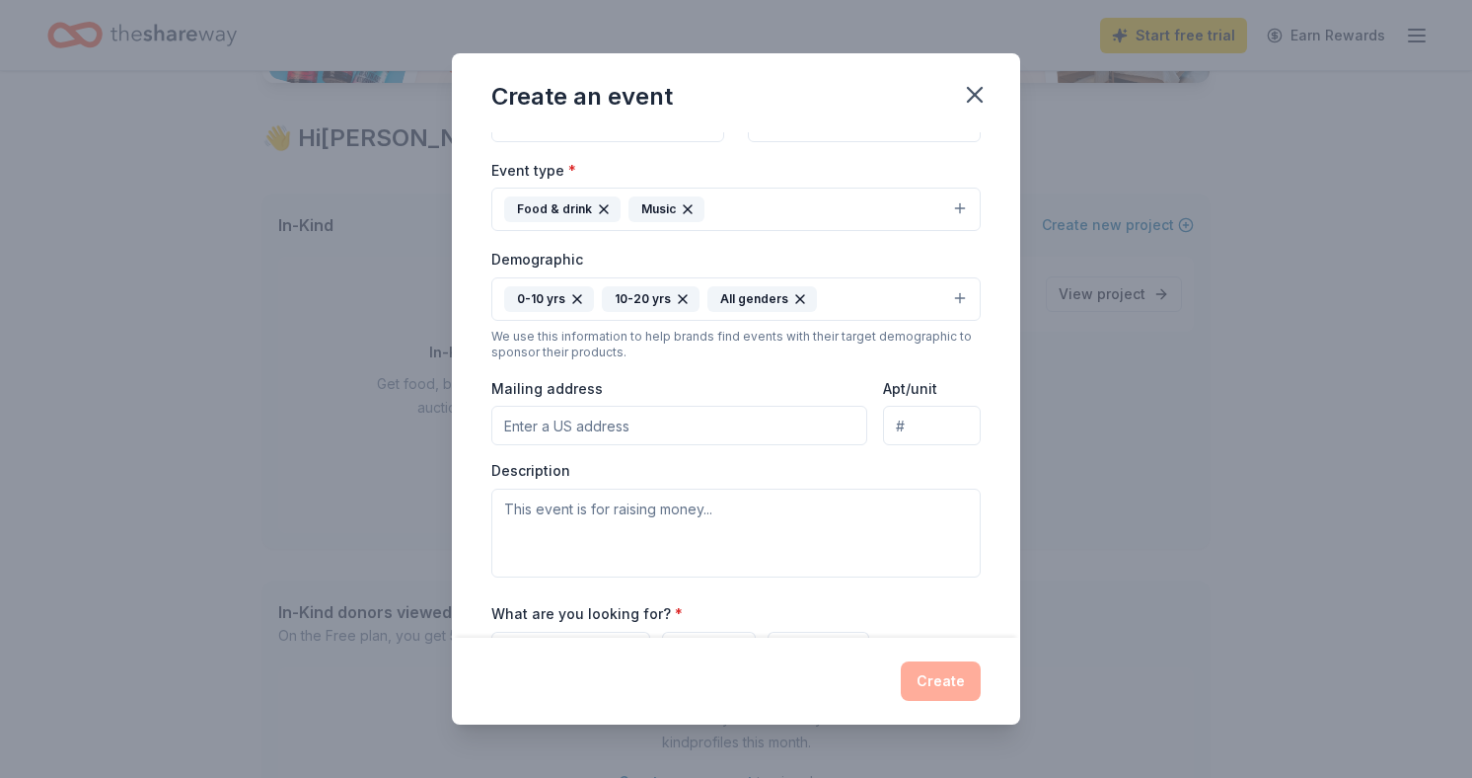
click at [761, 423] on input "Mailing address" at bounding box center [679, 425] width 376 height 39
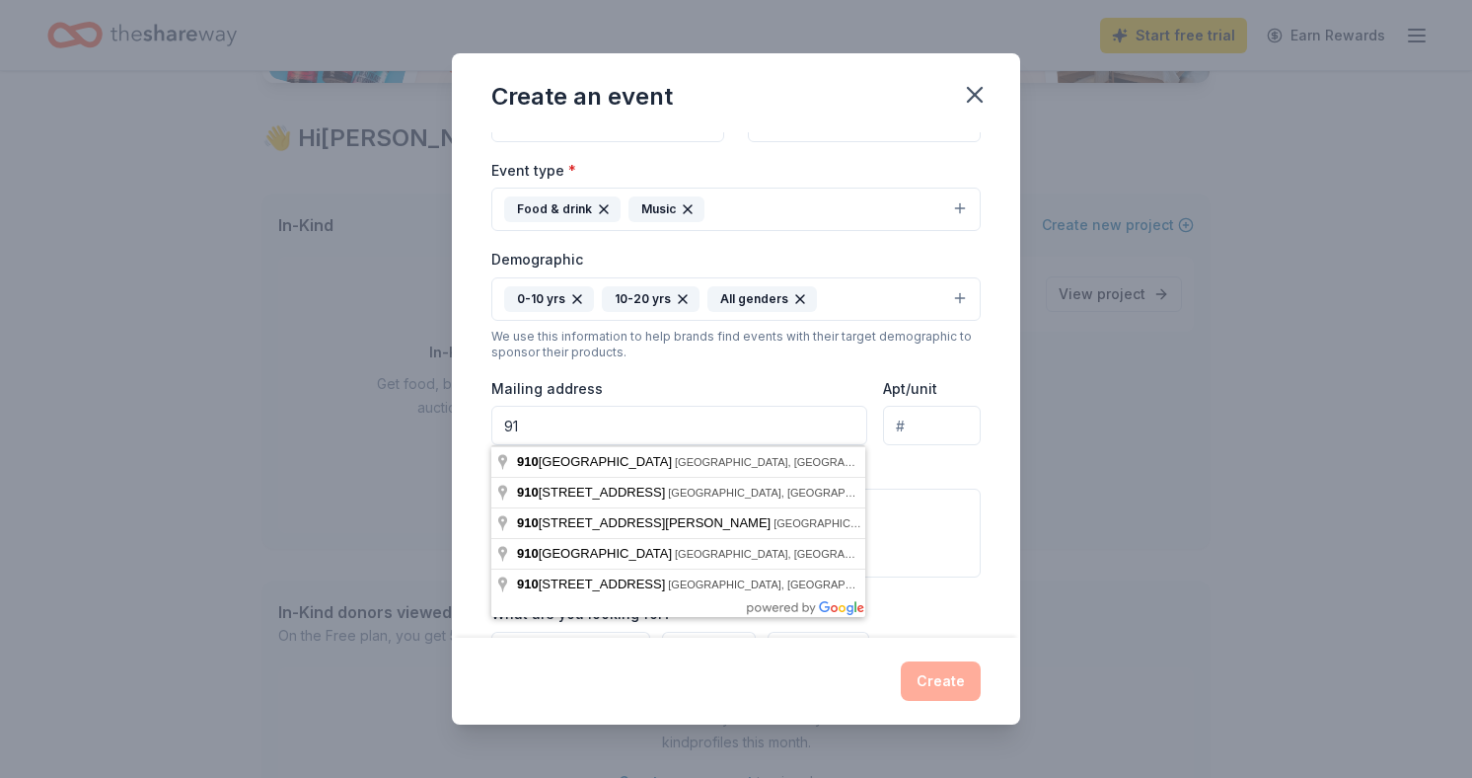
type input "9"
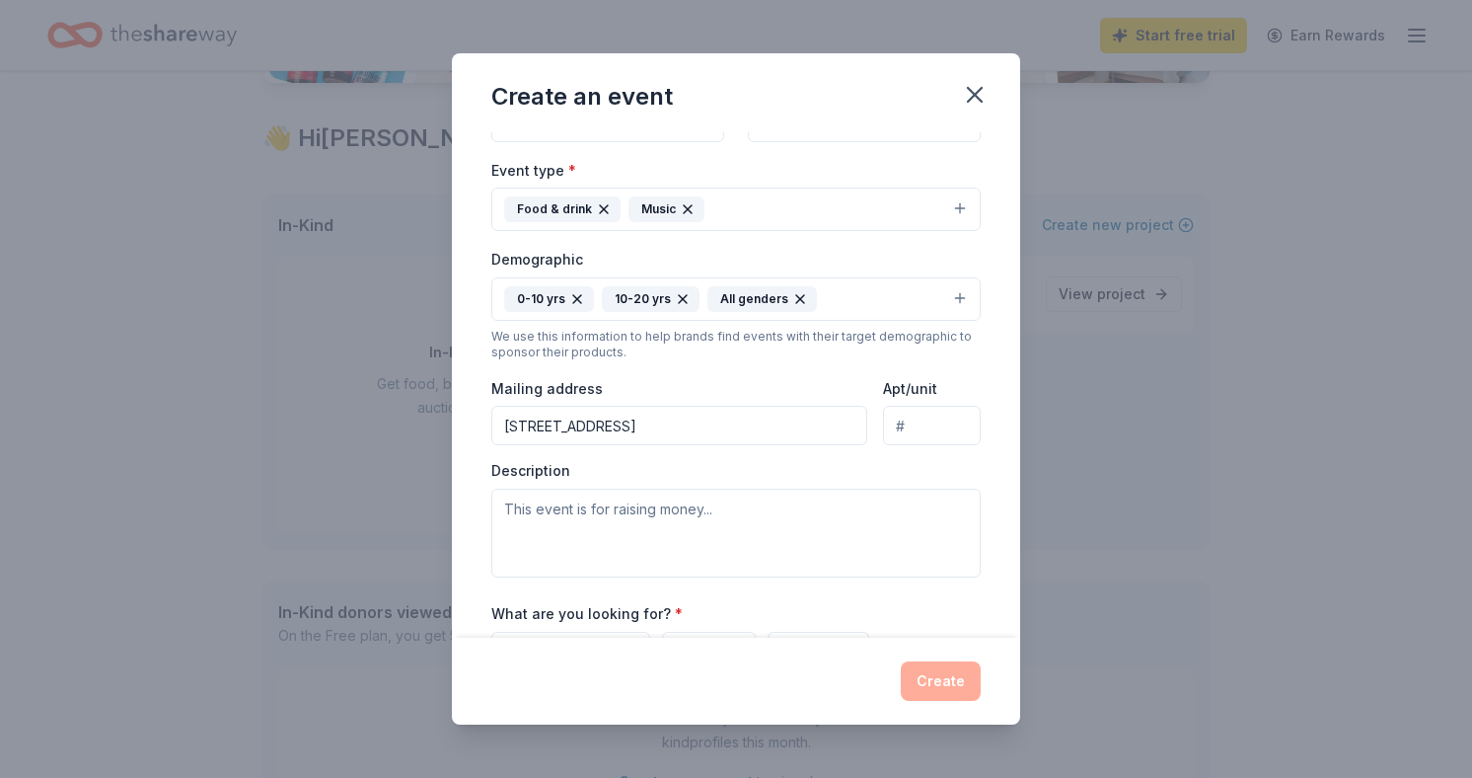
type input "5715 North 33rd Street, Tacoma, WA, 98407"
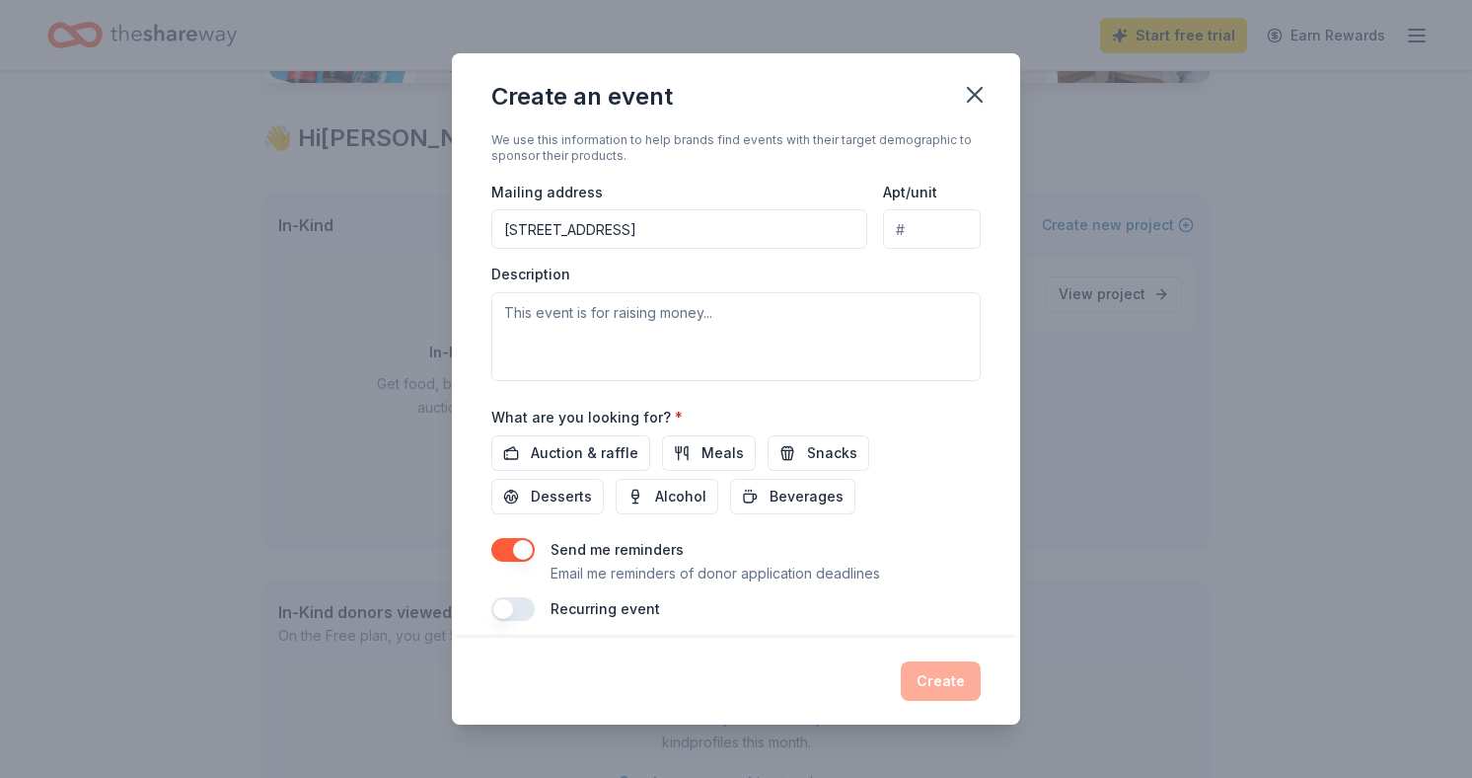
scroll to position [441, 0]
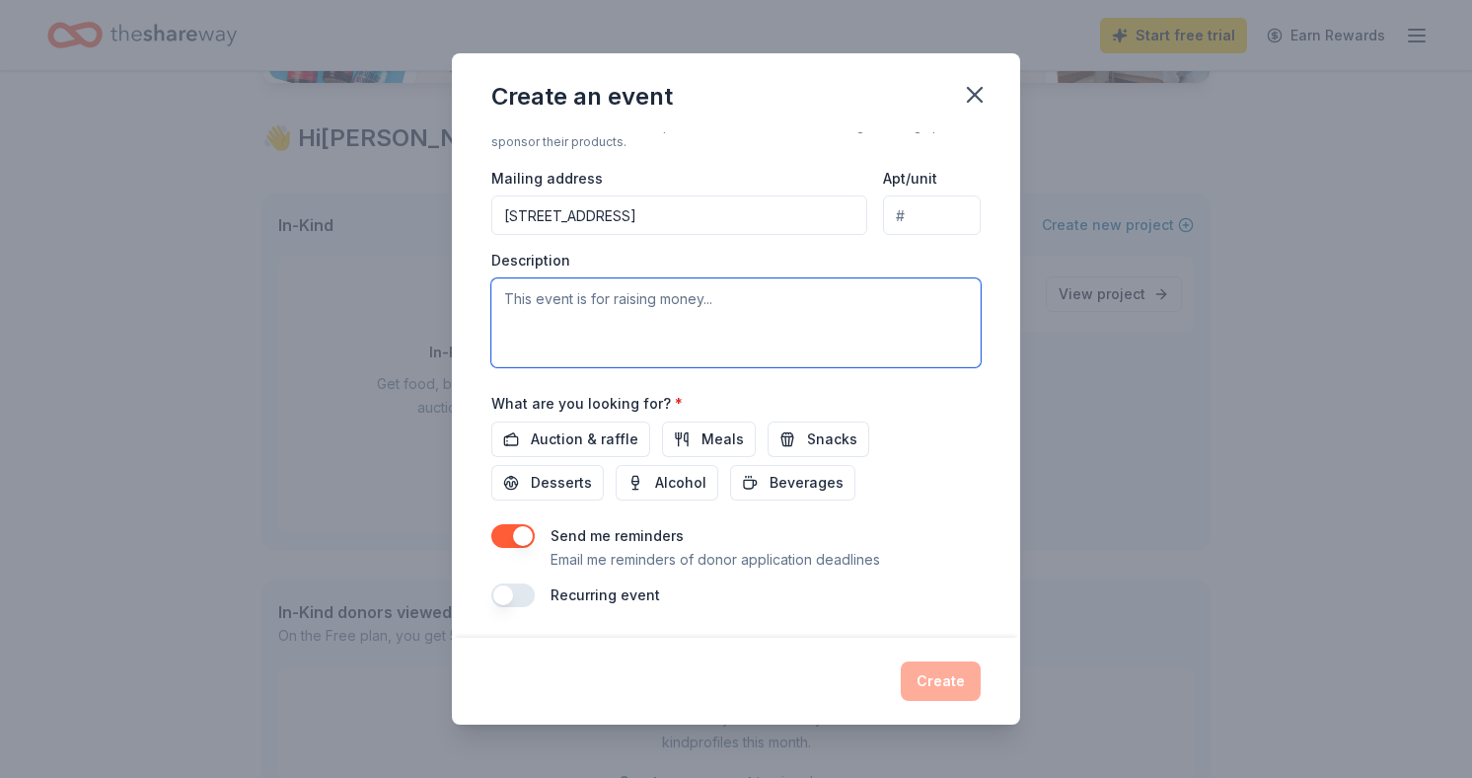
click at [559, 317] on textarea at bounding box center [735, 322] width 489 height 89
paste textarea "The [Event Name – e.g., “Harvest Fest” or “Light Up the Night”] is a free, fami…"
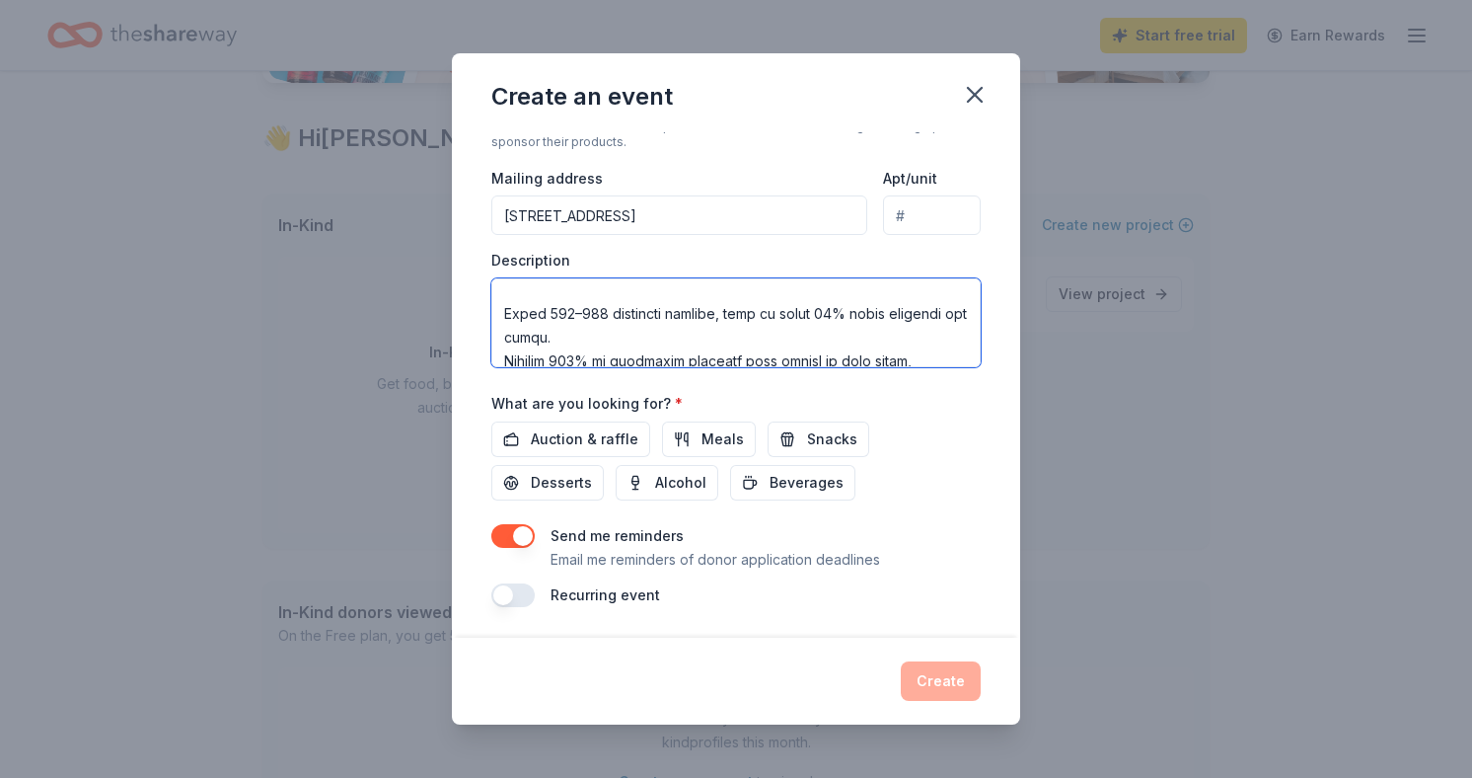
scroll to position [0, 0]
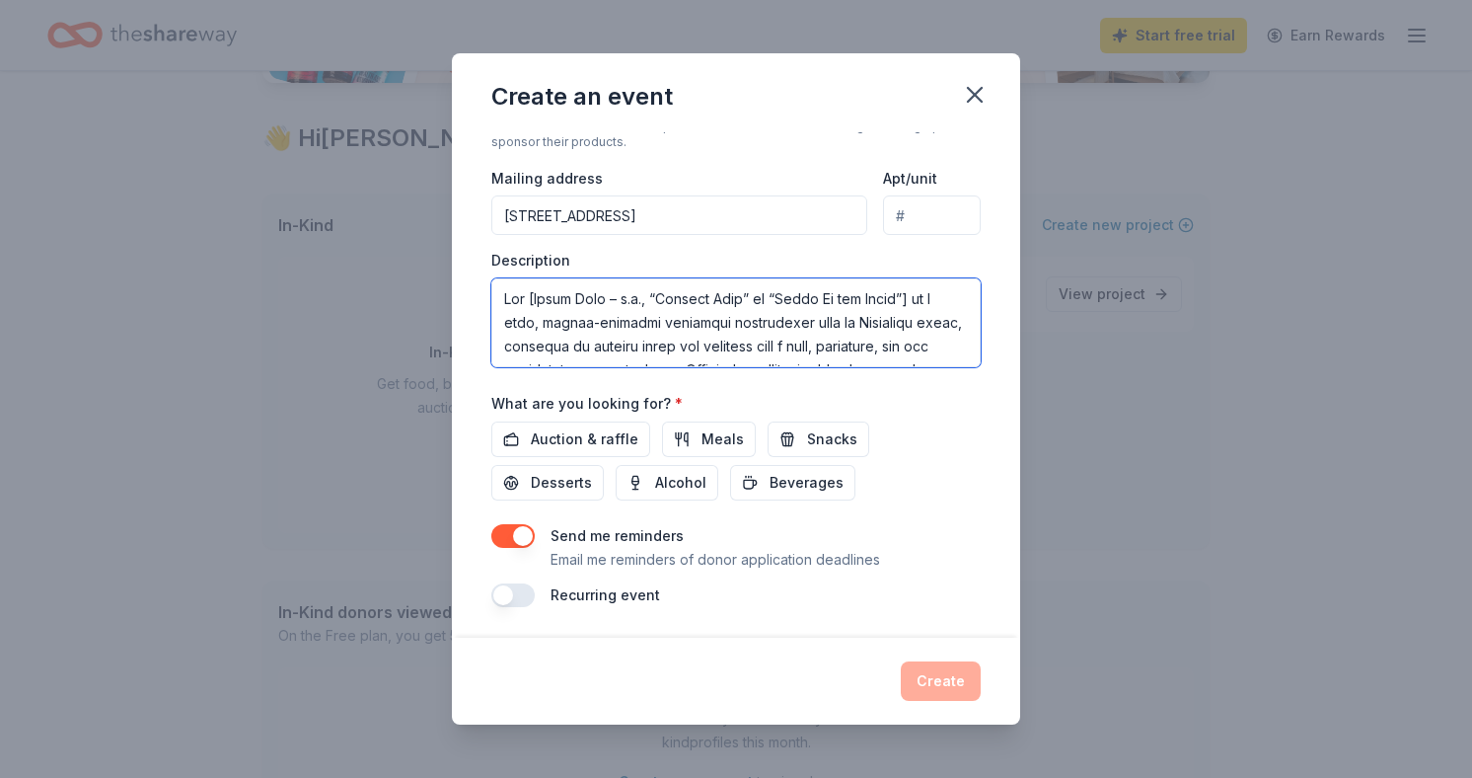
drag, startPoint x: 532, startPoint y: 294, endPoint x: 921, endPoint y: 295, distance: 388.8
click at [921, 295] on textarea at bounding box center [735, 322] width 489 height 89
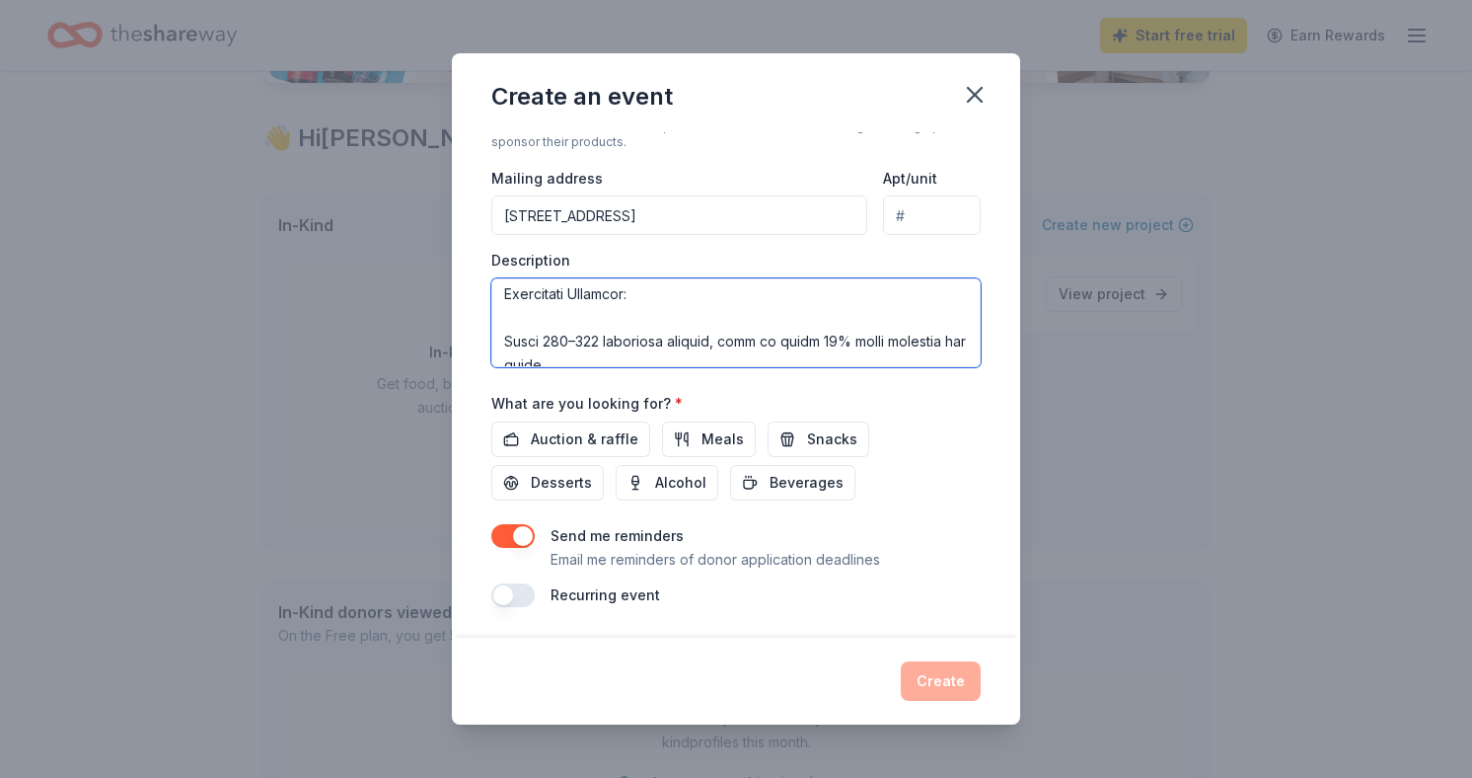
scroll to position [338, 0]
click at [678, 307] on textarea at bounding box center [735, 322] width 489 height 89
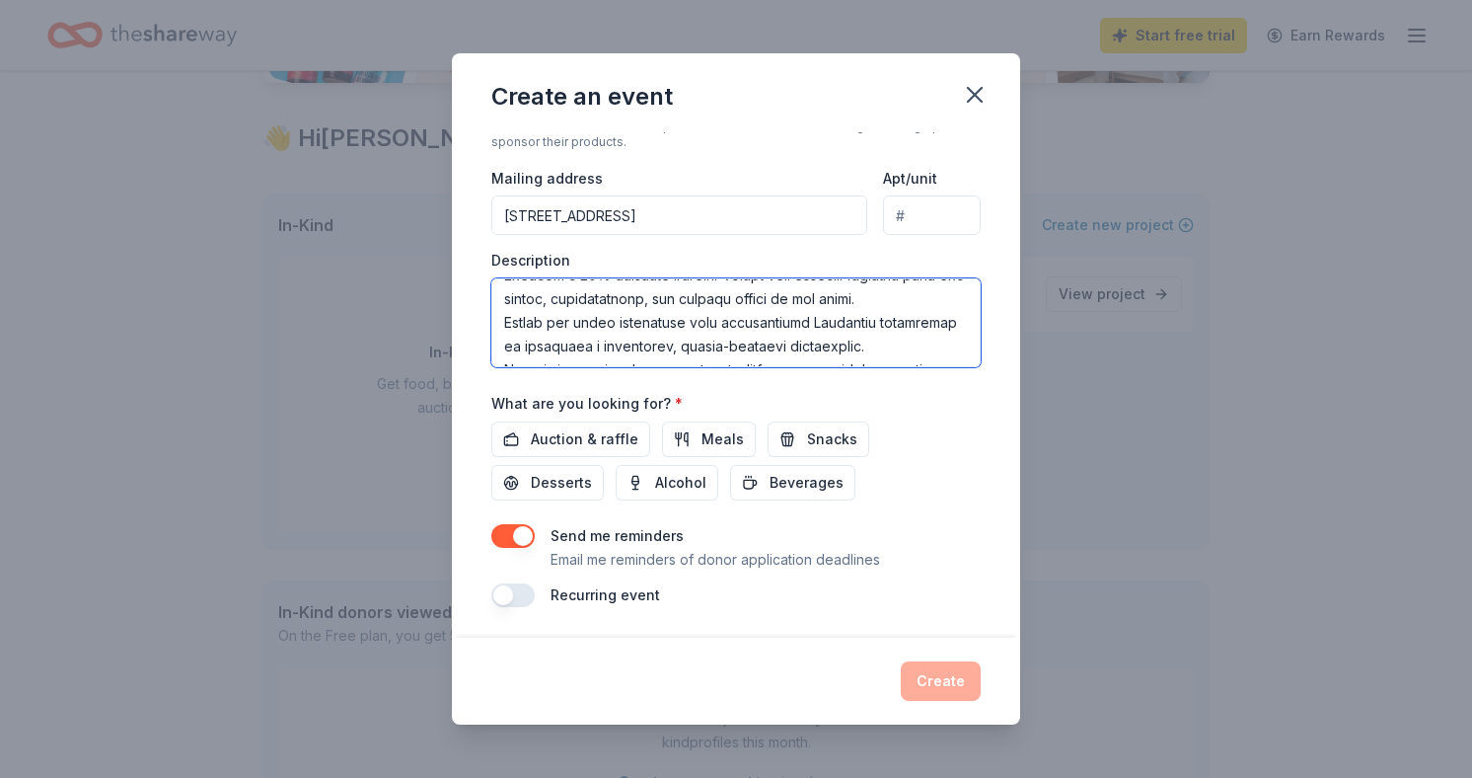
scroll to position [616, 0]
drag, startPoint x: 504, startPoint y: 292, endPoint x: 557, endPoint y: 381, distance: 103.1
click at [557, 381] on div "Event name * Community Fall Festival 23 /100 Event website Attendance * 100 Dat…" at bounding box center [735, 149] width 489 height 916
type textarea "Harvest Fess a free, family-friendly community celebration held on Halloween ni…"
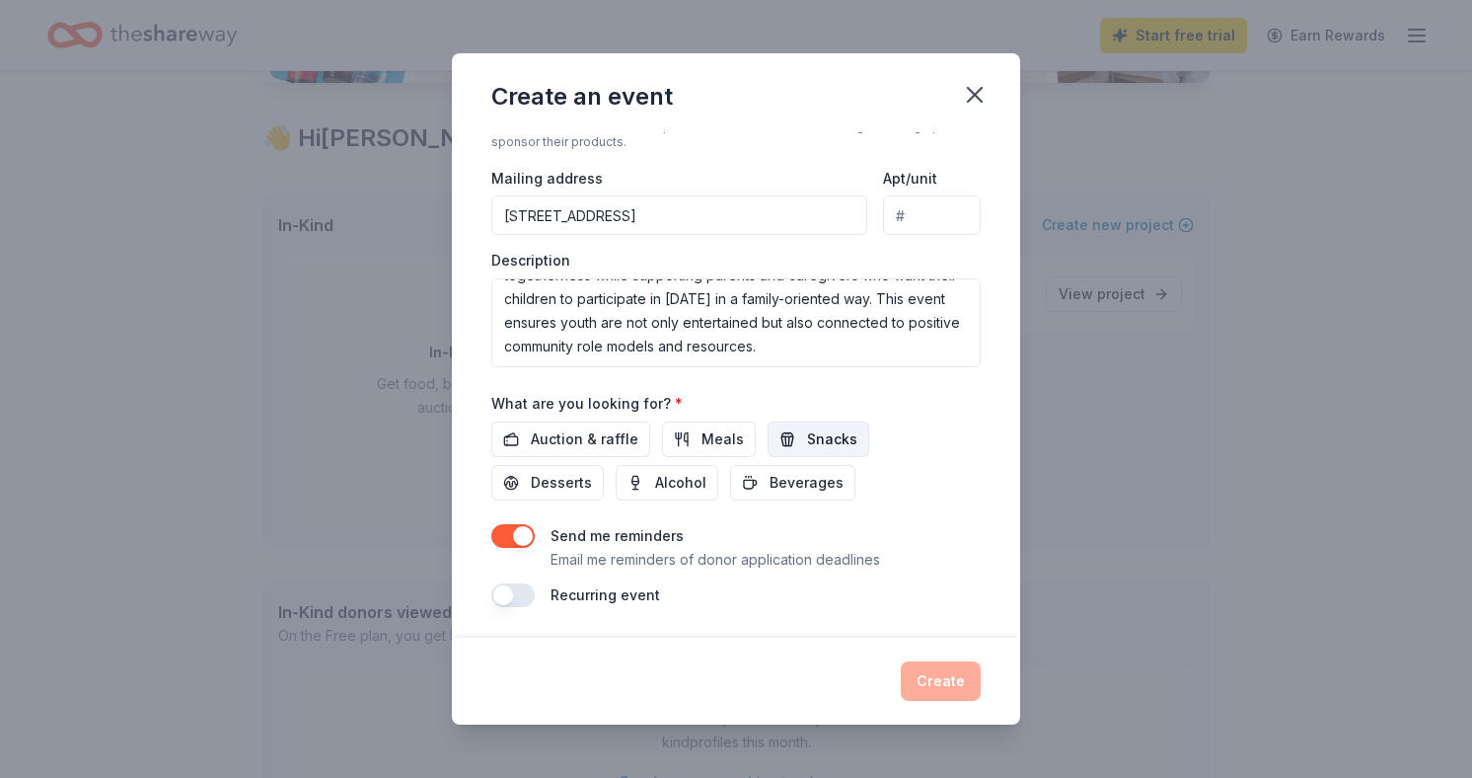
click at [822, 440] on span "Snacks" at bounding box center [832, 439] width 50 height 24
click at [770, 492] on span "Beverages" at bounding box center [807, 483] width 74 height 24
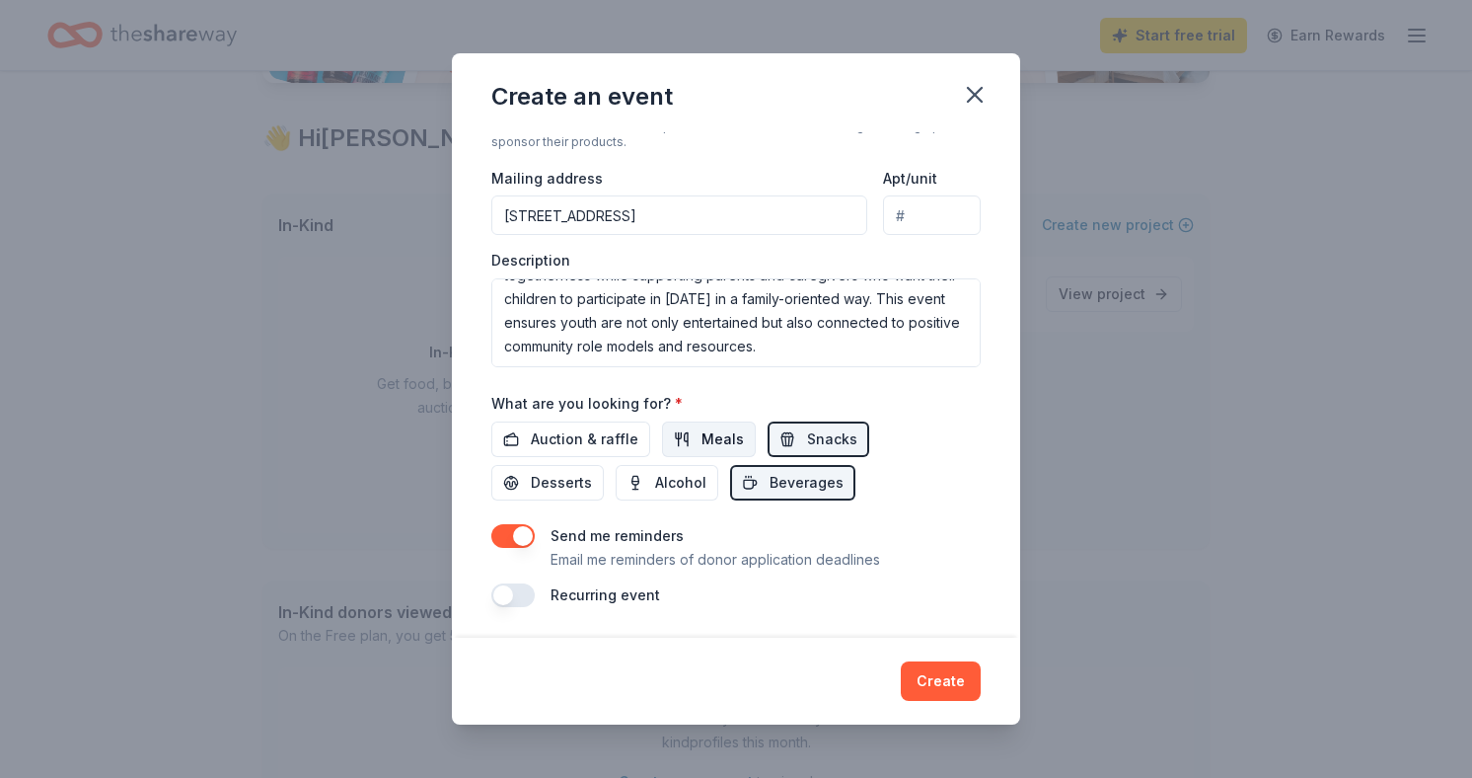
click at [702, 441] on span "Meals" at bounding box center [723, 439] width 42 height 24
click at [604, 439] on span "Auction & raffle" at bounding box center [585, 439] width 108 height 24
click at [505, 601] on button "button" at bounding box center [512, 595] width 43 height 24
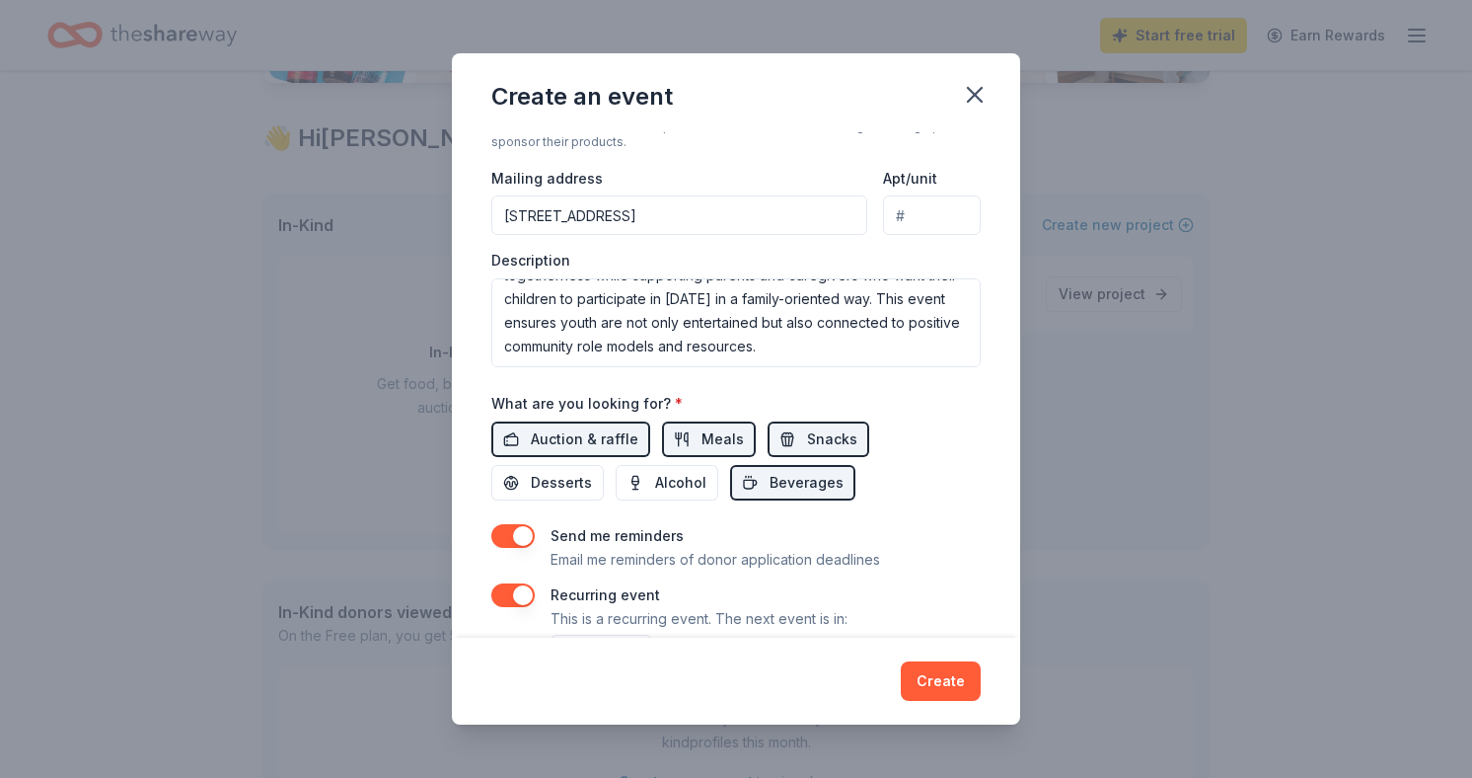
scroll to position [512, 0]
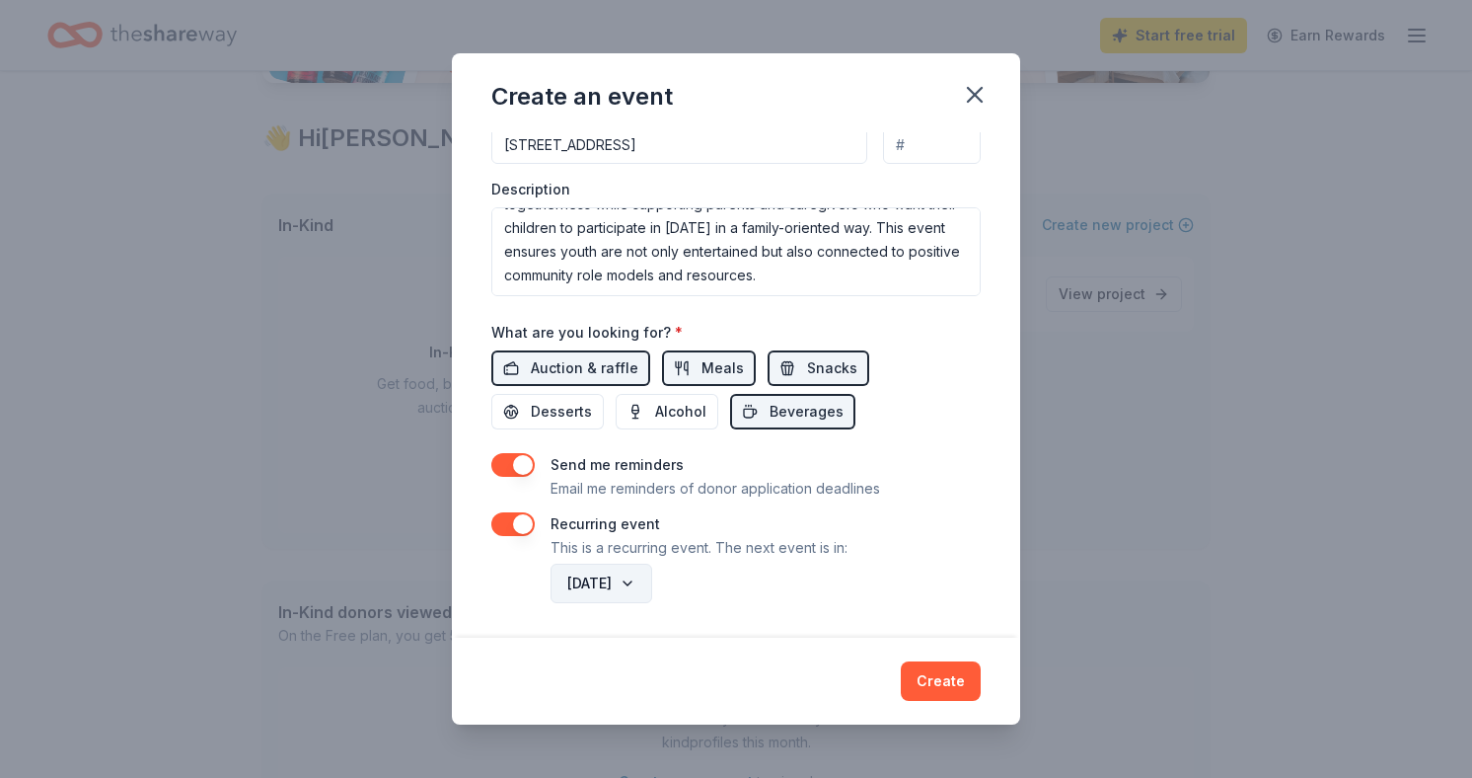
click at [627, 590] on button "October 2026" at bounding box center [602, 582] width 102 height 39
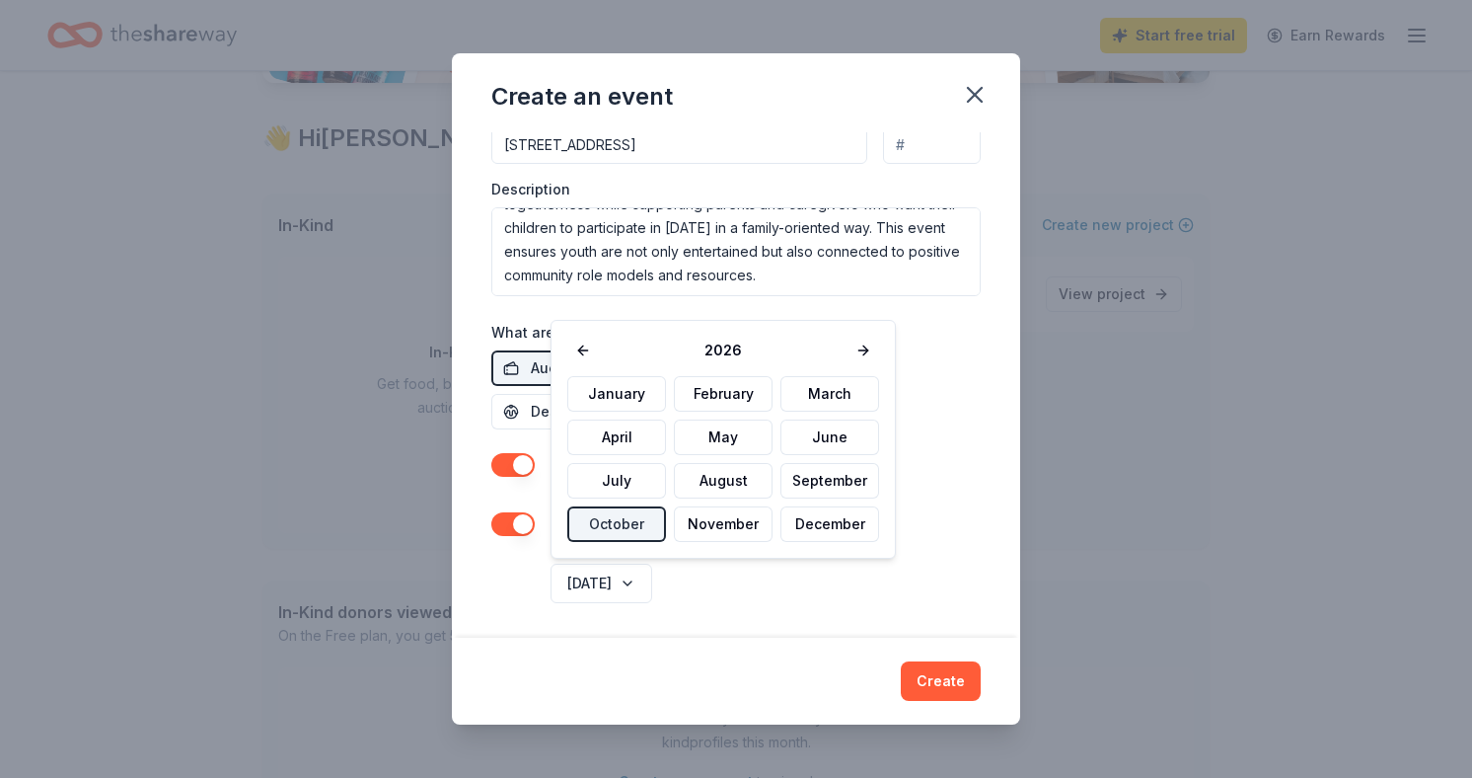
click at [725, 592] on div "October 2026" at bounding box center [764, 583] width 434 height 47
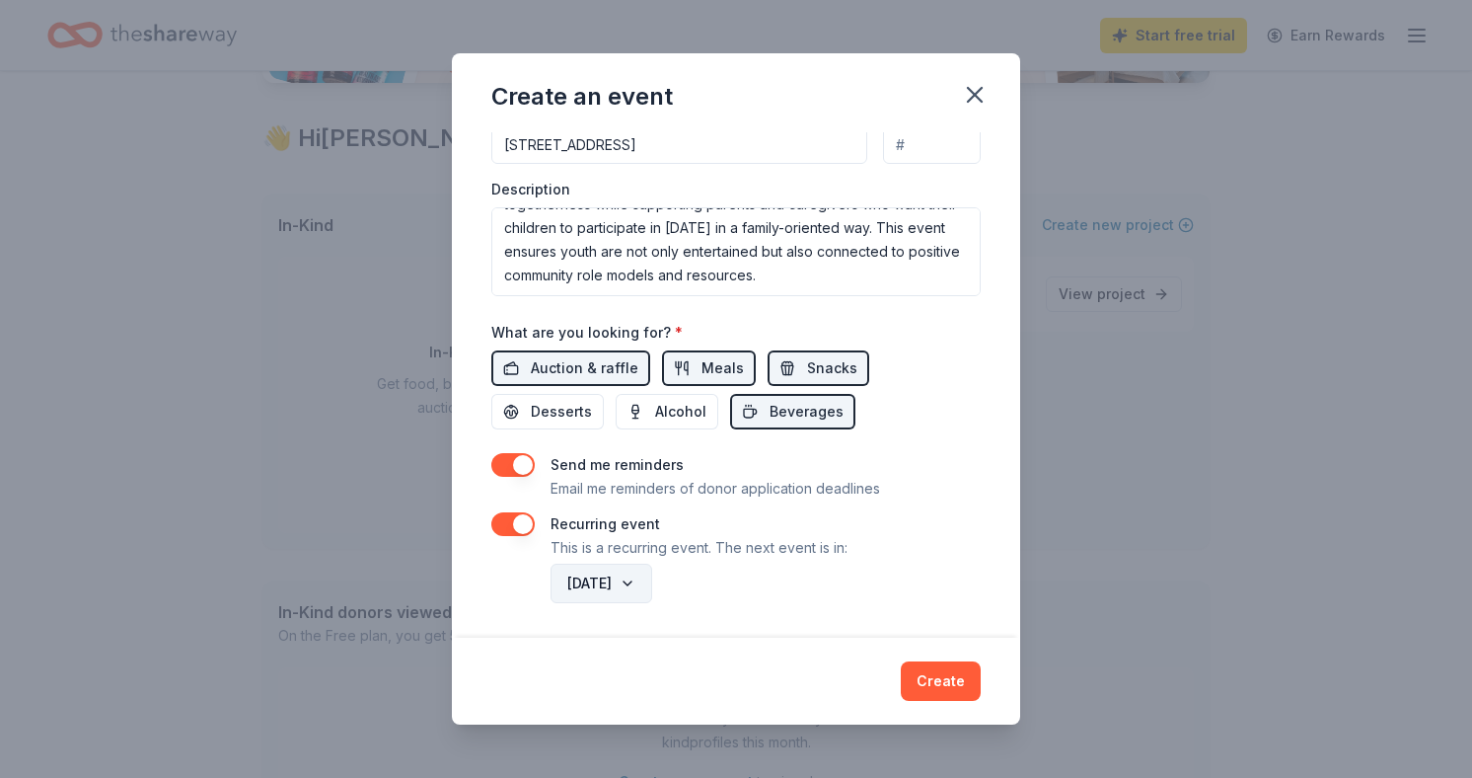
click at [652, 583] on button "October 2026" at bounding box center [602, 582] width 102 height 39
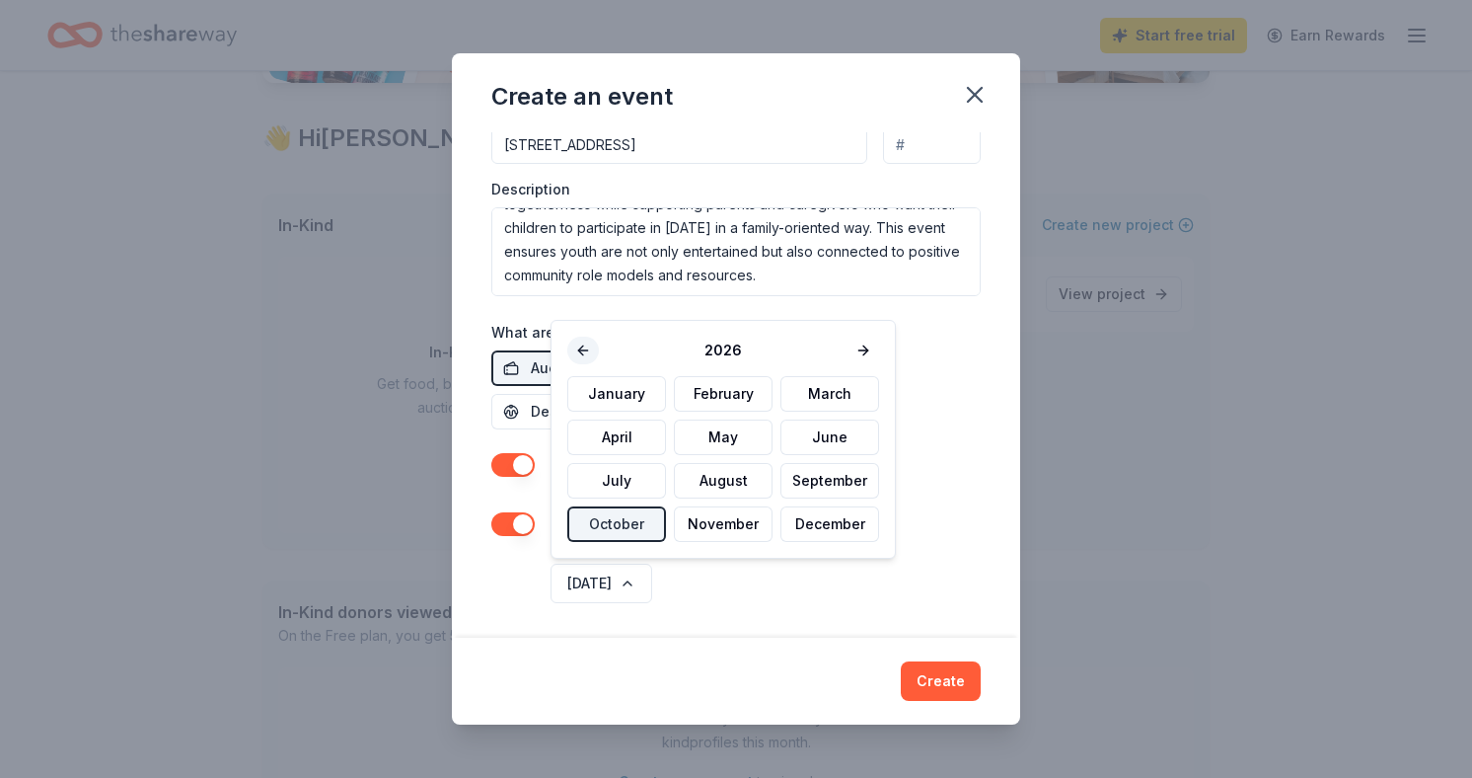
click at [585, 350] on button at bounding box center [583, 351] width 32 height 28
click at [642, 522] on button "October" at bounding box center [616, 524] width 99 height 36
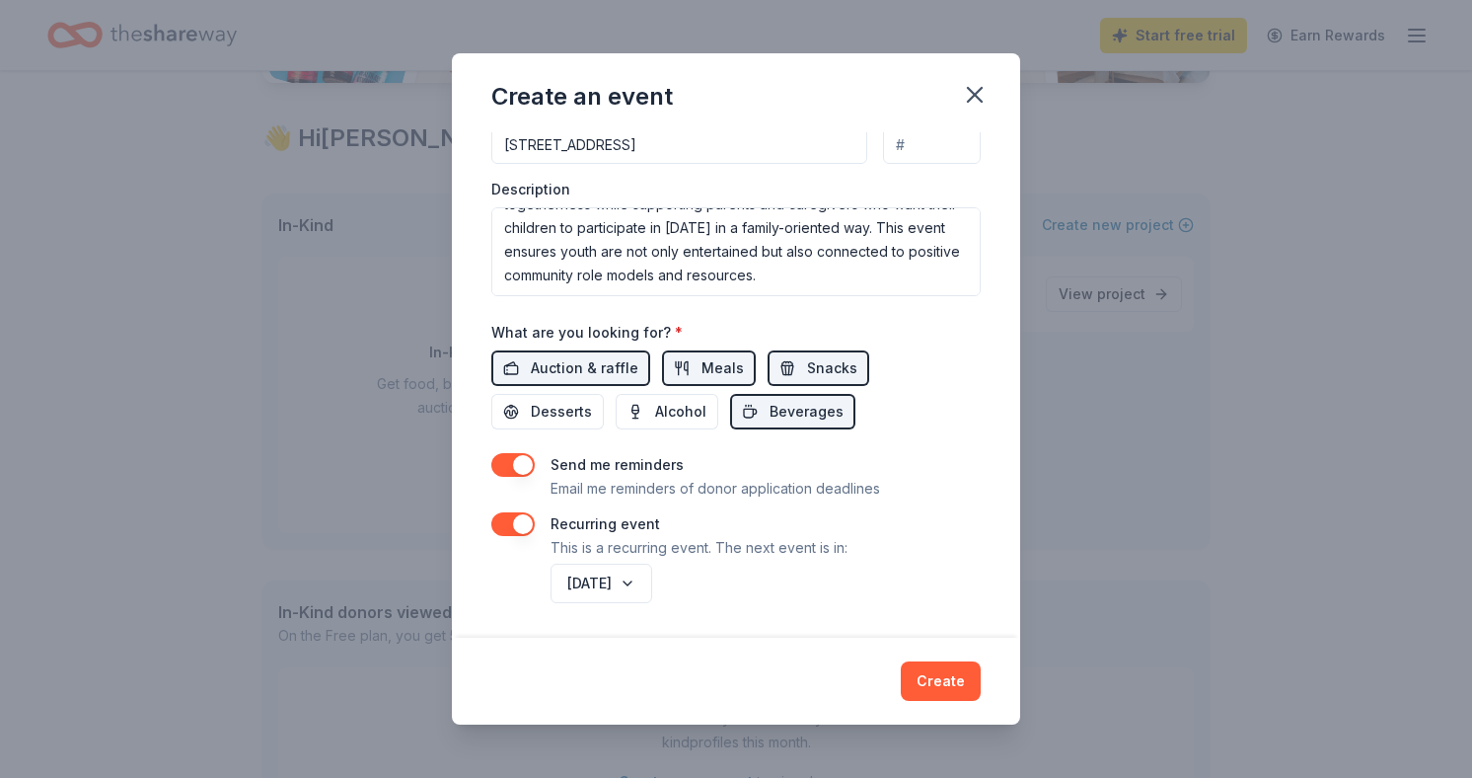
click at [758, 590] on div "October 2025" at bounding box center [764, 583] width 434 height 47
click at [652, 569] on button "October 2025" at bounding box center [602, 582] width 102 height 39
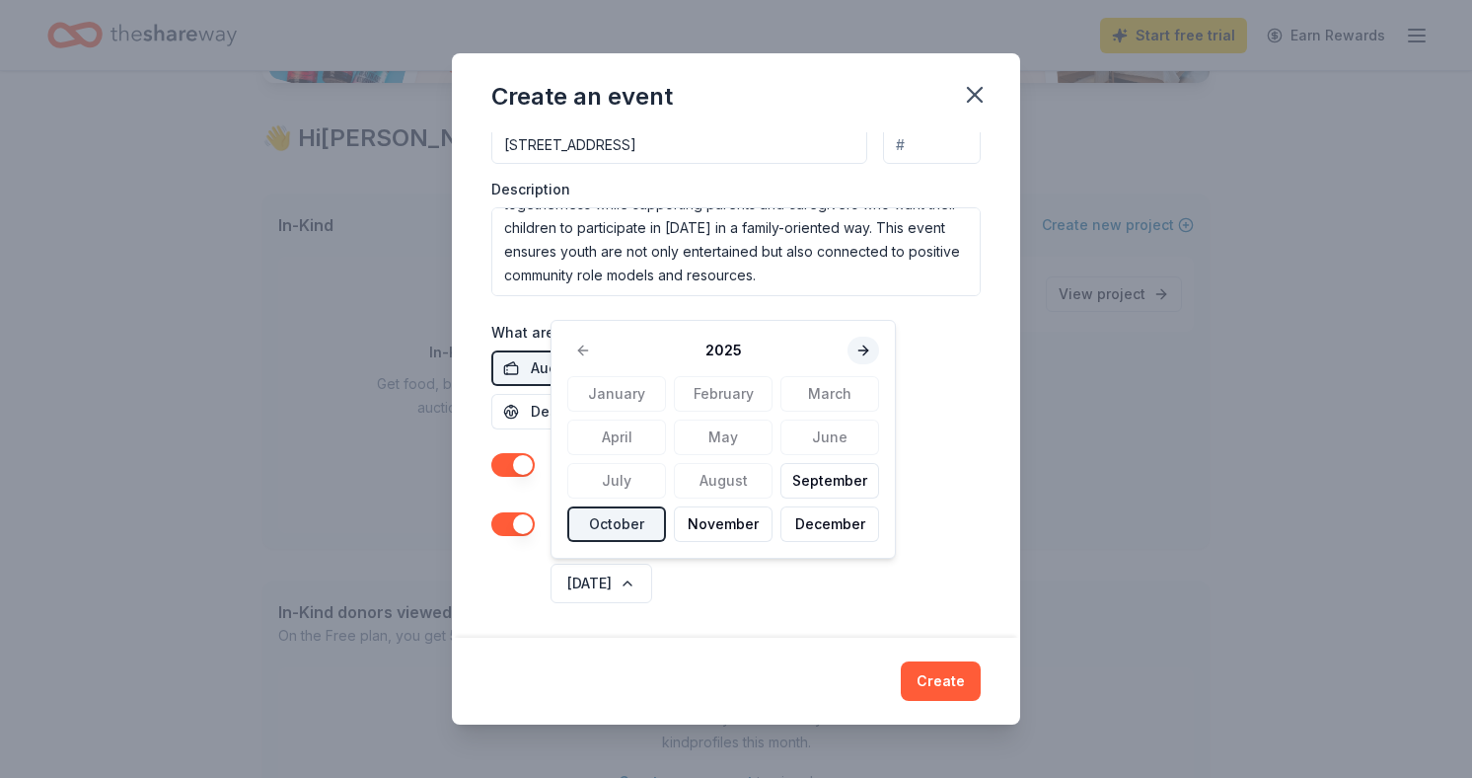
click at [854, 356] on button at bounding box center [864, 351] width 32 height 28
click at [618, 531] on button "October" at bounding box center [616, 524] width 99 height 36
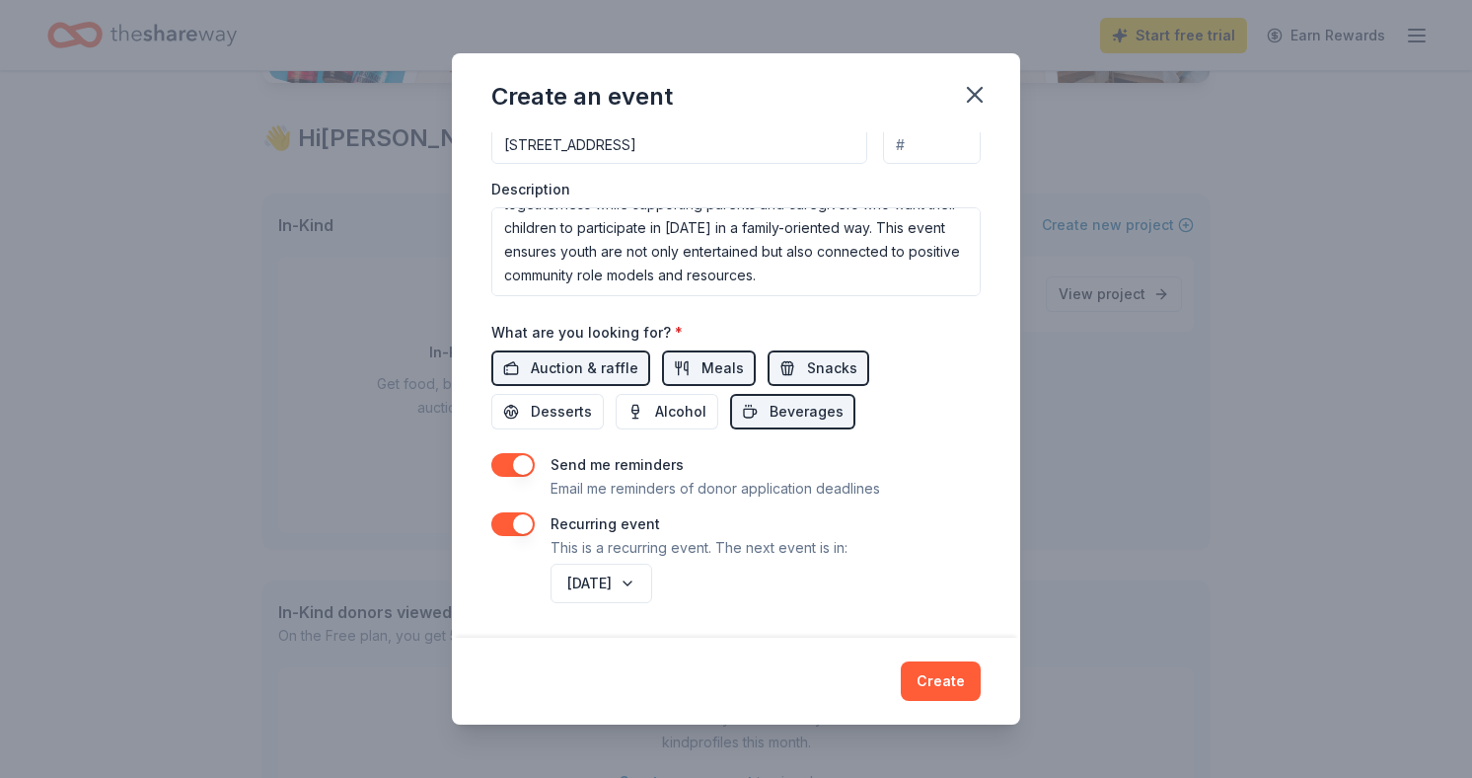
click at [776, 551] on p "This is a recurring event. The next event is in:" at bounding box center [699, 548] width 297 height 24
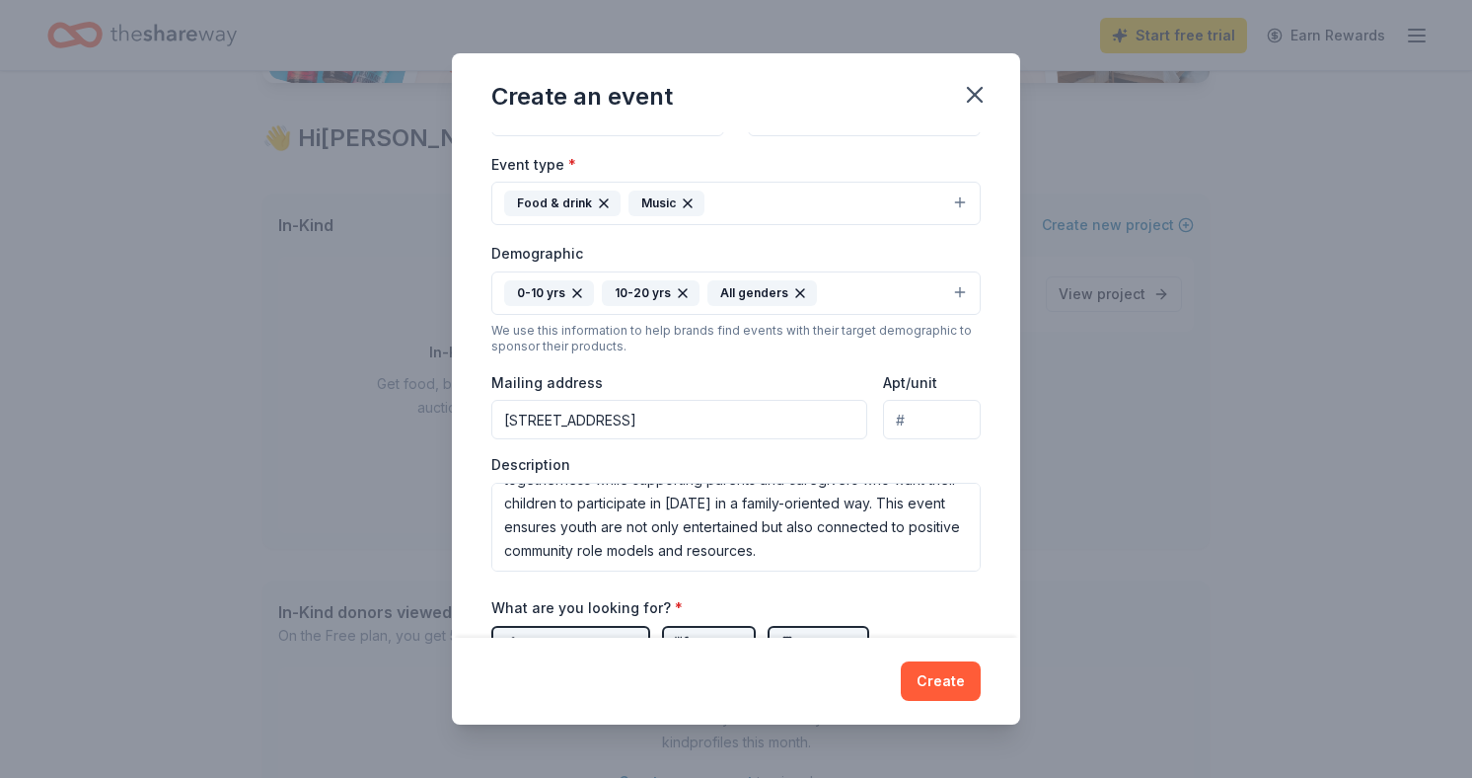
scroll to position [0, 0]
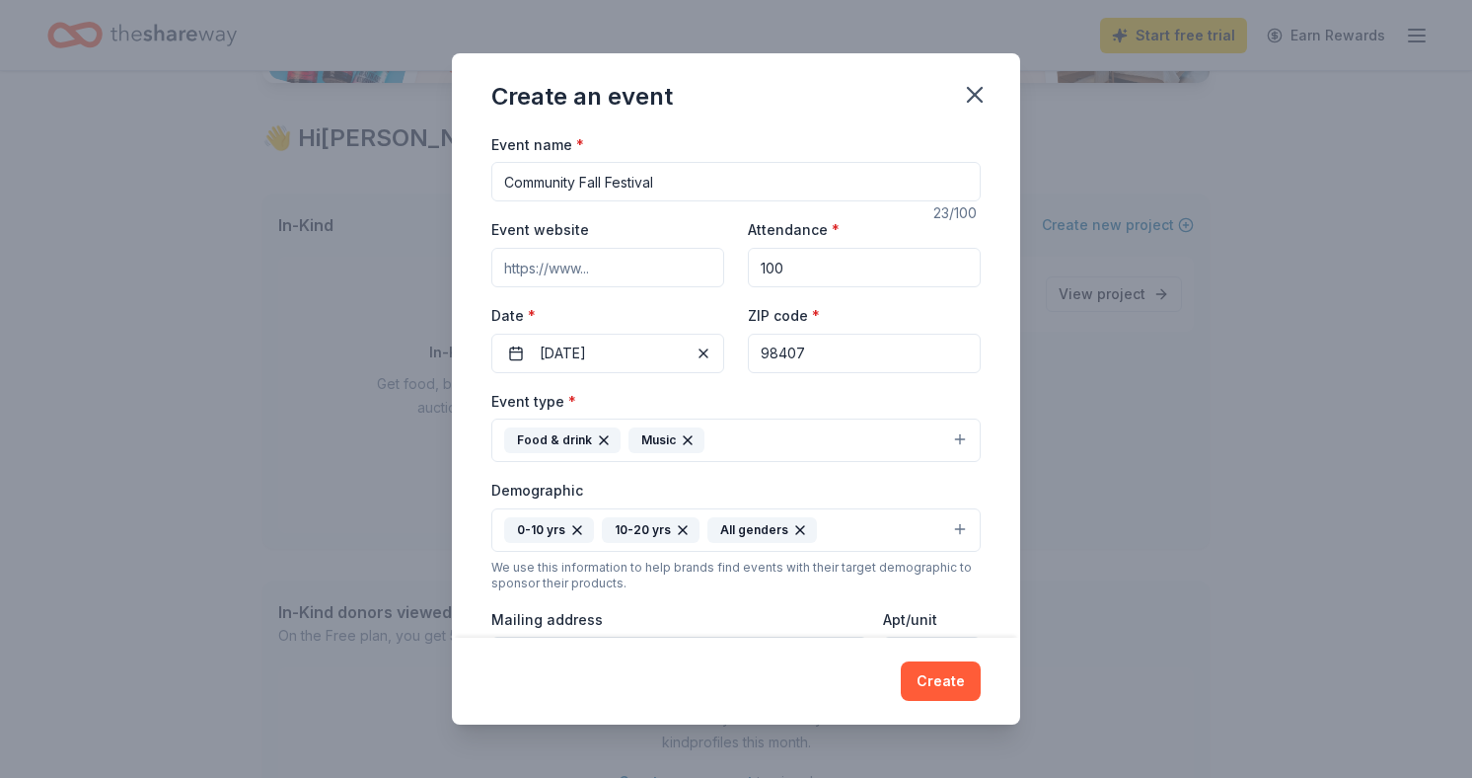
drag, startPoint x: 833, startPoint y: 266, endPoint x: 716, endPoint y: 260, distance: 116.7
click at [716, 260] on div "Event website Attendance * 100 Date * 10/31/2025 ZIP code * 98407" at bounding box center [735, 294] width 489 height 155
type input "200"
click at [833, 220] on label "Attendance *" at bounding box center [794, 230] width 92 height 20
click at [833, 248] on input "200" at bounding box center [864, 267] width 233 height 39
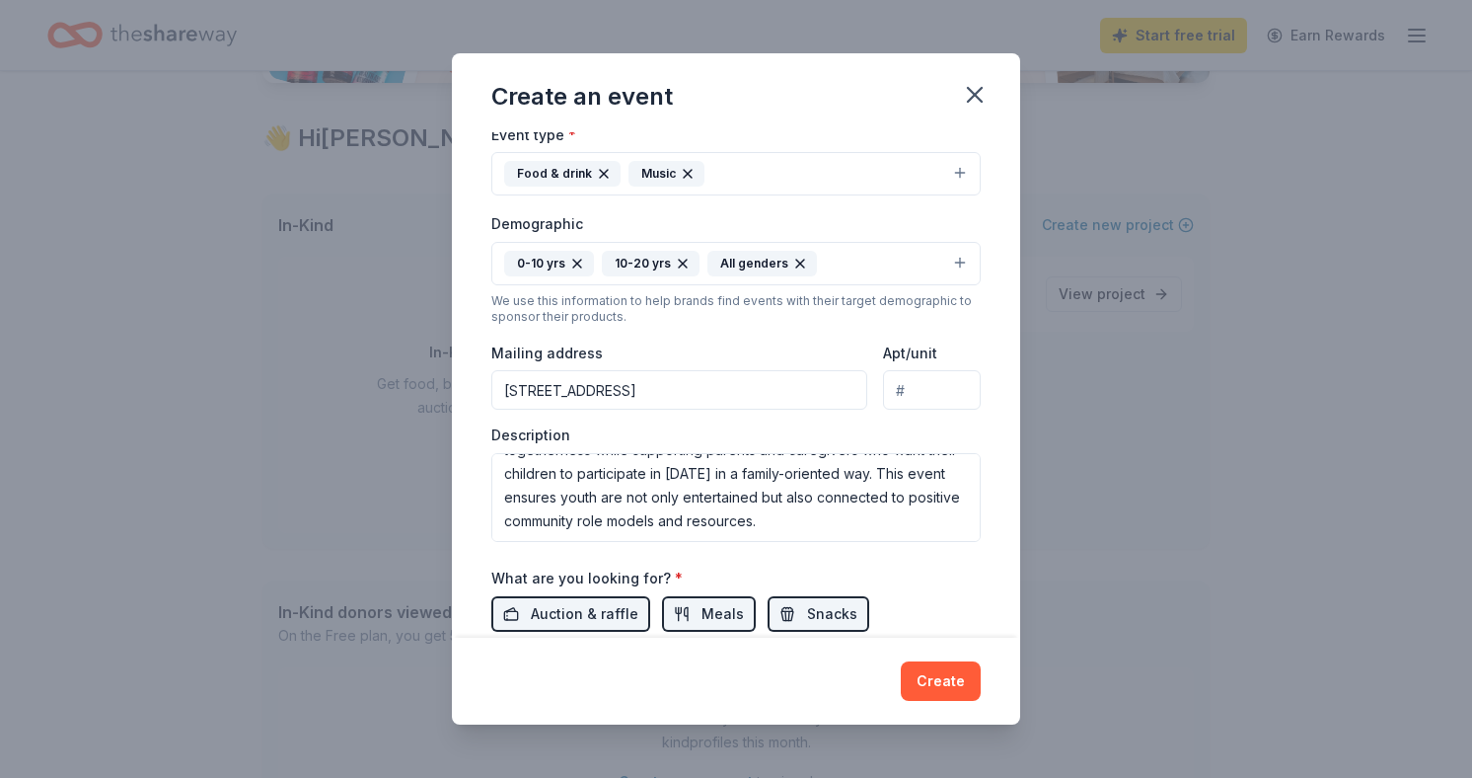
scroll to position [512, 0]
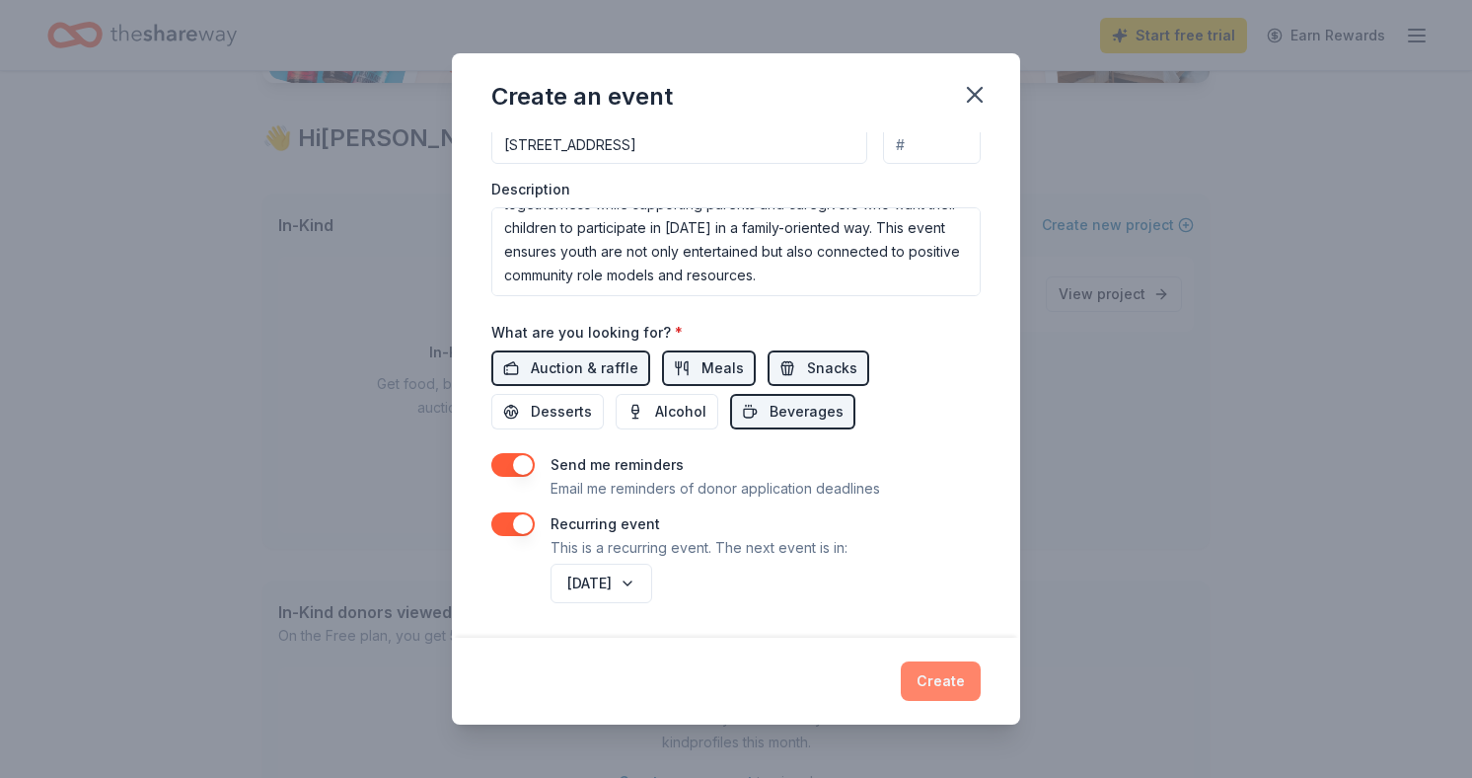
click at [938, 687] on button "Create" at bounding box center [941, 680] width 80 height 39
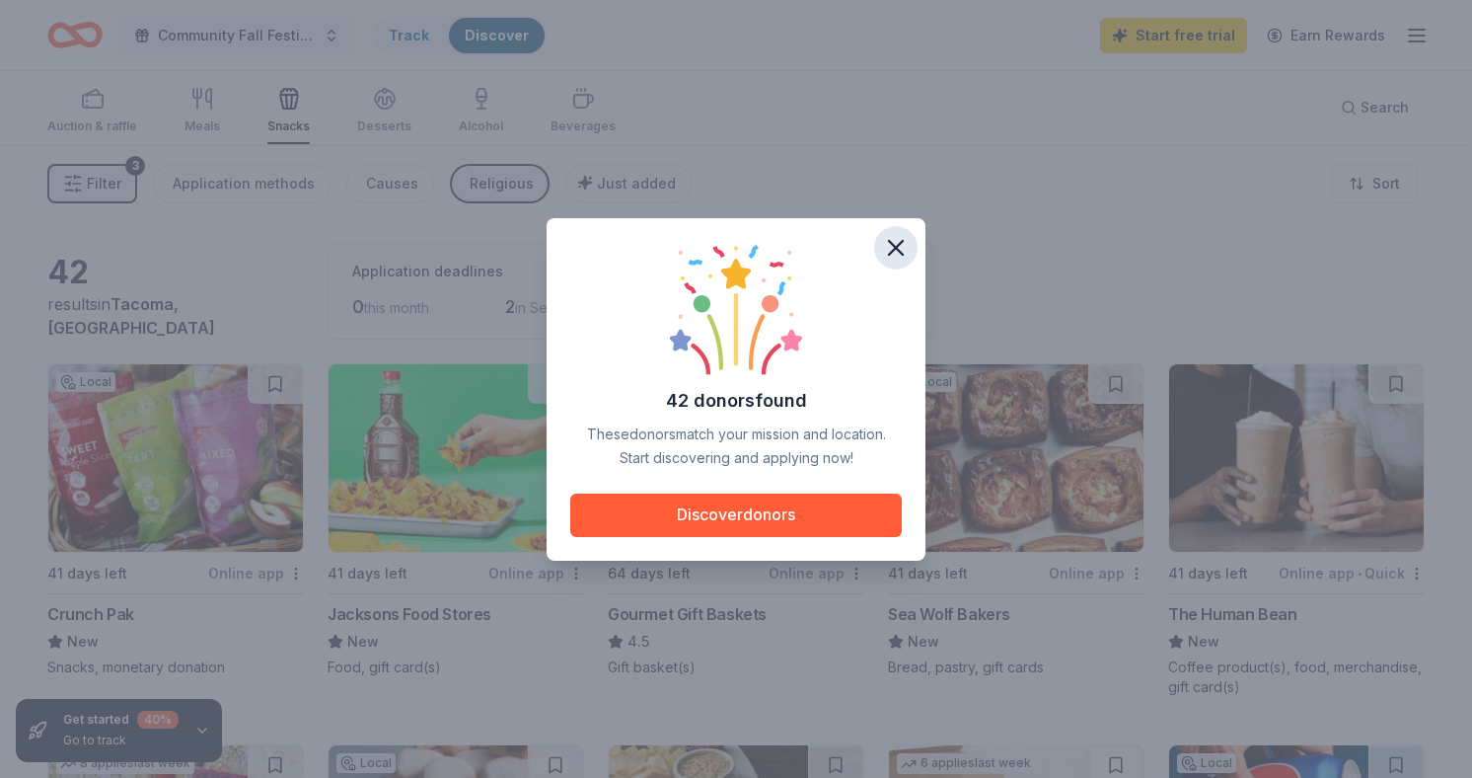
click at [902, 253] on icon "button" at bounding box center [896, 248] width 14 height 14
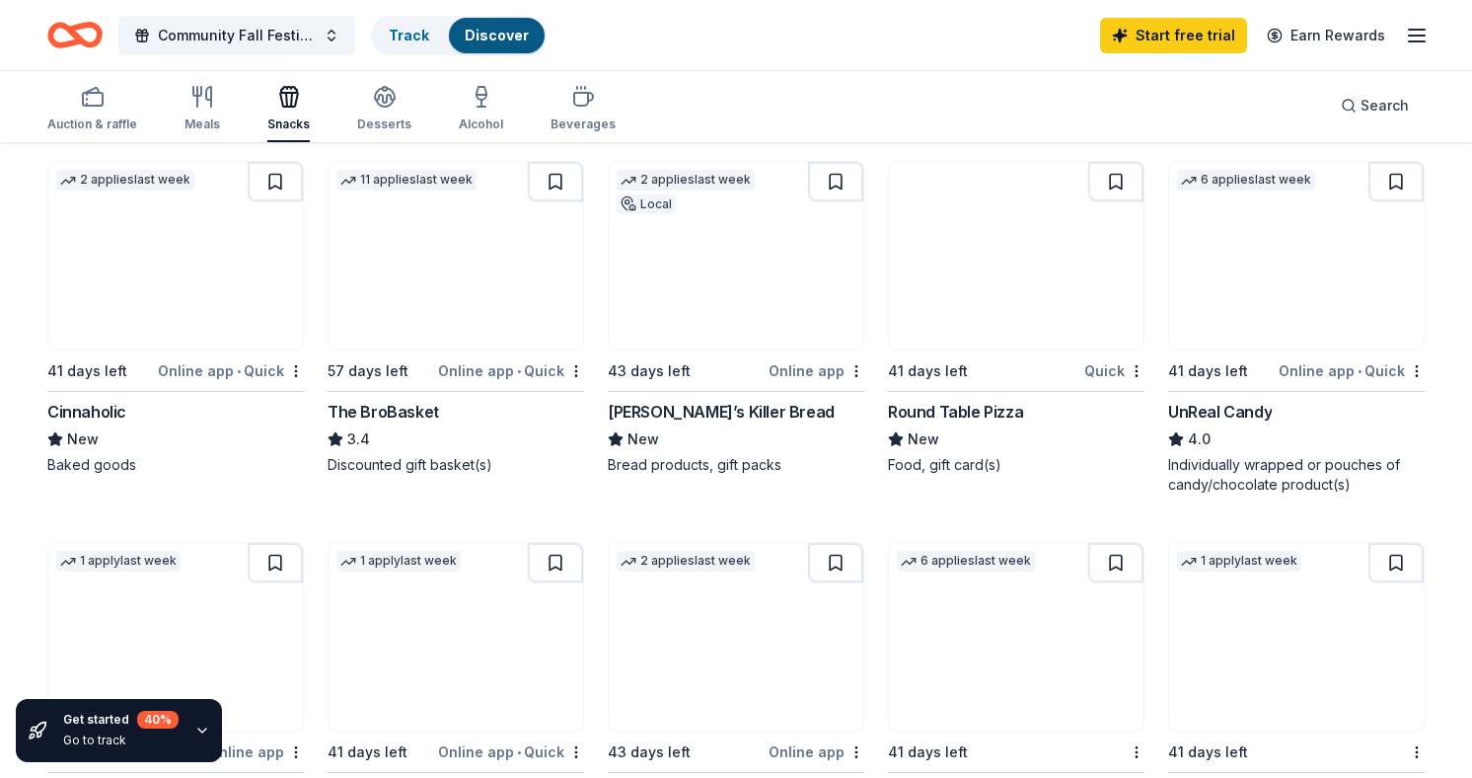
scroll to position [945, 0]
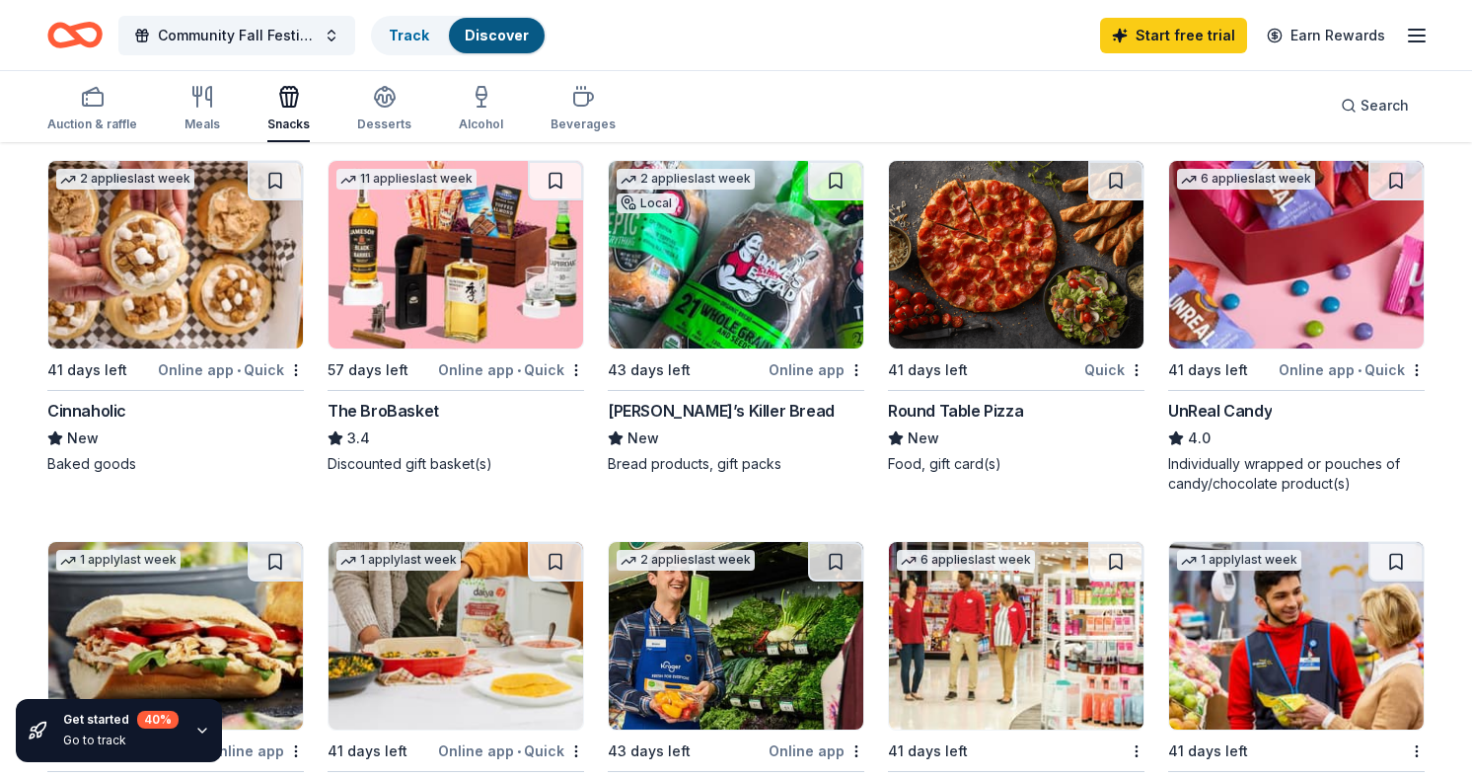
click at [1108, 368] on div "Quick" at bounding box center [1115, 369] width 60 height 25
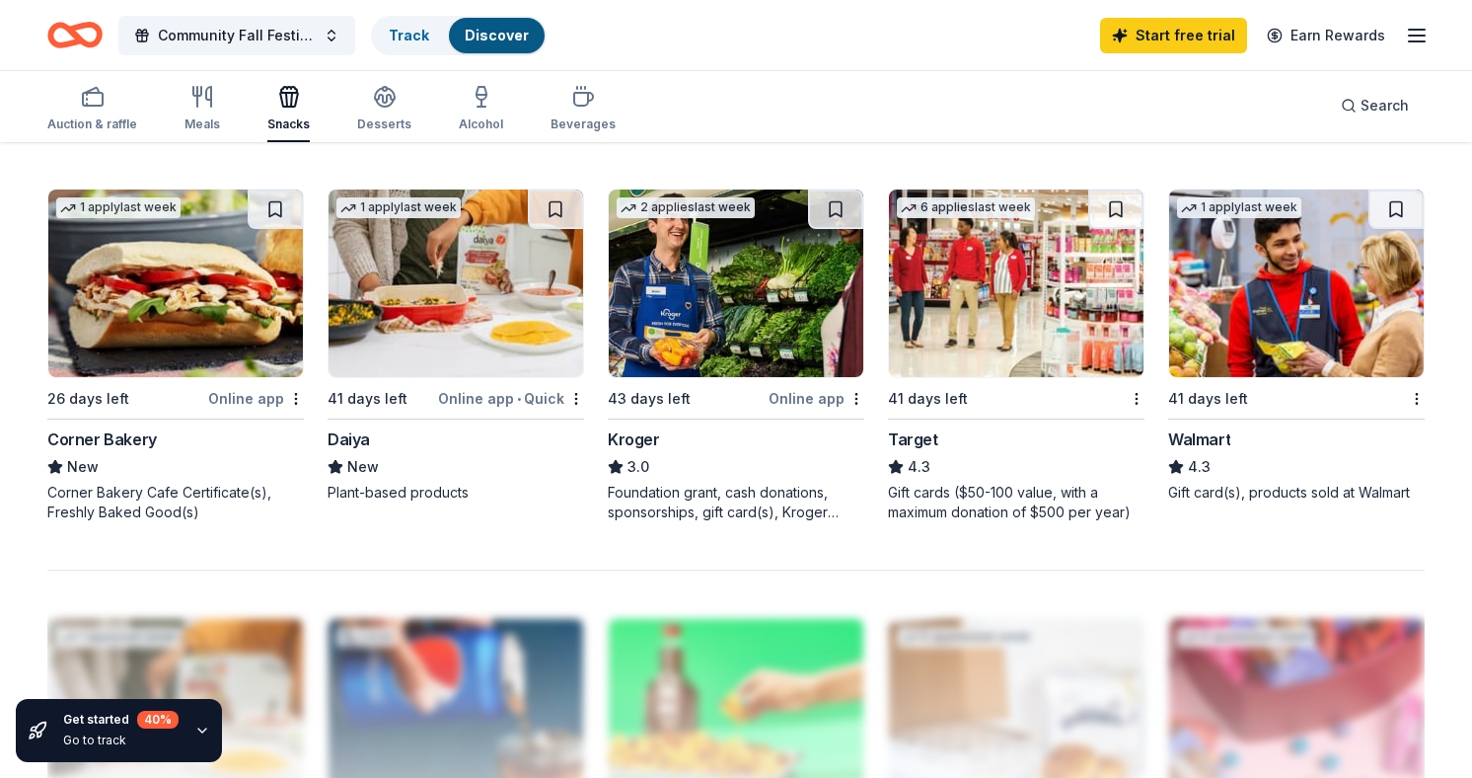
scroll to position [1302, 0]
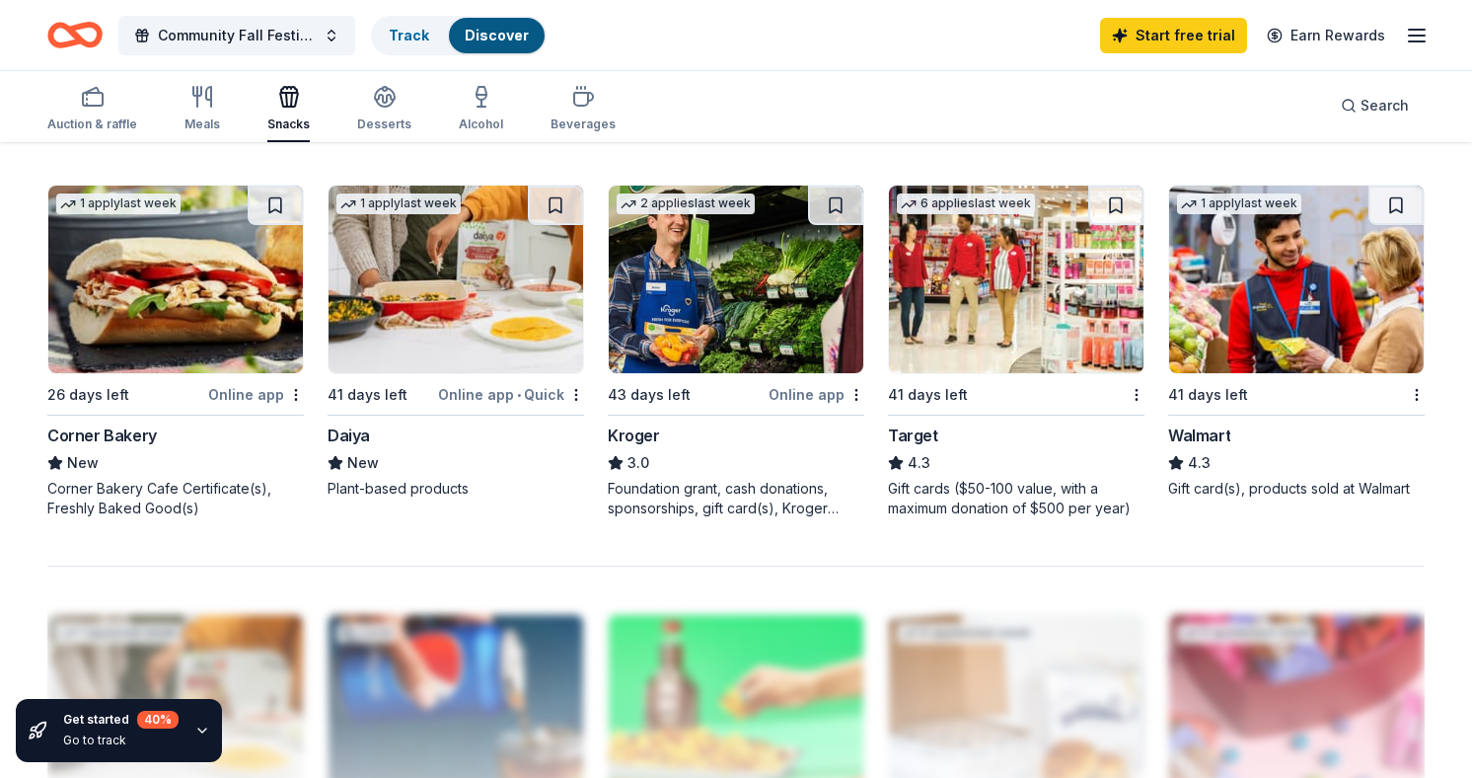
click at [728, 338] on img at bounding box center [736, 280] width 255 height 188
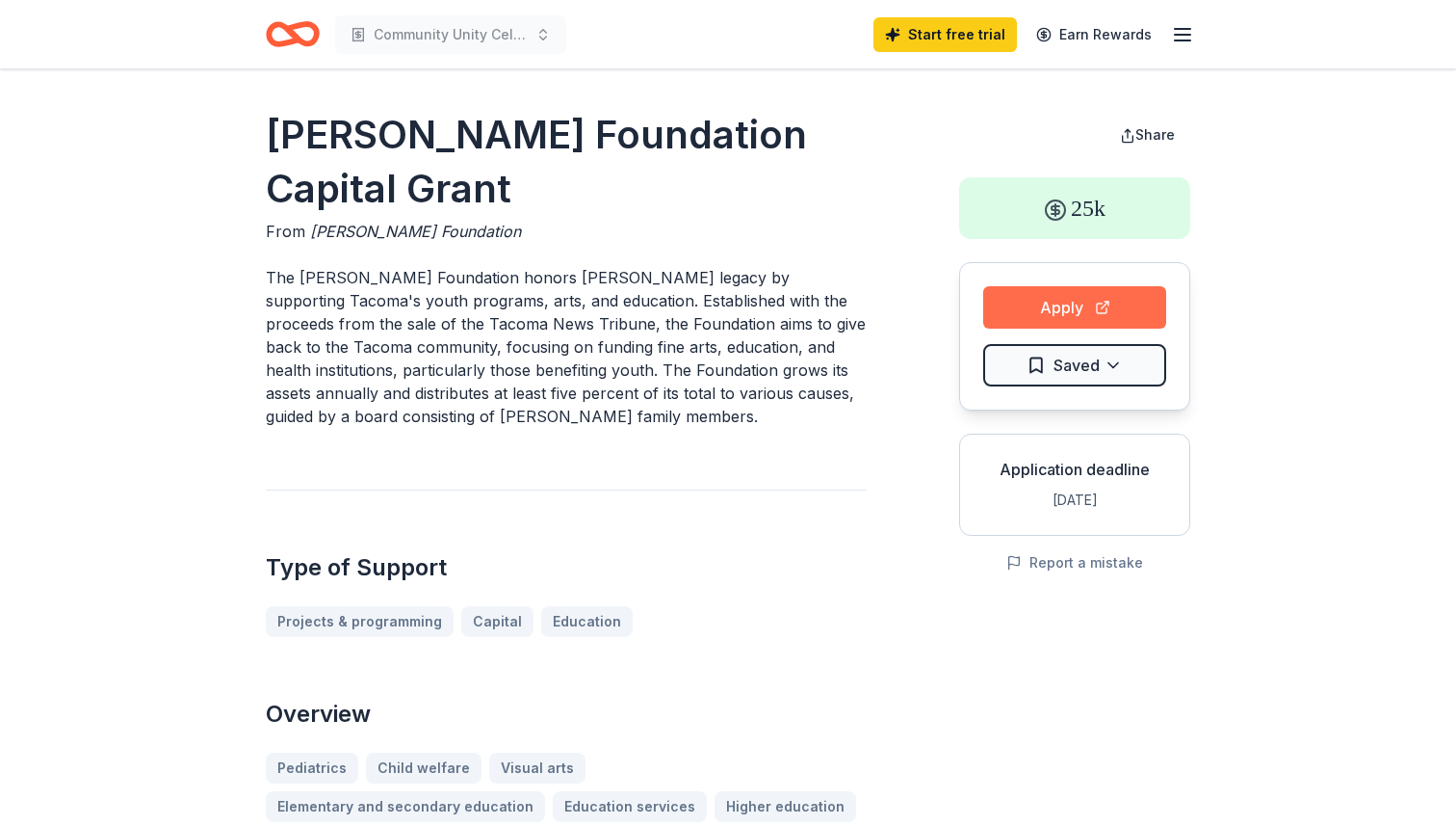
click at [1040, 291] on button "Apply" at bounding box center [1075, 307] width 183 height 42
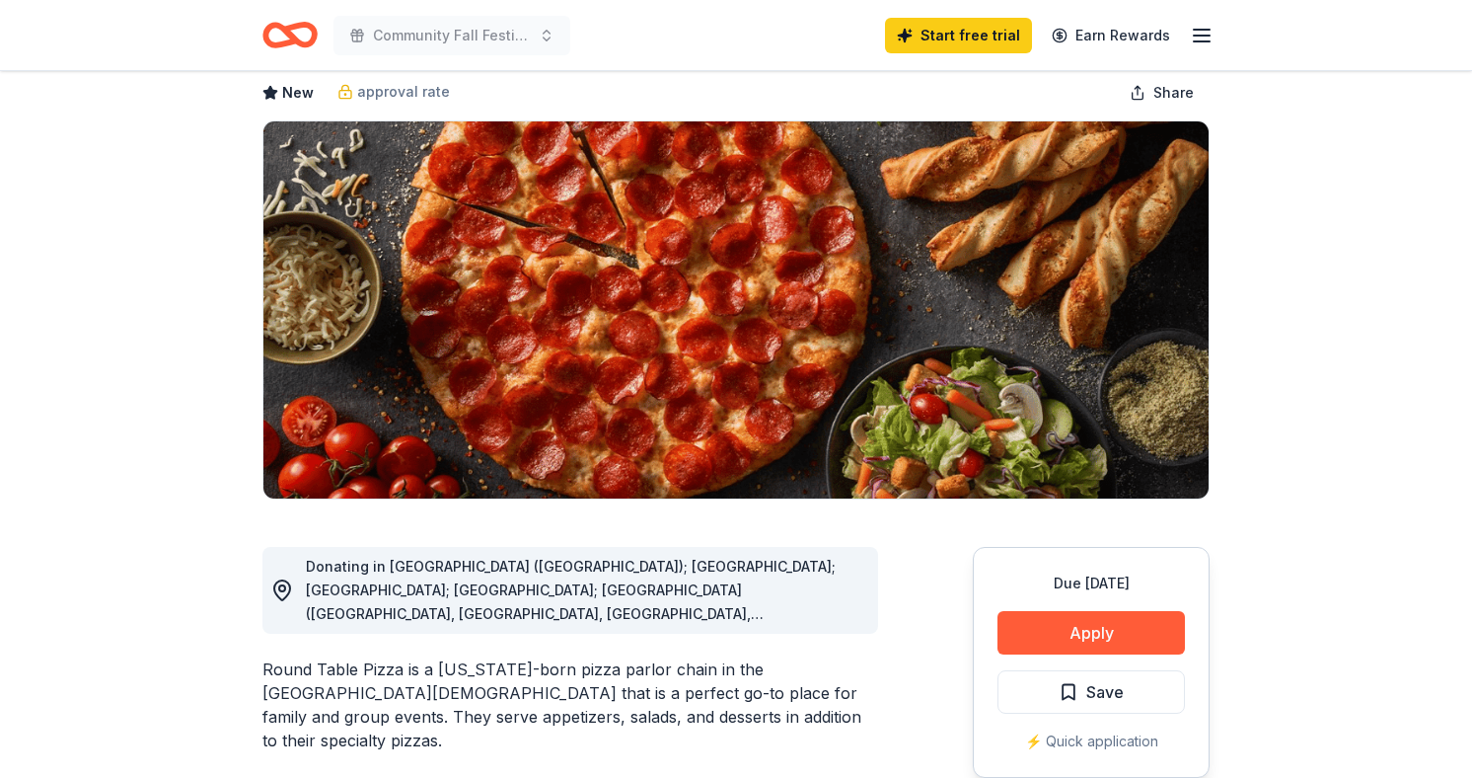
scroll to position [110, 0]
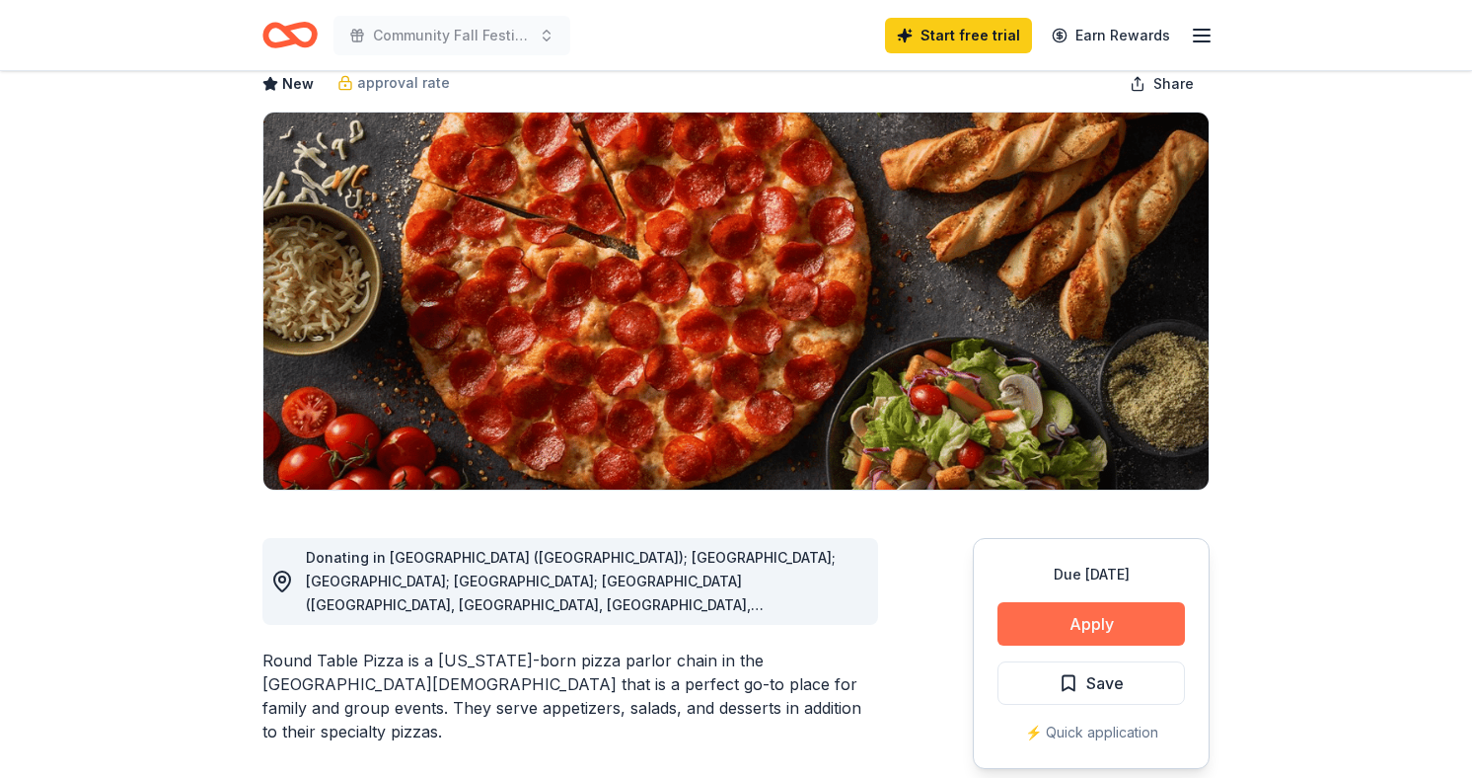
click at [1081, 622] on button "Apply" at bounding box center [1092, 623] width 188 height 43
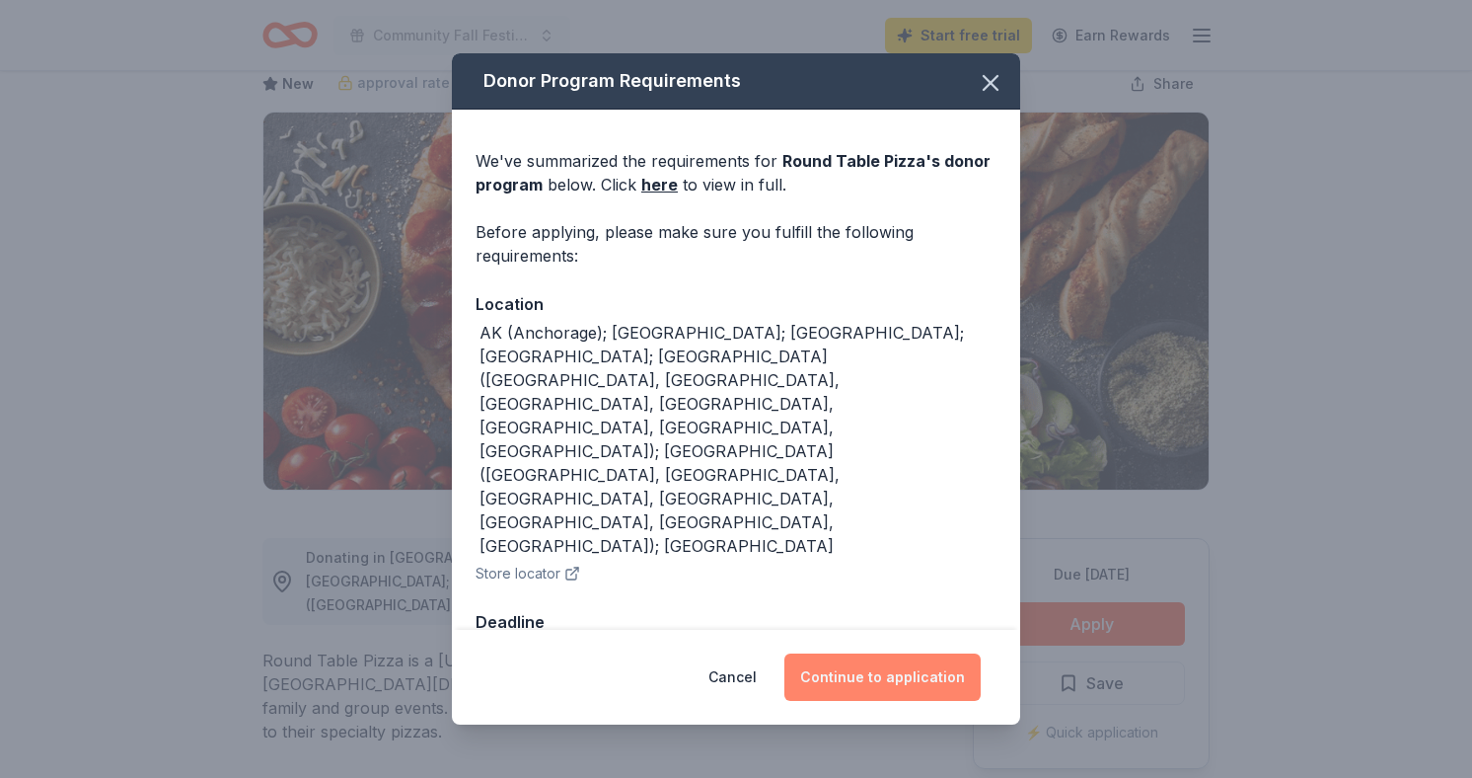
click at [901, 653] on button "Continue to application" at bounding box center [883, 676] width 196 height 47
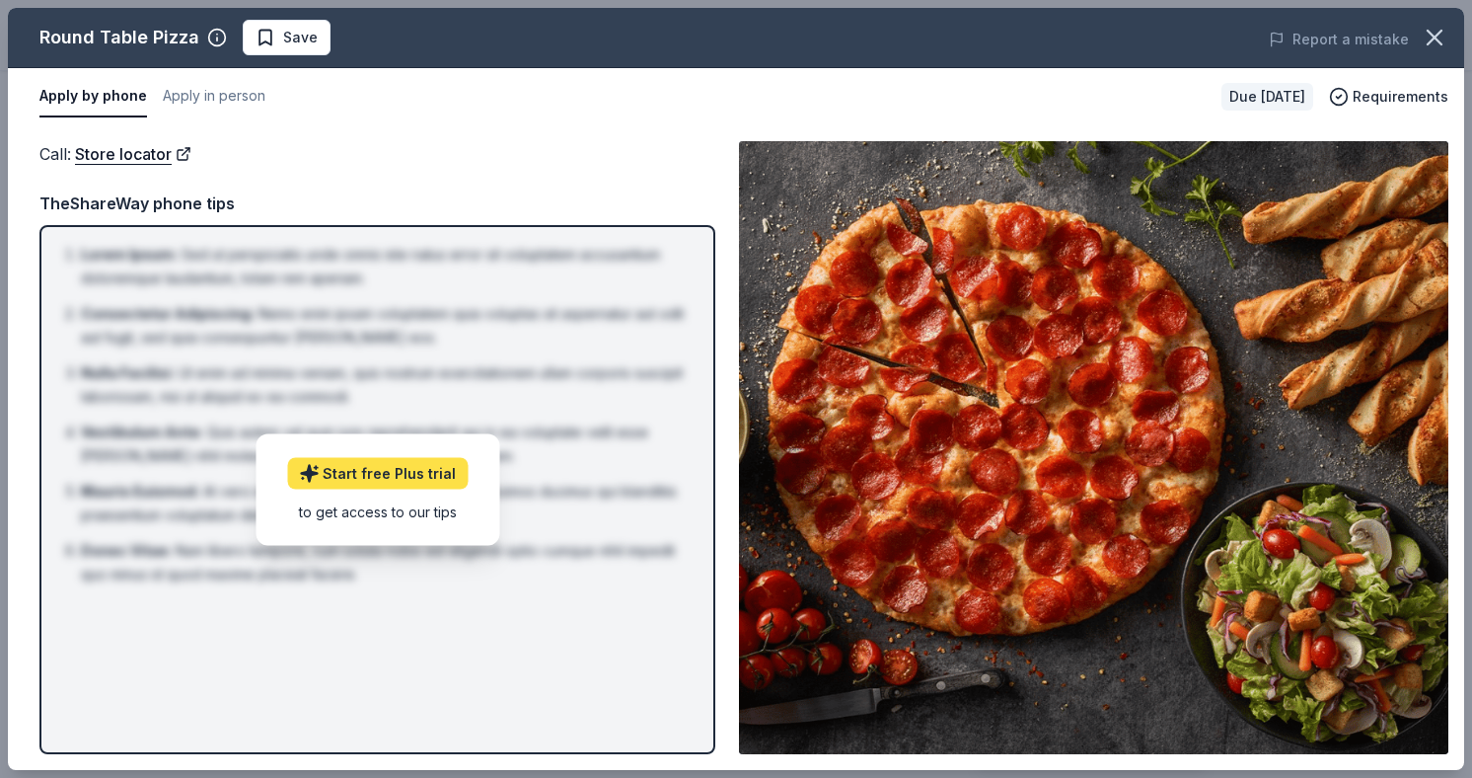
click at [424, 472] on link "Start free Plus trial" at bounding box center [377, 473] width 181 height 32
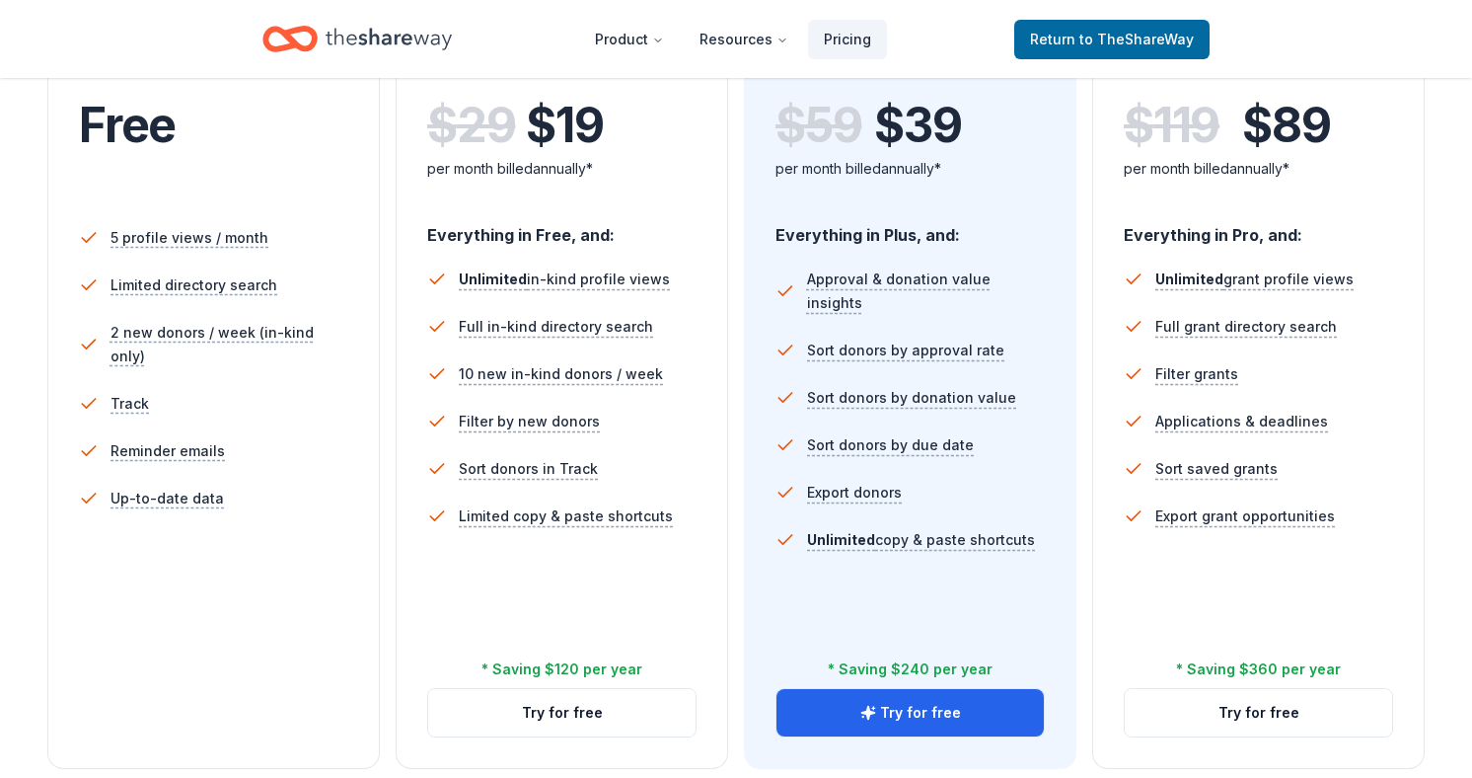
scroll to position [465, 0]
click at [833, 719] on button "Try for free" at bounding box center [910, 711] width 267 height 47
